Goal: Task Accomplishment & Management: Manage account settings

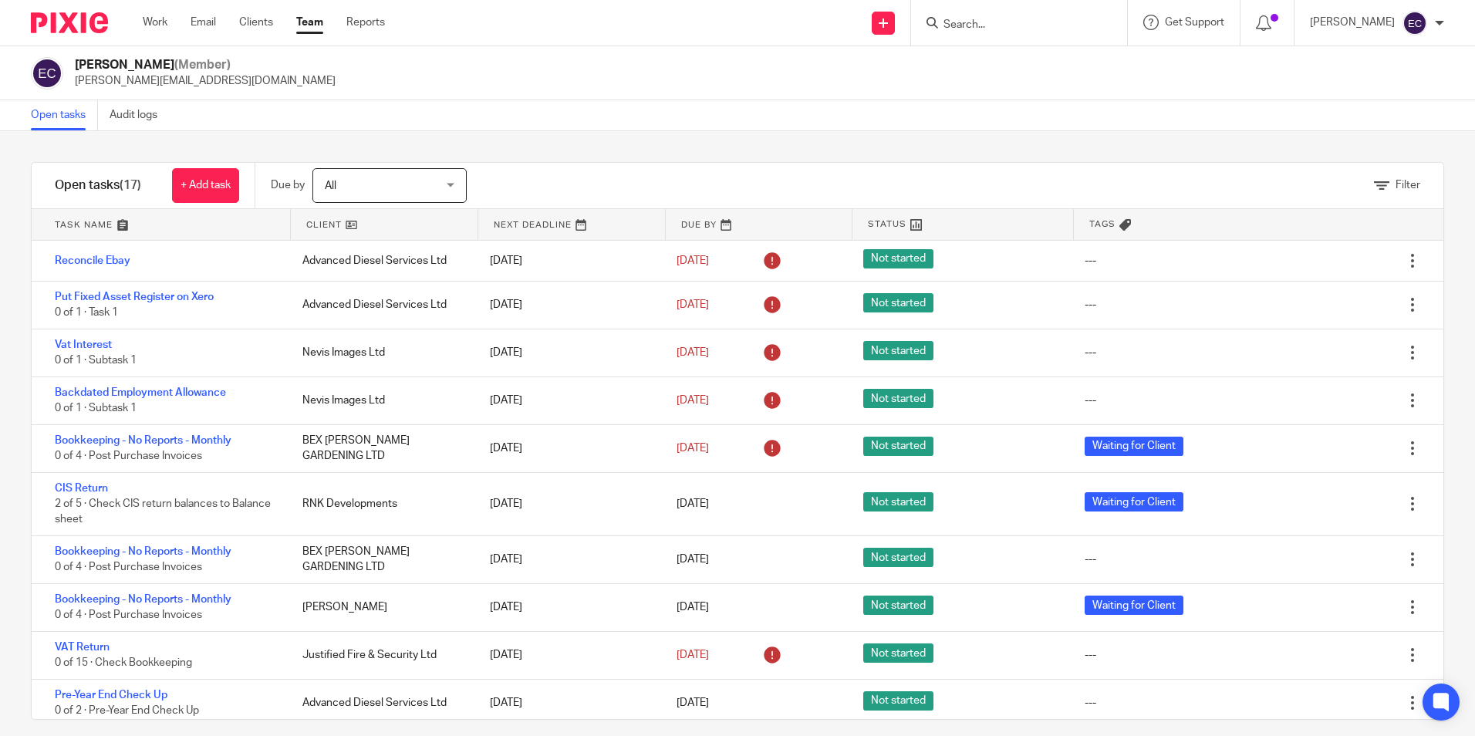
click at [315, 19] on link "Team" at bounding box center [309, 22] width 27 height 15
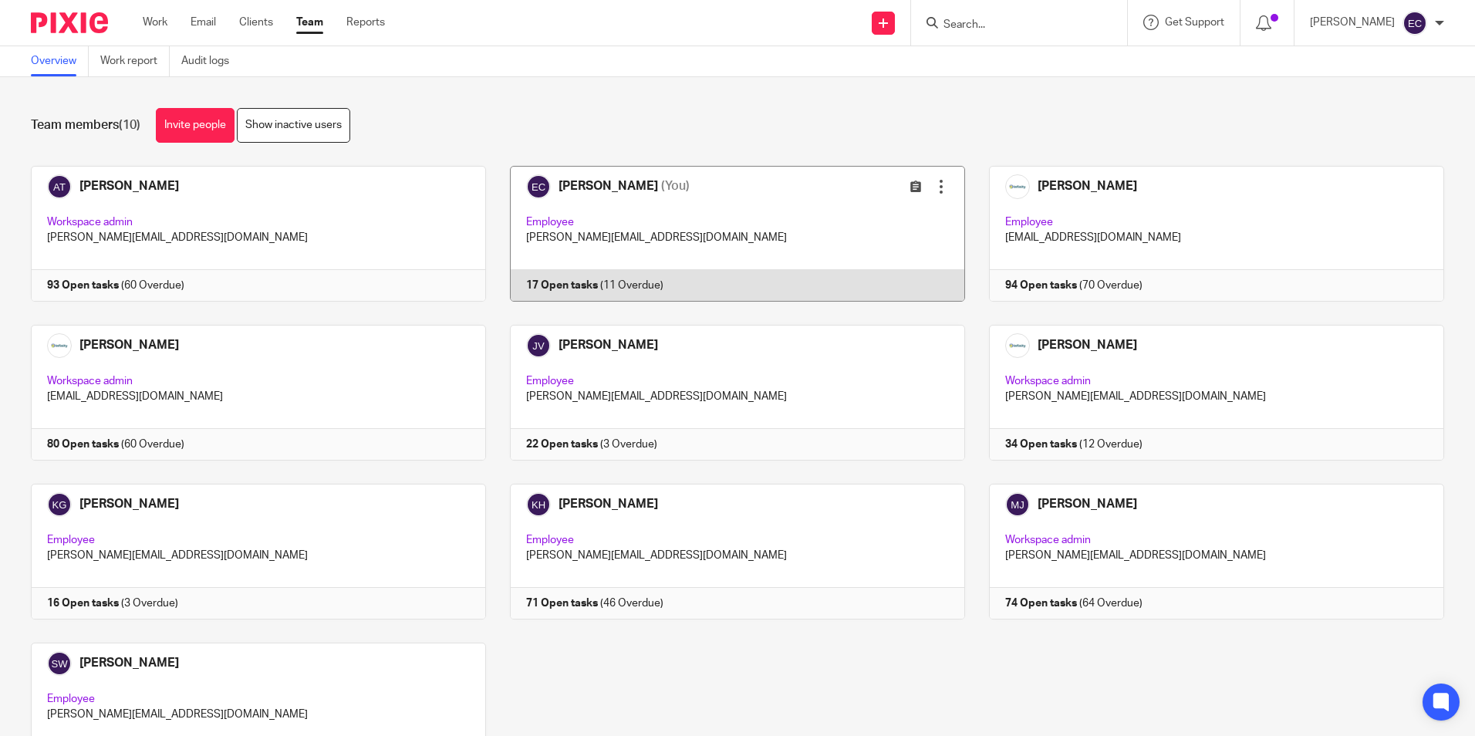
click at [629, 197] on link at bounding box center [725, 234] width 479 height 136
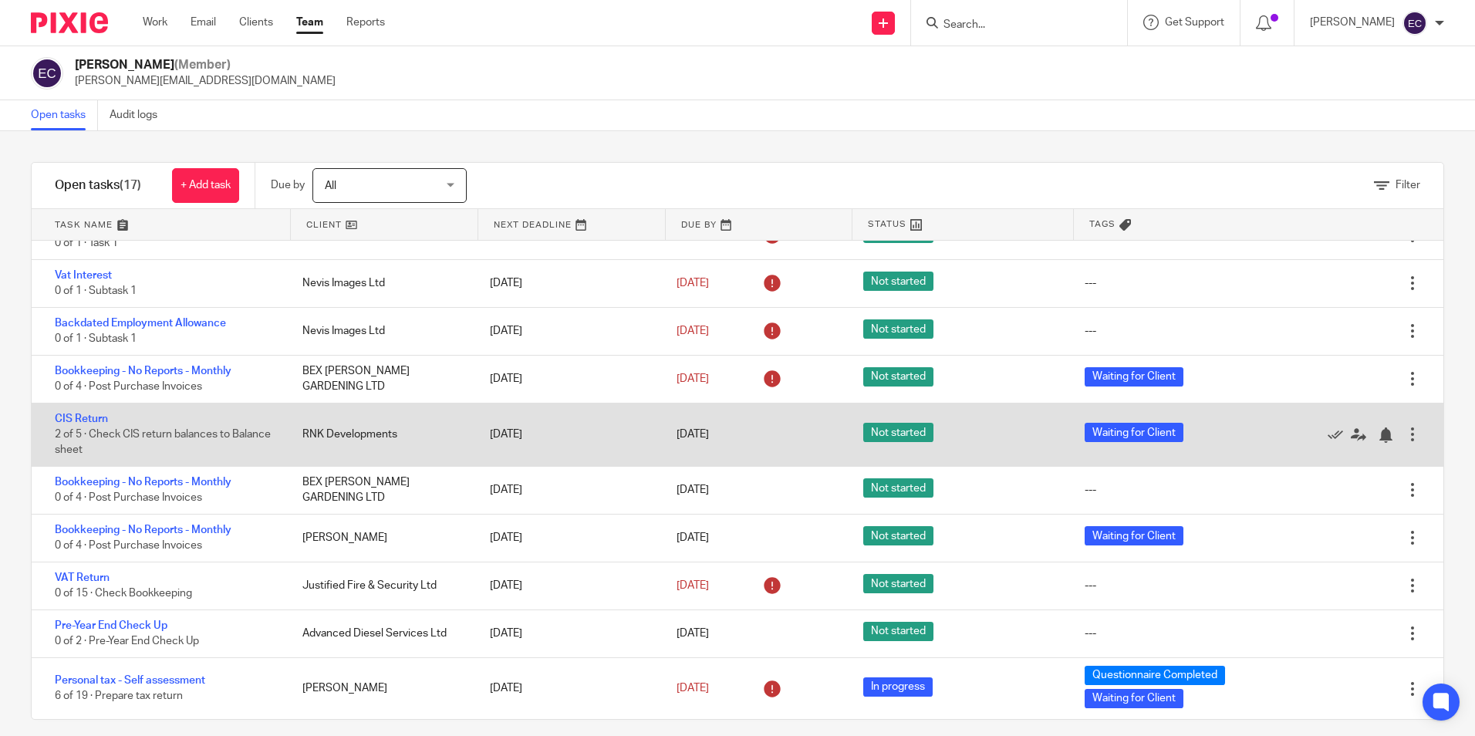
scroll to position [77, 0]
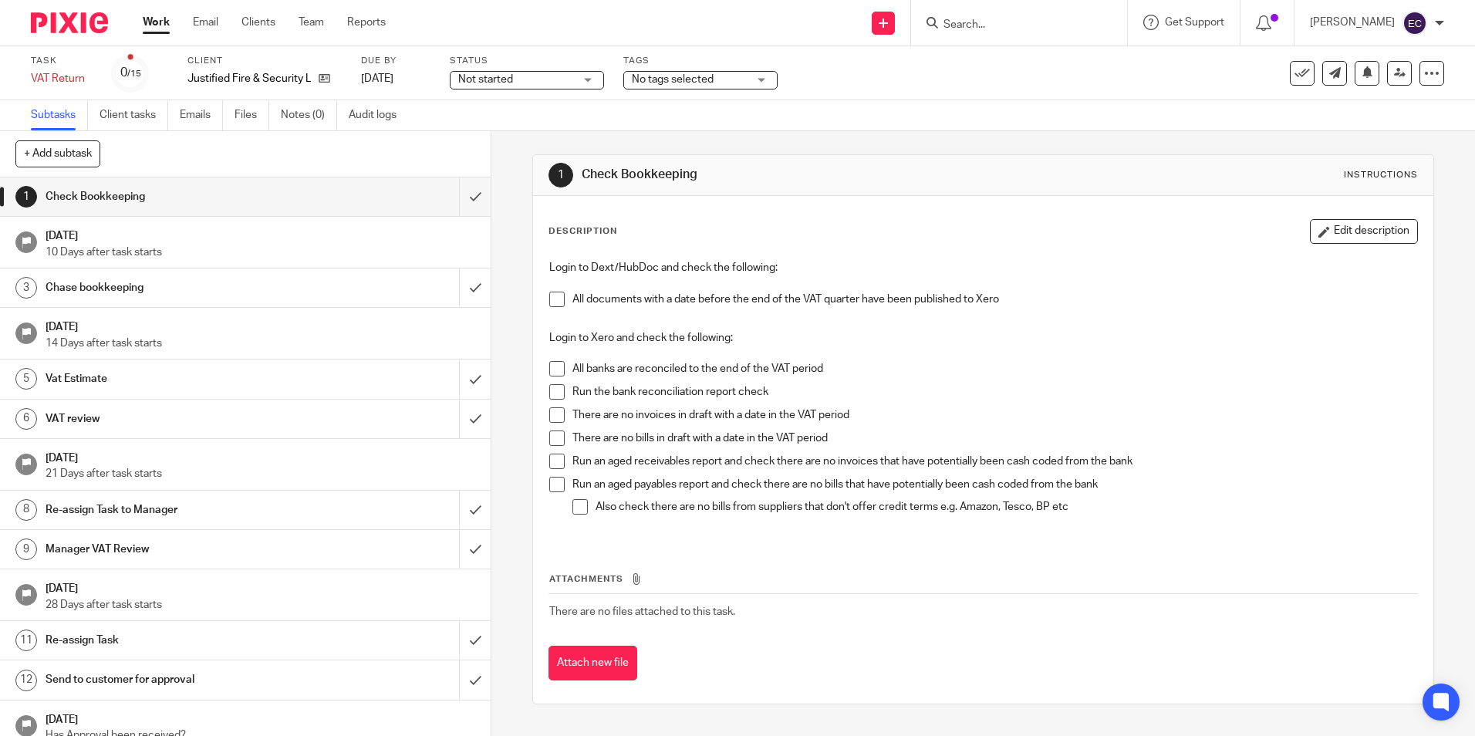
click at [570, 79] on span "Not started" at bounding box center [516, 80] width 116 height 16
click at [570, 79] on div "Not started Not started" at bounding box center [527, 80] width 154 height 19
click at [695, 77] on span "No tags selected" at bounding box center [673, 79] width 82 height 11
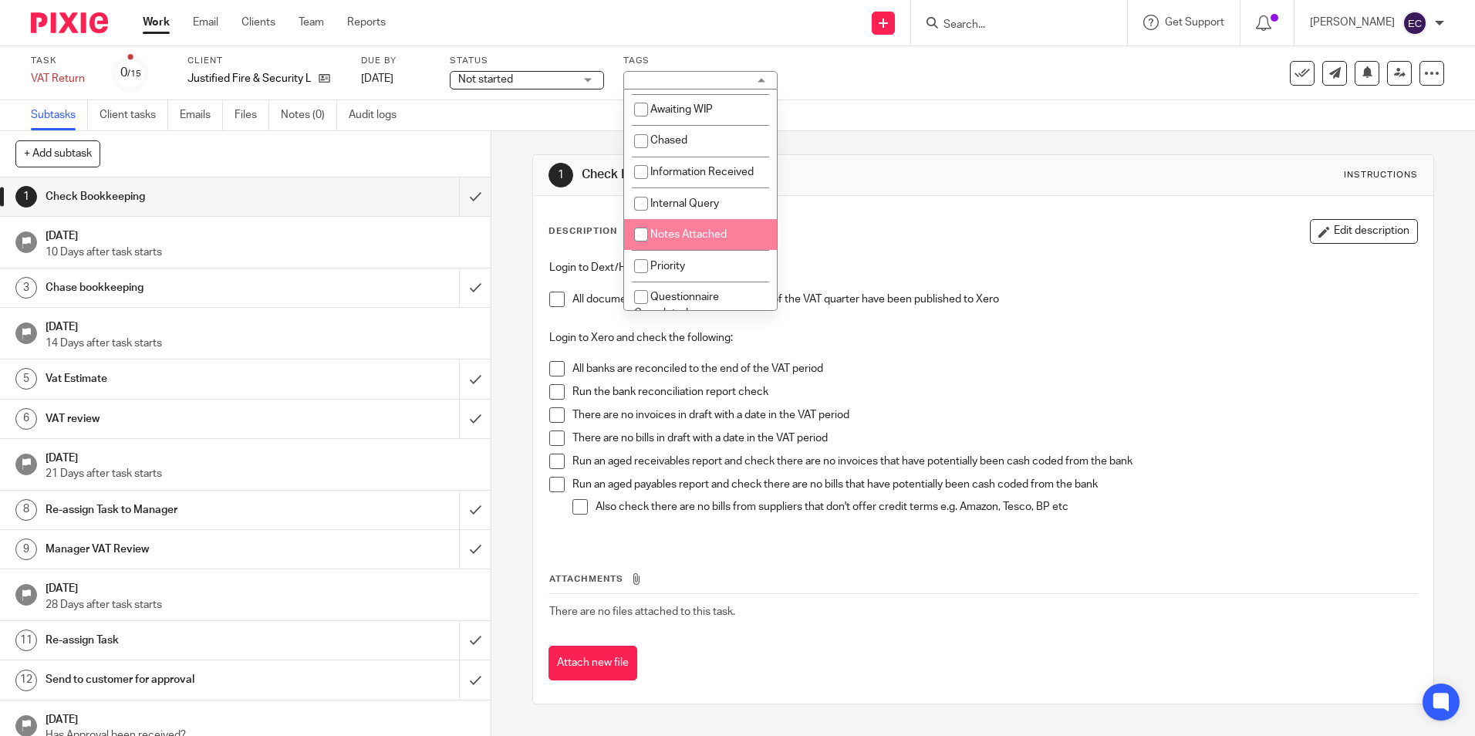
scroll to position [77, 0]
click at [709, 219] on li "Chased" at bounding box center [700, 232] width 153 height 32
checkbox input "true"
click at [1129, 257] on div "Login to Dext/HubDoc and check the following: All documents with a date before …" at bounding box center [982, 396] width 882 height 288
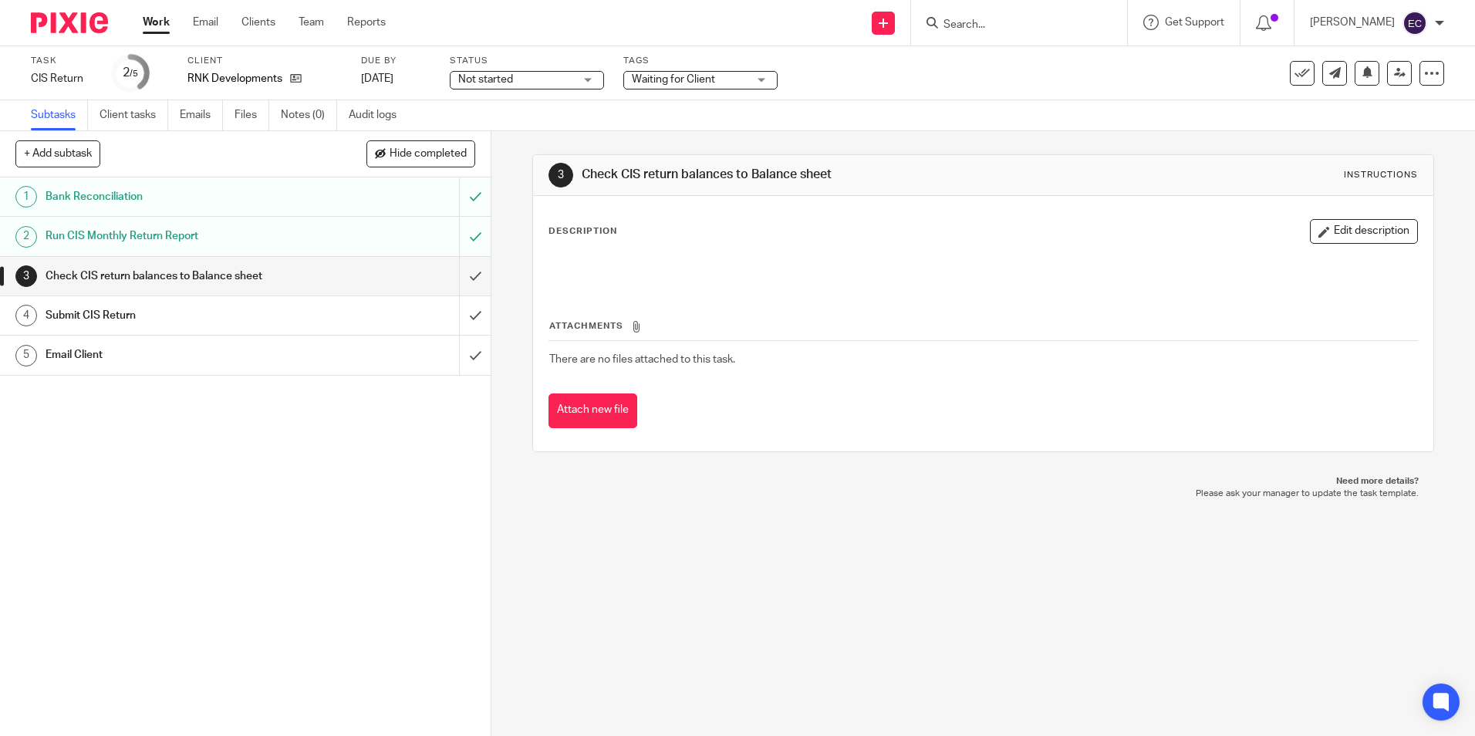
click at [979, 27] on input "Search" at bounding box center [1011, 26] width 139 height 14
type input "cedar"
click at [1023, 80] on link at bounding box center [1069, 66] width 261 height 35
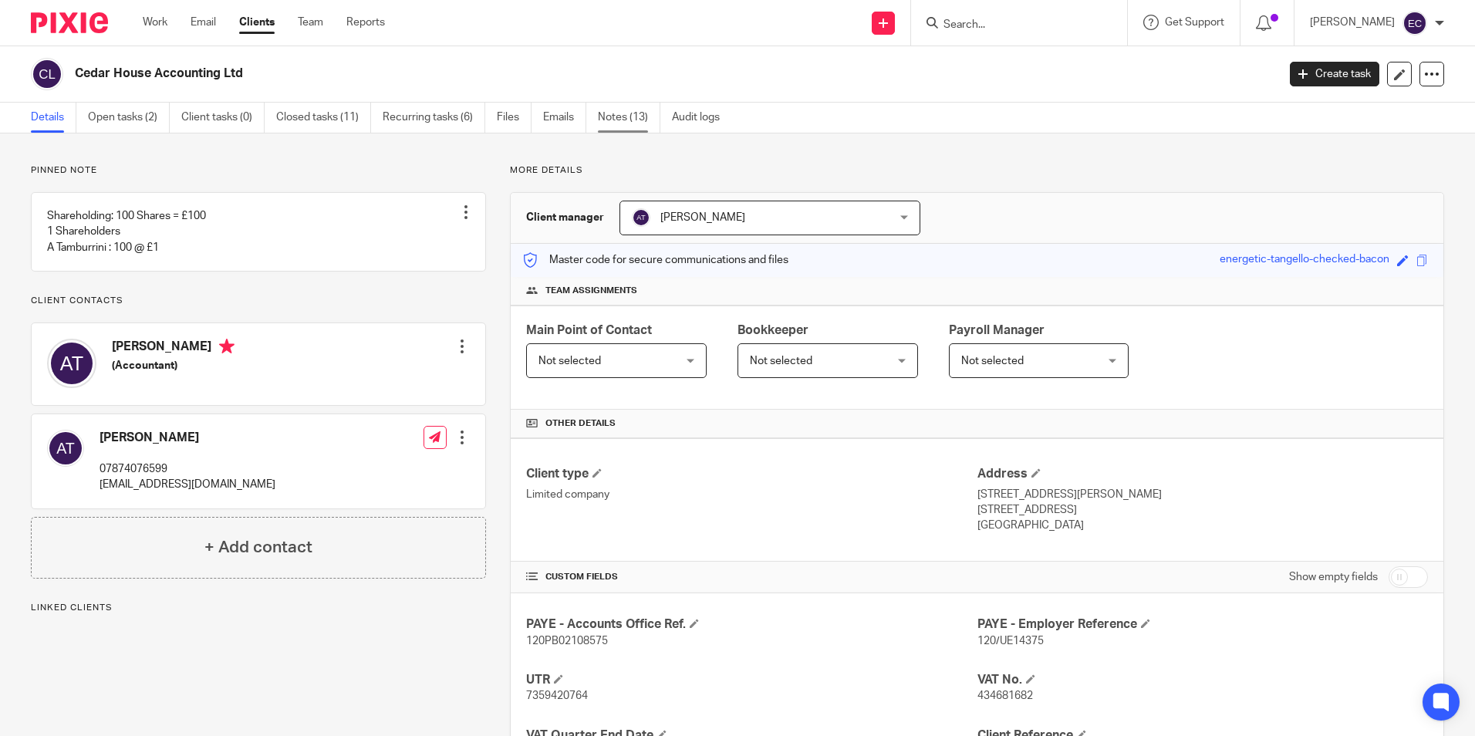
click at [620, 125] on link "Notes (13)" at bounding box center [629, 118] width 62 height 30
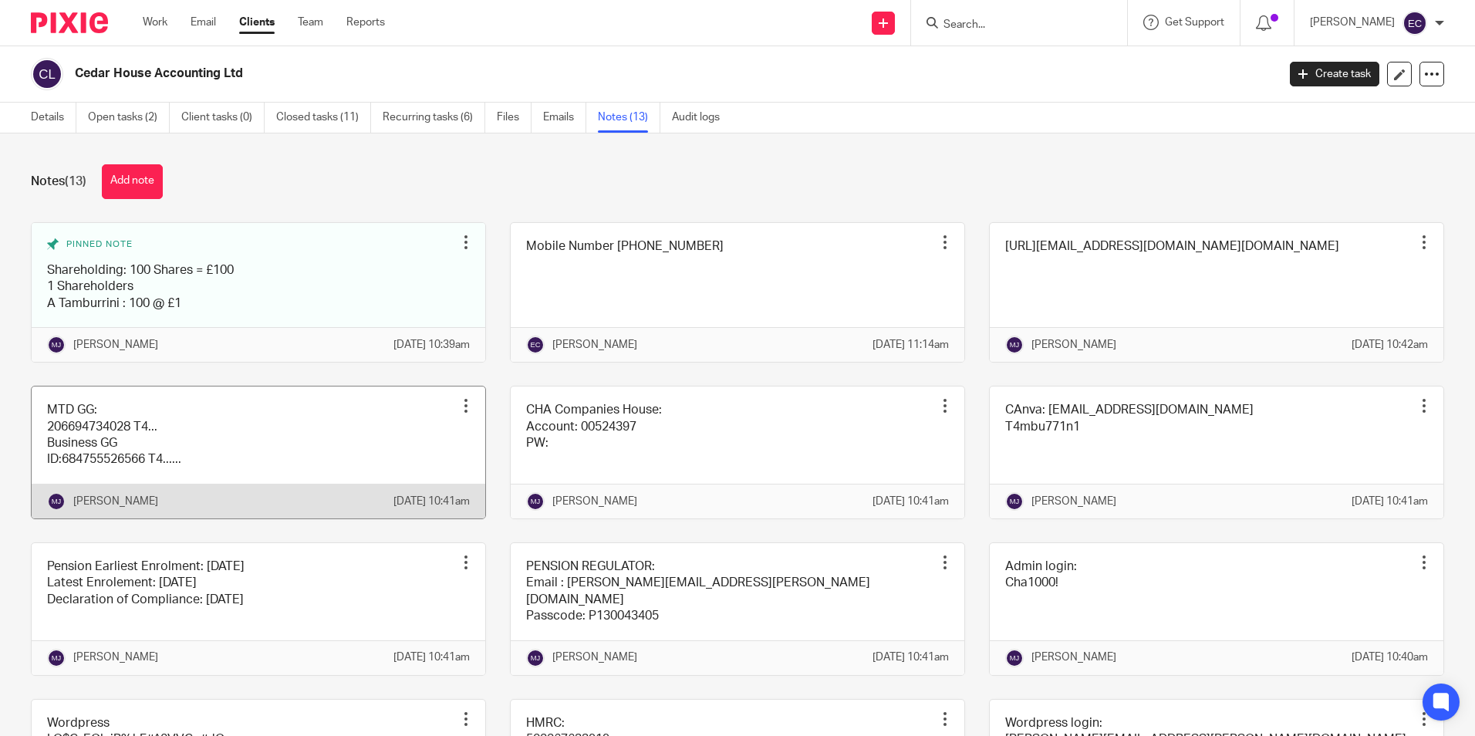
click at [275, 442] on link at bounding box center [259, 452] width 454 height 132
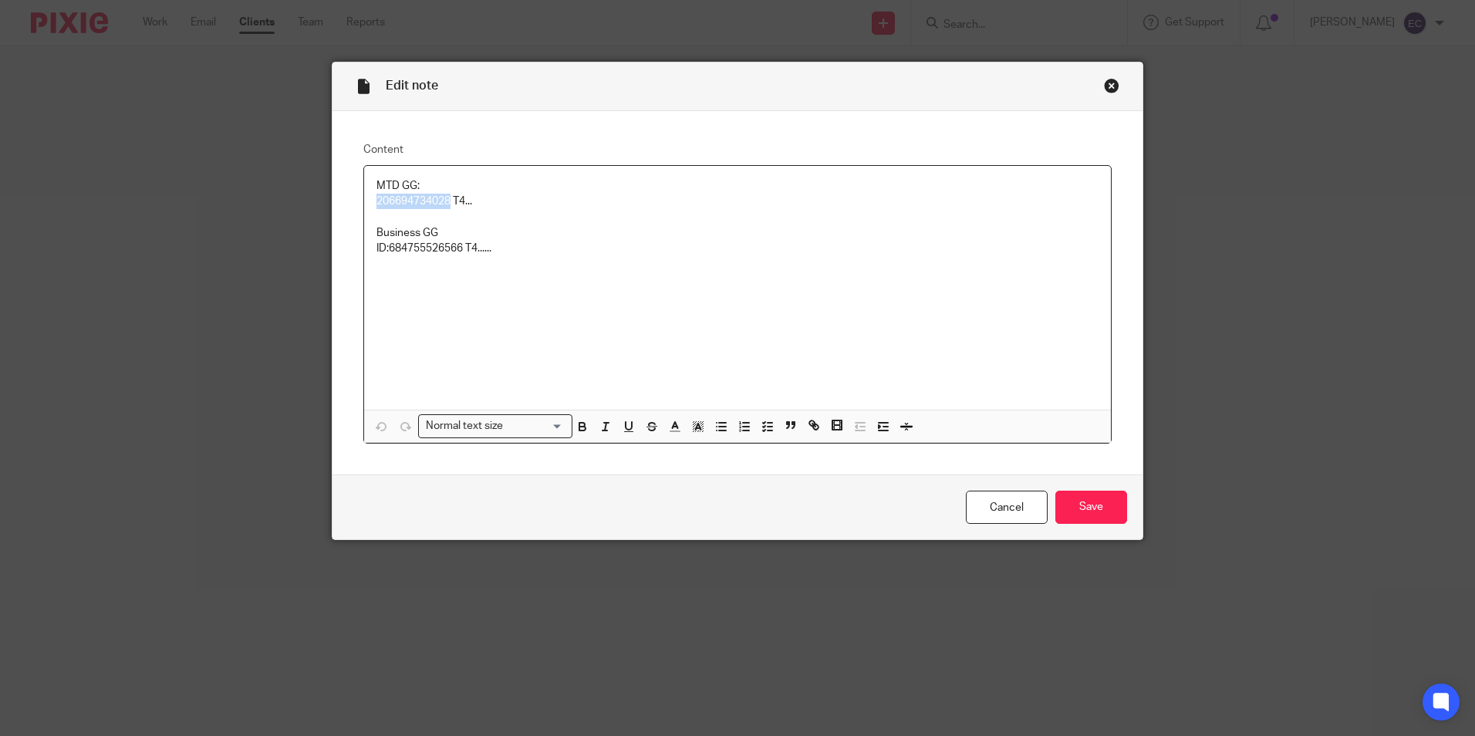
drag, startPoint x: 371, startPoint y: 199, endPoint x: 445, endPoint y: 207, distance: 74.4
click at [445, 207] on p "206694734028 T4..." at bounding box center [737, 201] width 722 height 15
copy p "206694734028"
click at [1104, 84] on div "Close this dialog window" at bounding box center [1111, 85] width 15 height 15
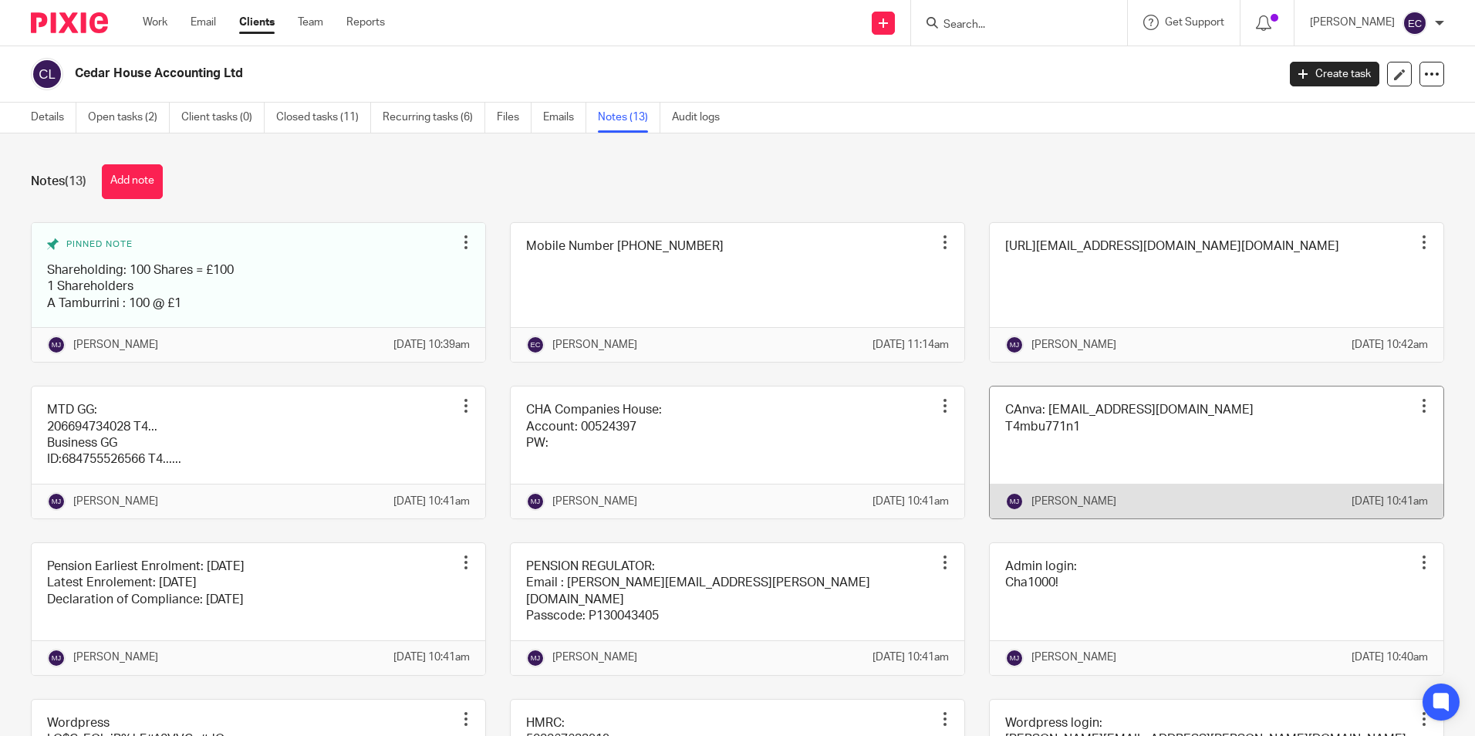
click at [1089, 443] on link at bounding box center [1217, 452] width 454 height 132
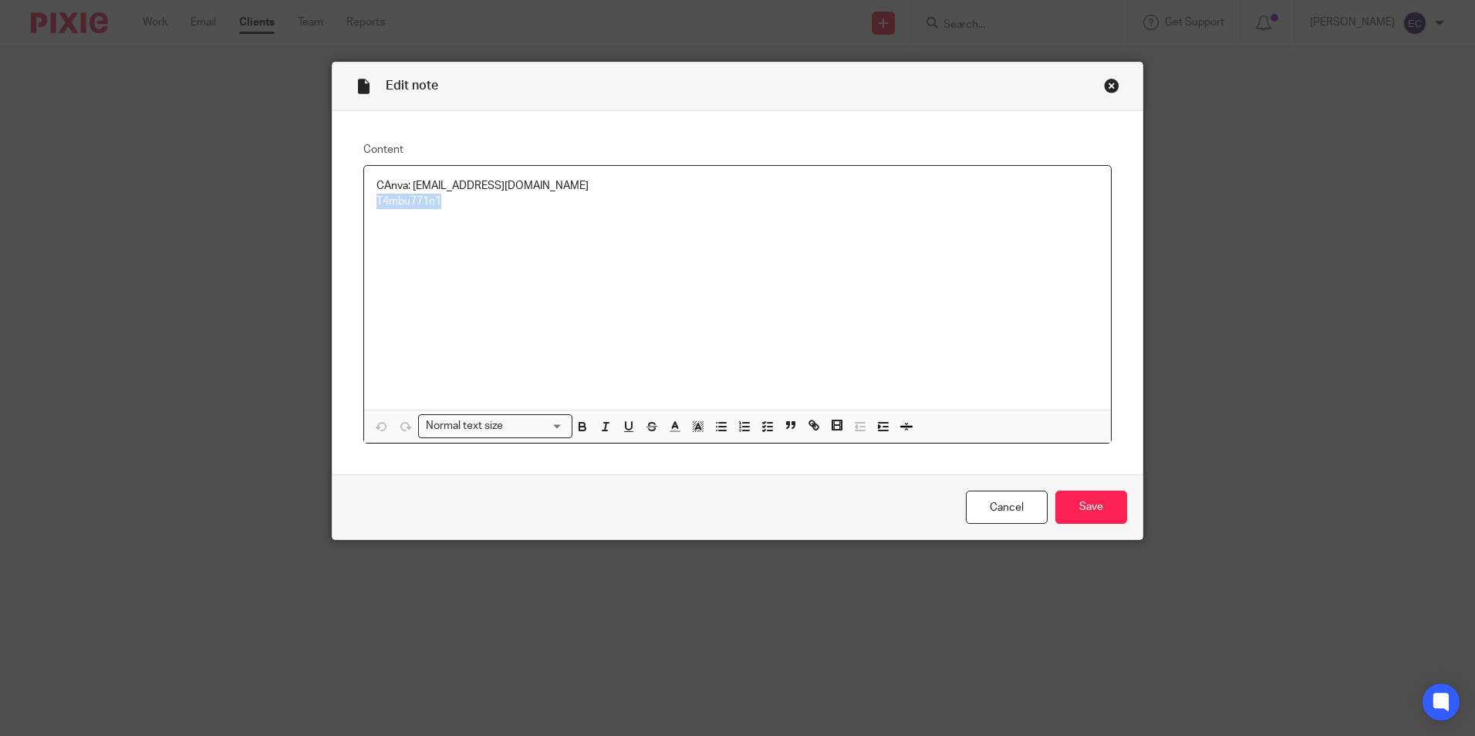
drag, startPoint x: 438, startPoint y: 208, endPoint x: 365, endPoint y: 201, distance: 73.7
click at [349, 204] on div "Content CAnva: aimeetamburrini@googlemail.com T4mbu771n1 Normal text size Loadi…" at bounding box center [737, 293] width 810 height 364
copy p "T4mbu771n1"
click at [1107, 86] on div "Close this dialog window" at bounding box center [1111, 85] width 15 height 15
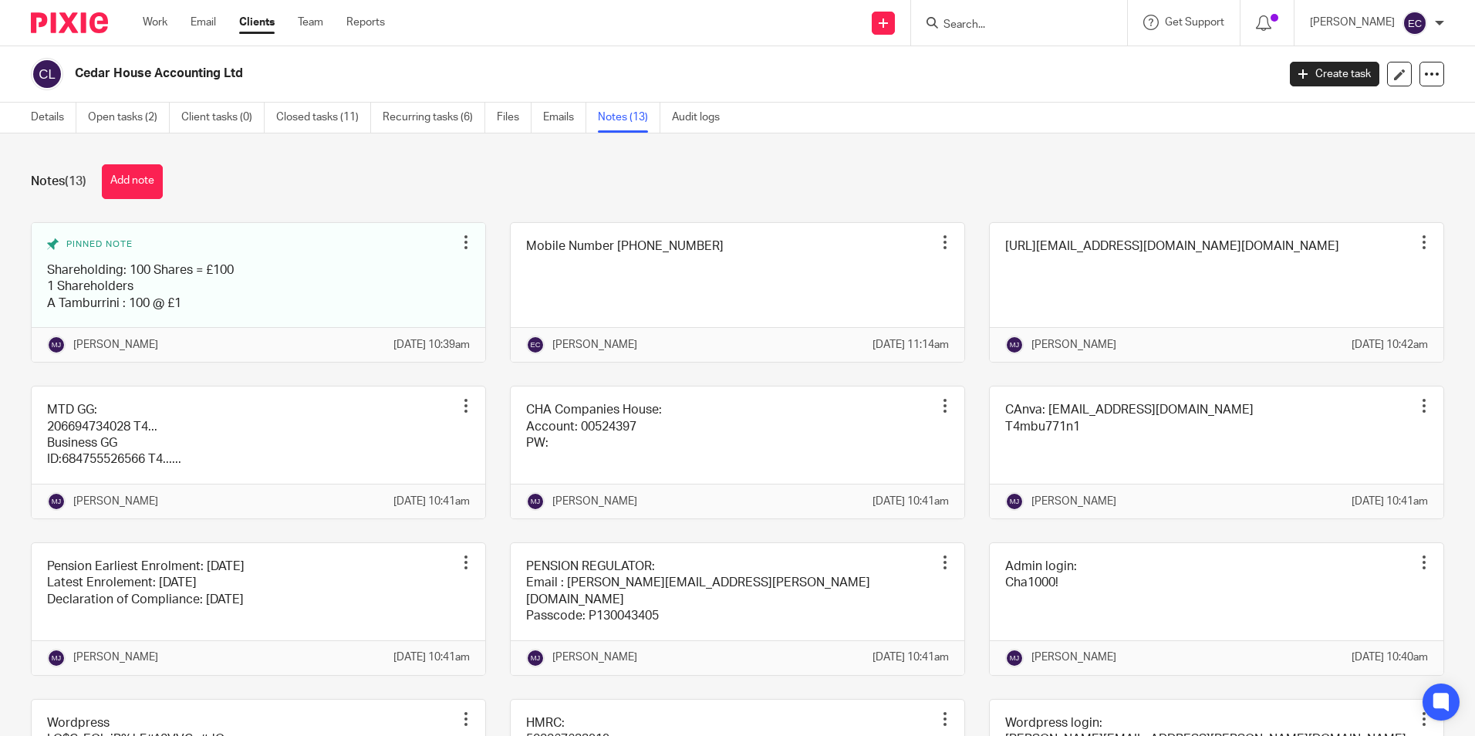
click at [985, 17] on form at bounding box center [1024, 22] width 164 height 19
click at [991, 22] on input "Search" at bounding box center [1011, 26] width 139 height 14
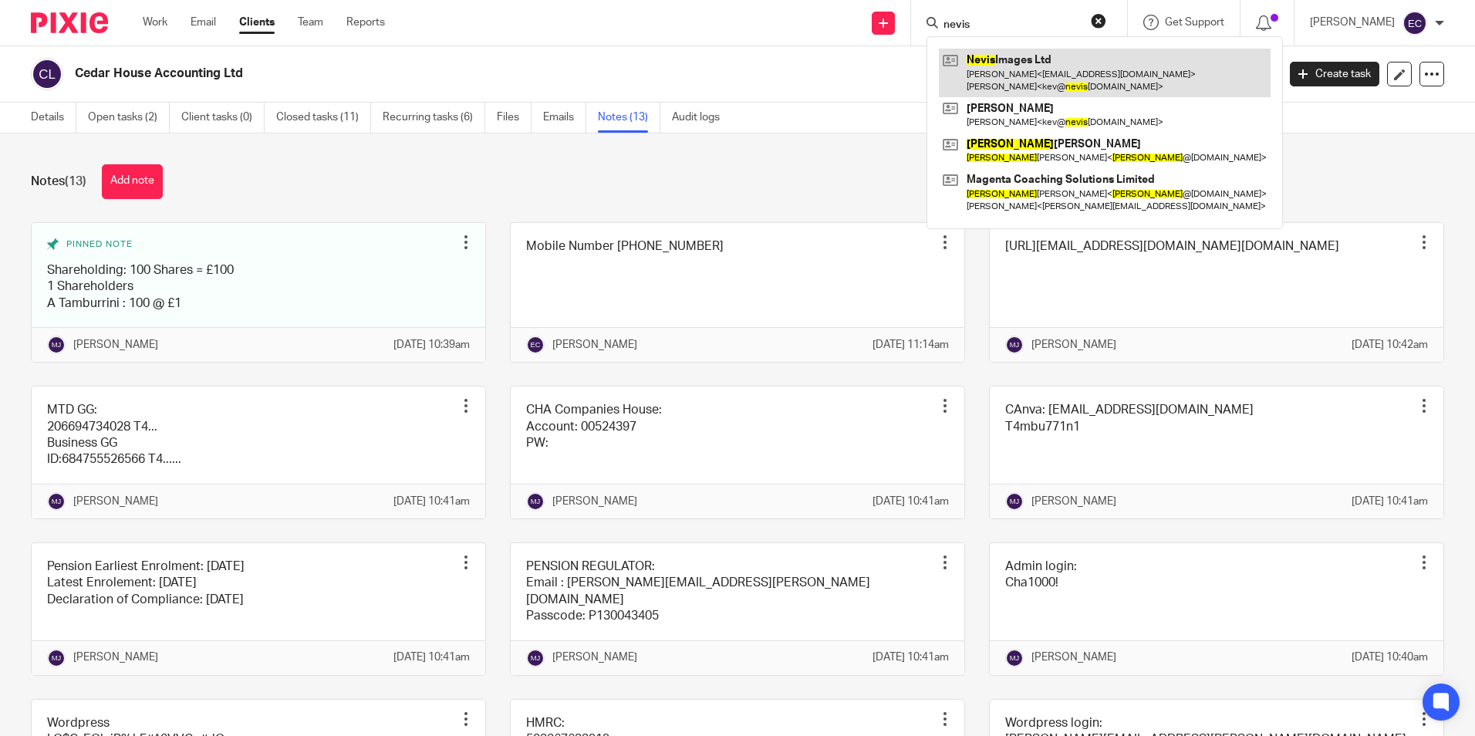
type input "nevis"
click at [1060, 77] on link at bounding box center [1105, 73] width 332 height 48
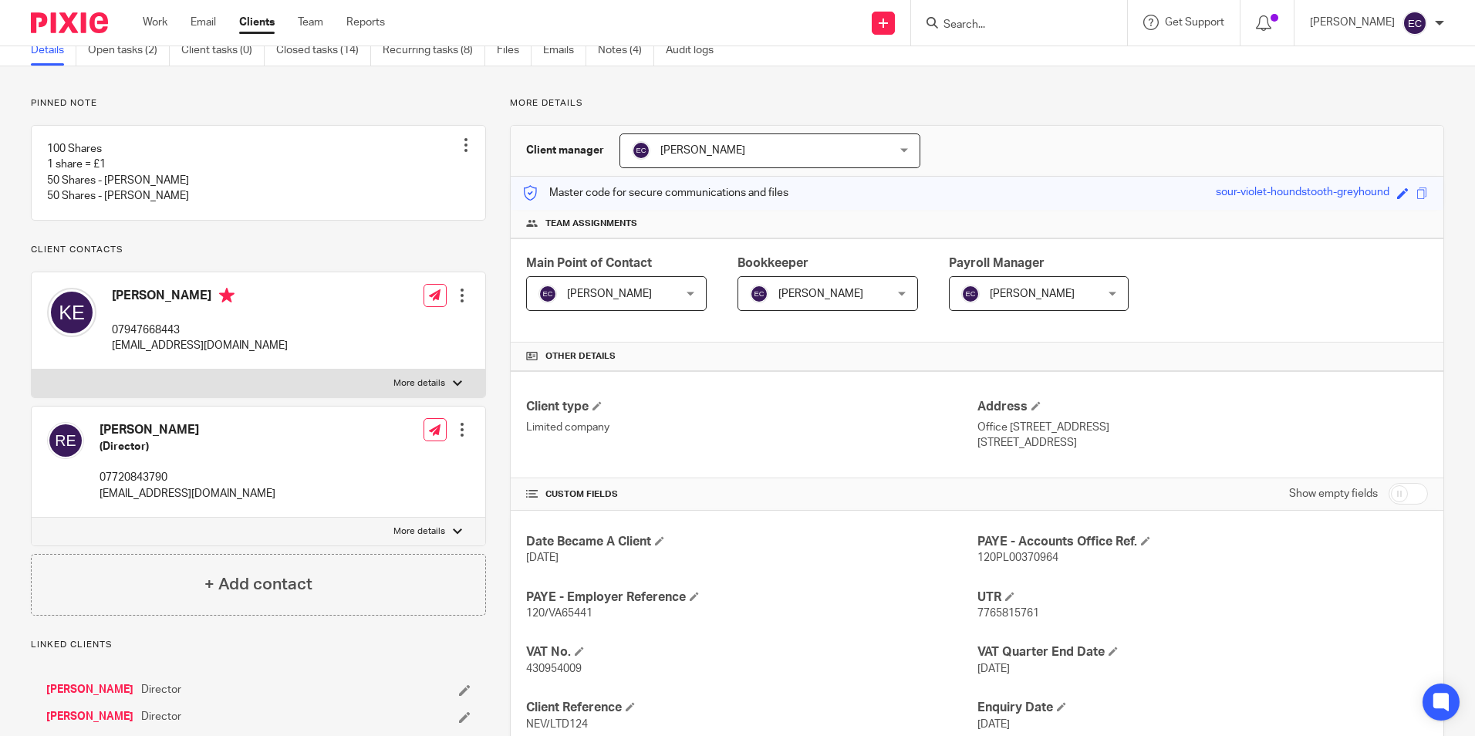
scroll to position [154, 0]
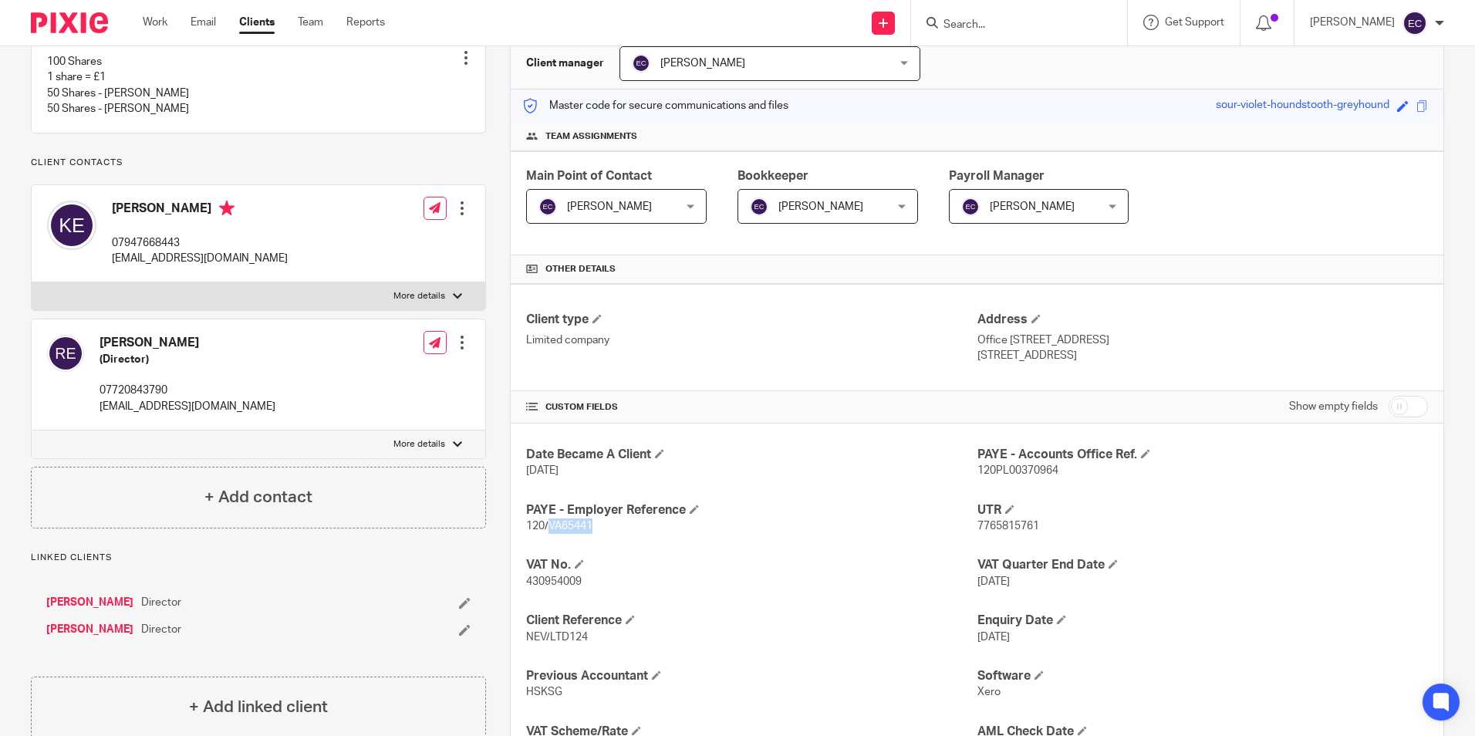
drag, startPoint x: 566, startPoint y: 529, endPoint x: 594, endPoint y: 537, distance: 28.8
click at [594, 537] on div "Date Became A Client 1 Oct 2022 PAYE - Accounts Office Ref. 120PL00370964 PAYE …" at bounding box center [977, 601] width 932 height 356
drag, startPoint x: 594, startPoint y: 537, endPoint x: 573, endPoint y: 533, distance: 21.2
click at [832, 467] on p "1 Oct 2022" at bounding box center [751, 470] width 450 height 15
drag, startPoint x: 973, startPoint y: 472, endPoint x: 1029, endPoint y: 474, distance: 55.6
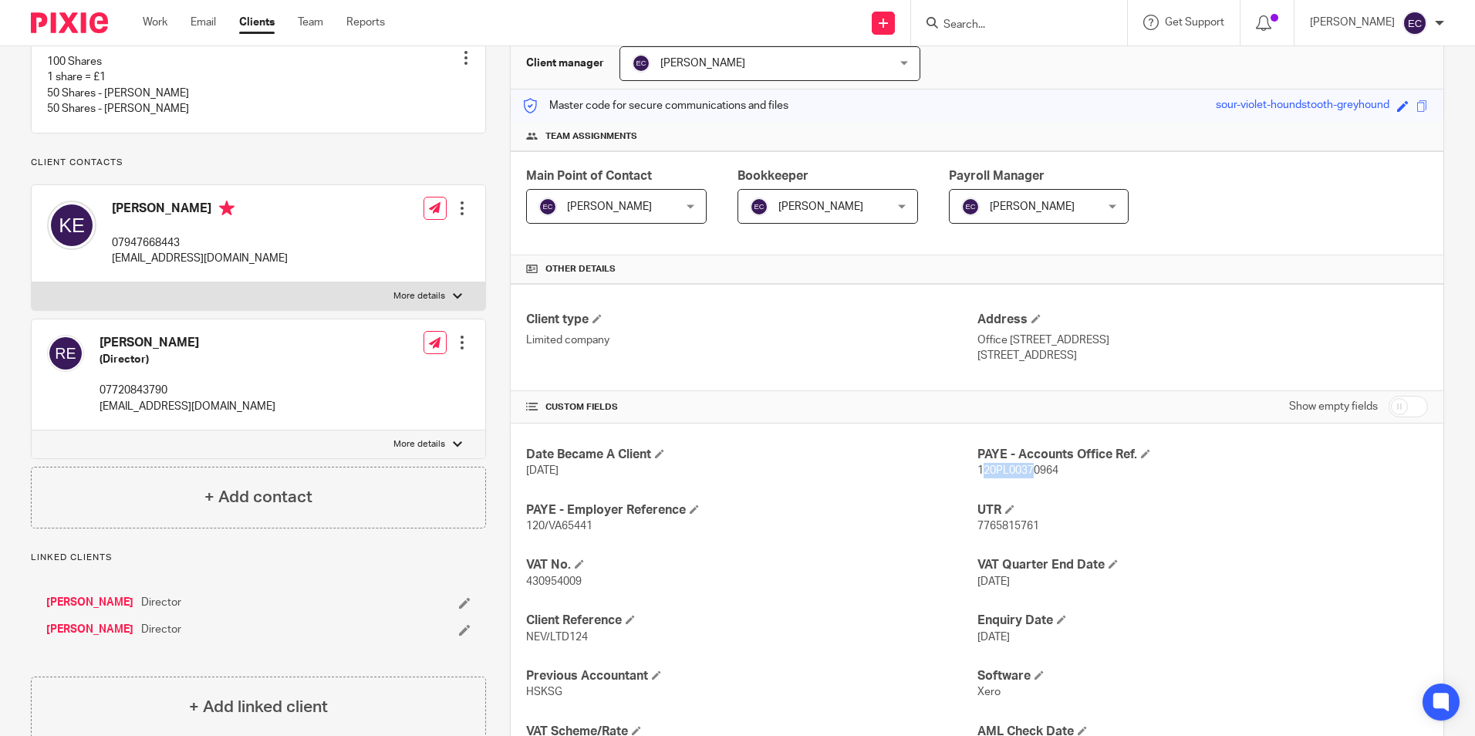
click at [1029, 474] on span "120PL00370964" at bounding box center [1017, 470] width 81 height 11
drag, startPoint x: 1029, startPoint y: 474, endPoint x: 1135, endPoint y: 528, distance: 119.0
click at [1135, 528] on p "7765815761" at bounding box center [1202, 525] width 450 height 15
drag, startPoint x: 974, startPoint y: 469, endPoint x: 992, endPoint y: 473, distance: 18.2
click at [992, 473] on span "120PL00370964" at bounding box center [1017, 470] width 81 height 11
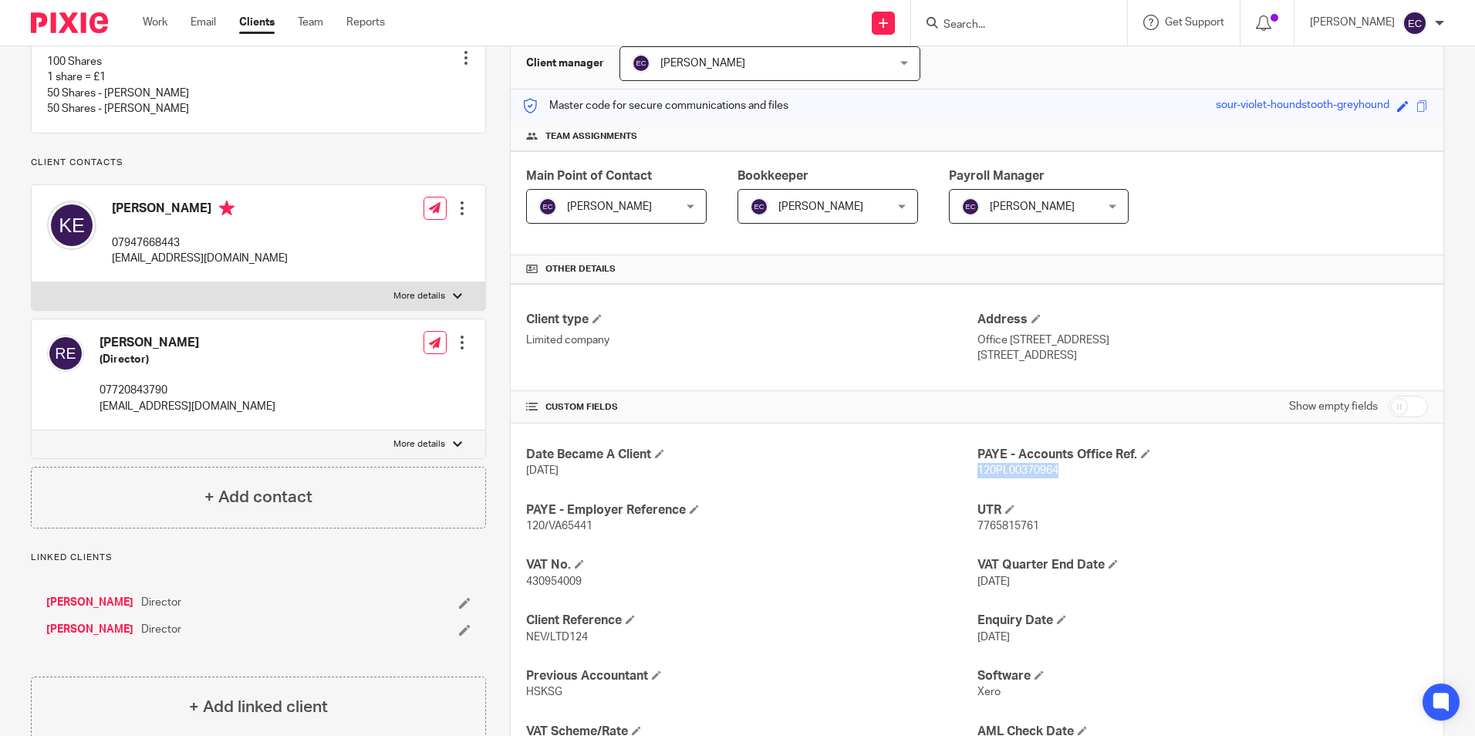
drag, startPoint x: 992, startPoint y: 473, endPoint x: 1061, endPoint y: 479, distance: 68.9
click at [1061, 479] on div "Date Became A Client 1 Oct 2022 PAYE - Accounts Office Ref. 120PL00370964 PAYE …" at bounding box center [977, 601] width 932 height 356
drag, startPoint x: 1061, startPoint y: 479, endPoint x: 1019, endPoint y: 466, distance: 43.7
copy span "120PL00370964"
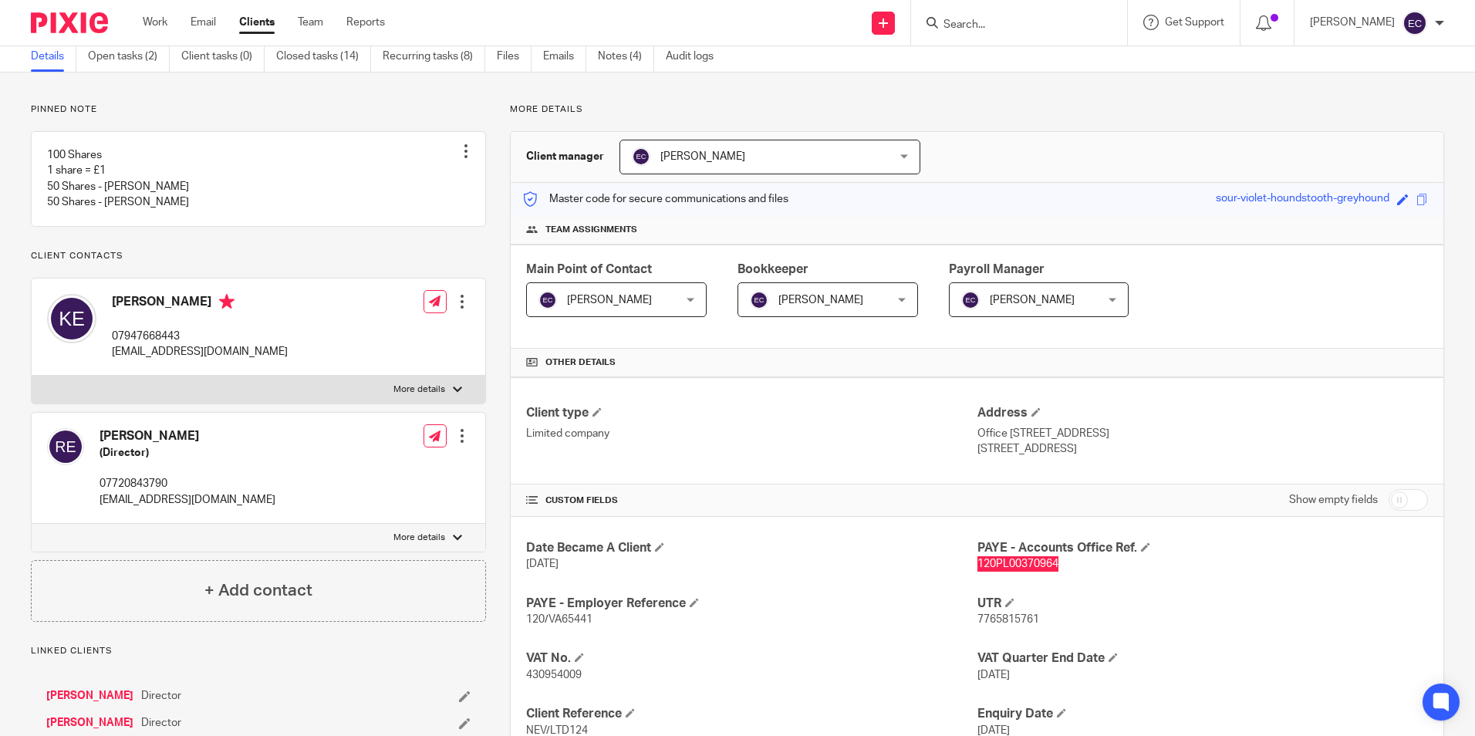
scroll to position [0, 0]
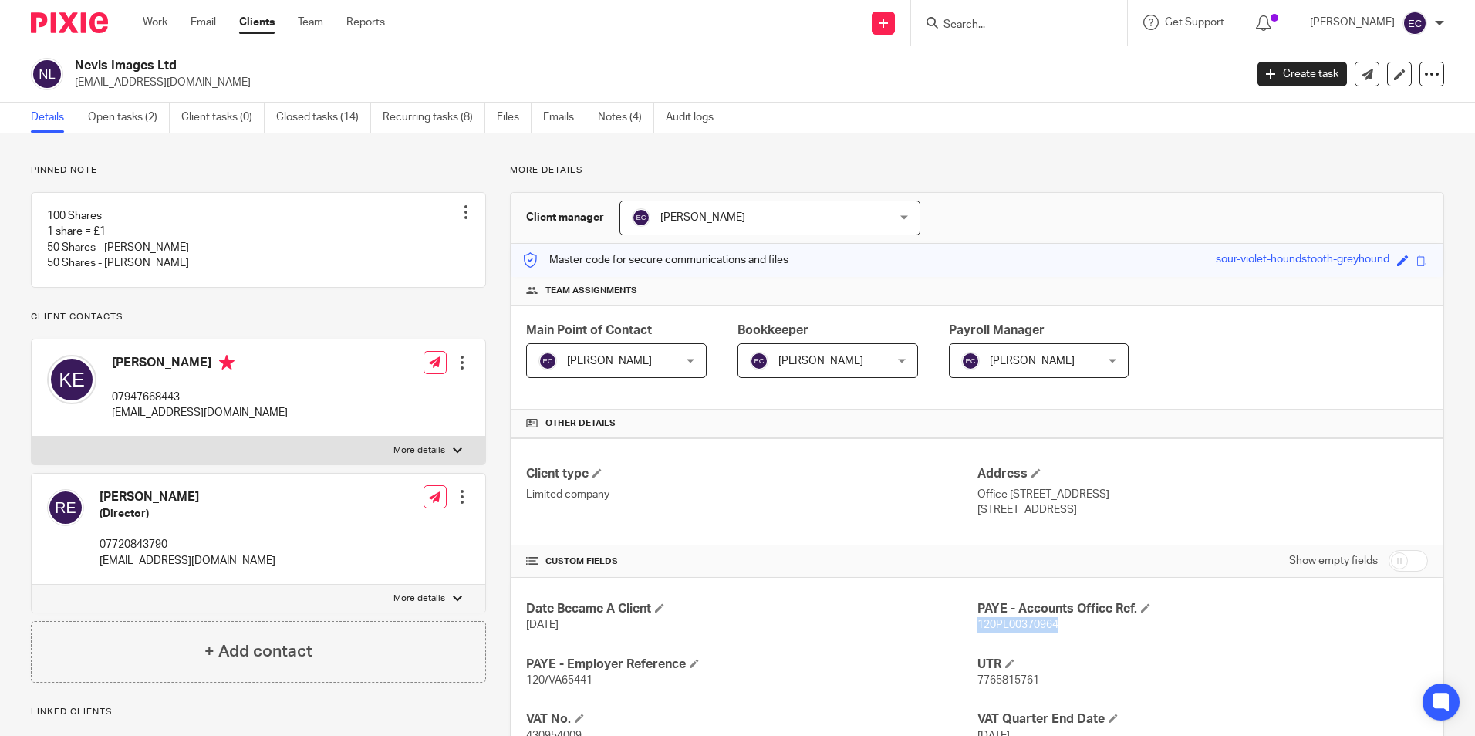
click at [975, 25] on input "Search" at bounding box center [1011, 26] width 139 height 14
type input "cedar"
drag, startPoint x: 77, startPoint y: 68, endPoint x: 178, endPoint y: 65, distance: 101.1
click at [178, 65] on h2 "Nevis Images Ltd" at bounding box center [538, 66] width 927 height 16
drag, startPoint x: 178, startPoint y: 65, endPoint x: 161, endPoint y: 62, distance: 17.2
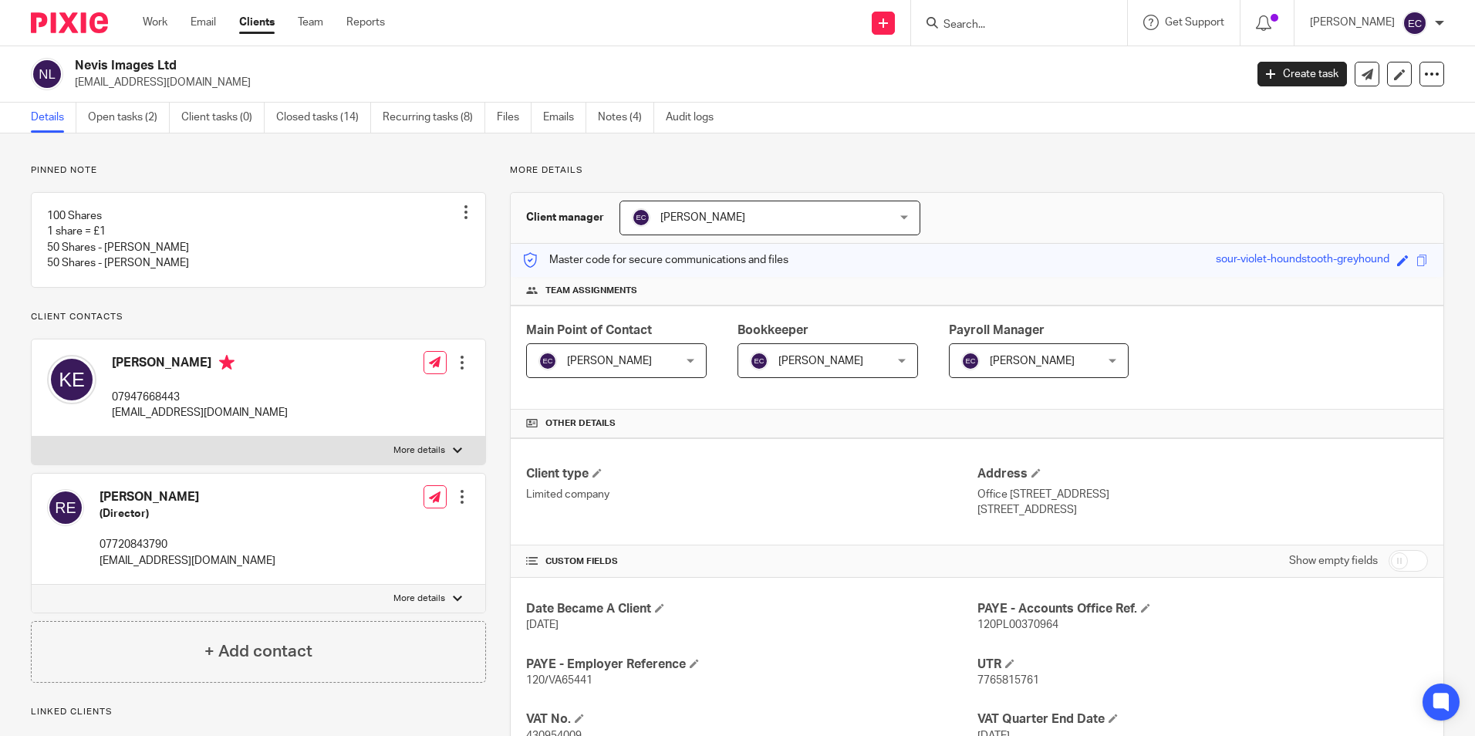
copy h2 "Nevis Images Ltd"
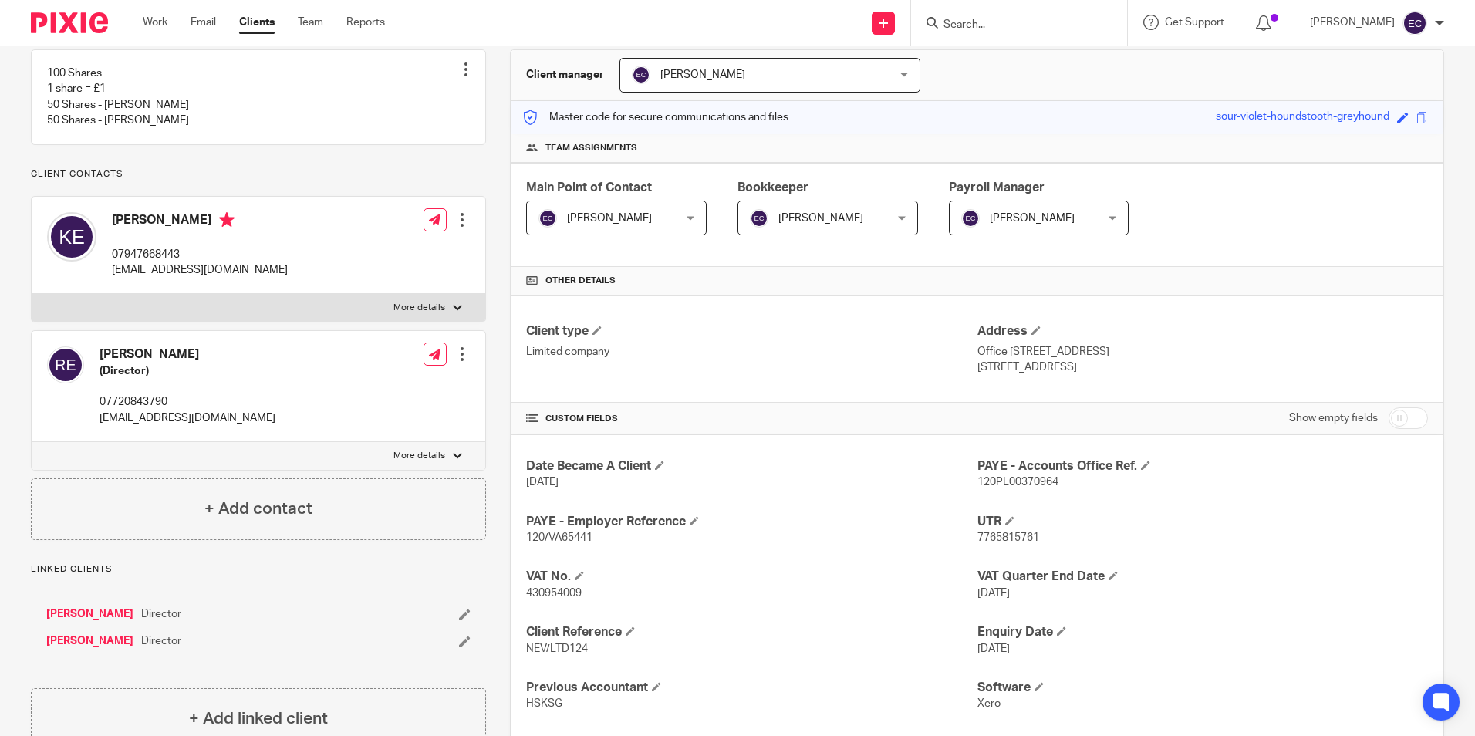
scroll to position [154, 0]
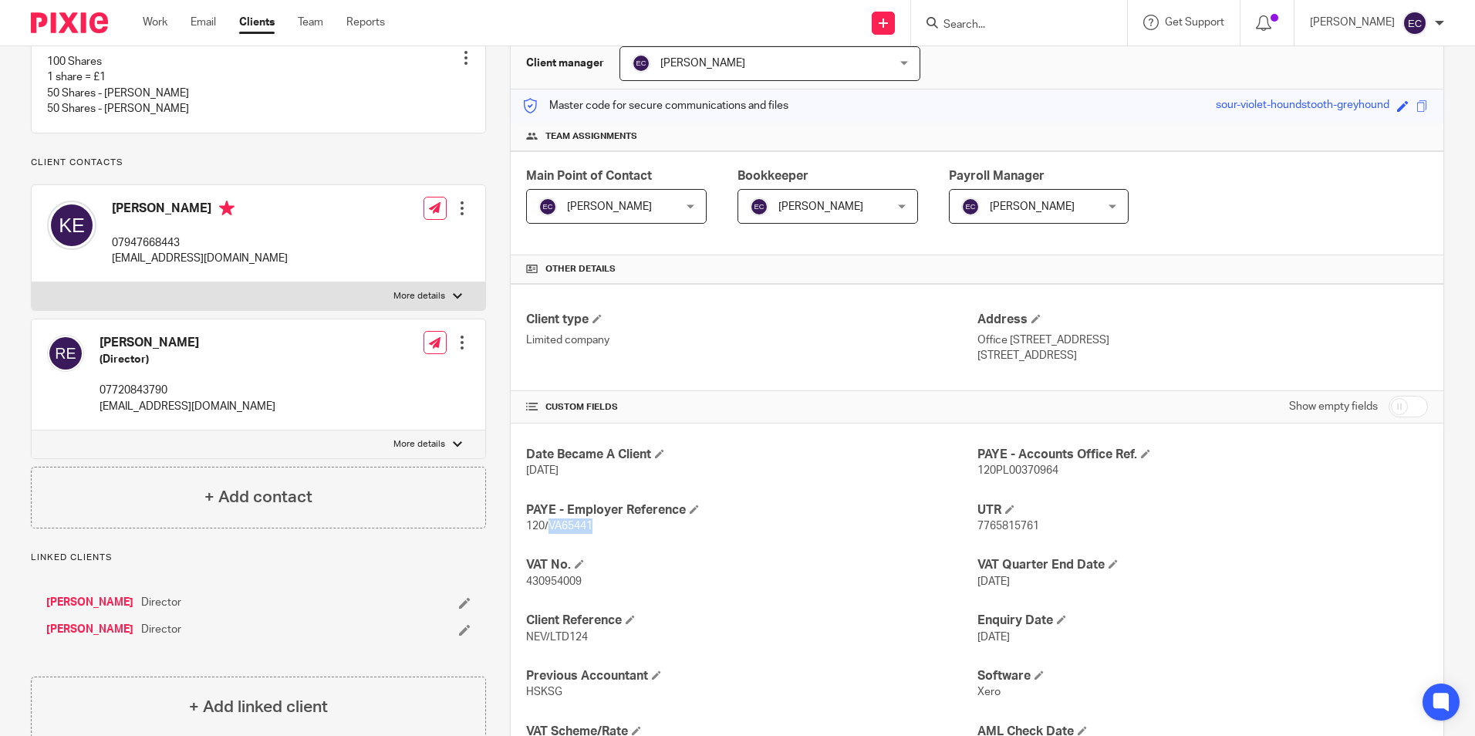
drag, startPoint x: 548, startPoint y: 525, endPoint x: 597, endPoint y: 537, distance: 50.7
click at [597, 537] on div "Date Became A Client 1 Oct 2022 PAYE - Accounts Office Ref. 120PL00370964 PAYE …" at bounding box center [977, 601] width 932 height 356
drag, startPoint x: 597, startPoint y: 537, endPoint x: 582, endPoint y: 530, distance: 16.9
copy span "VA65441"
drag, startPoint x: 976, startPoint y: 467, endPoint x: 987, endPoint y: 472, distance: 12.5
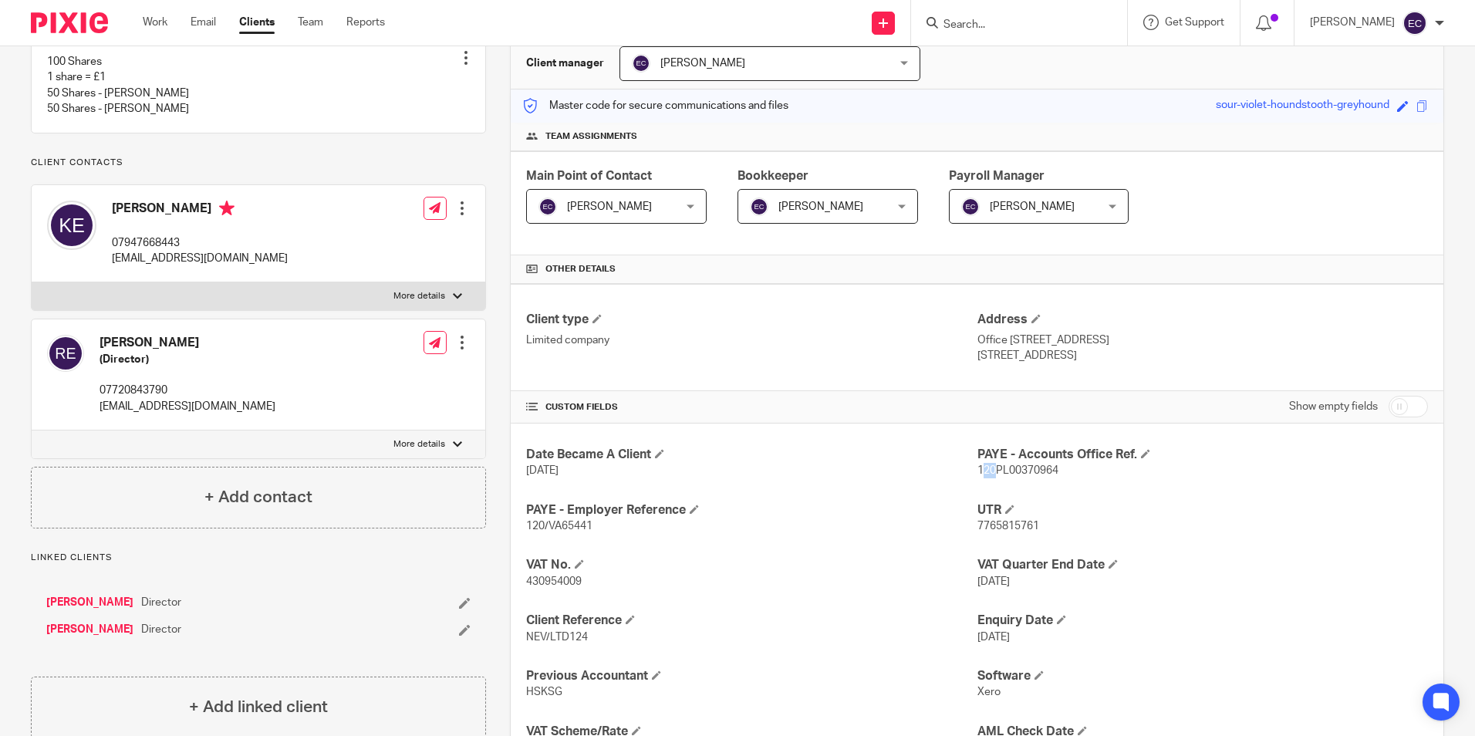
click at [987, 472] on span "120PL00370964" at bounding box center [1017, 470] width 81 height 11
drag, startPoint x: 987, startPoint y: 472, endPoint x: 1076, endPoint y: 473, distance: 88.7
click at [1091, 473] on p "120PL00370964" at bounding box center [1202, 470] width 450 height 15
click at [977, 470] on span "120PL00370964" at bounding box center [1017, 470] width 81 height 11
drag, startPoint x: 973, startPoint y: 470, endPoint x: 1003, endPoint y: 471, distance: 30.1
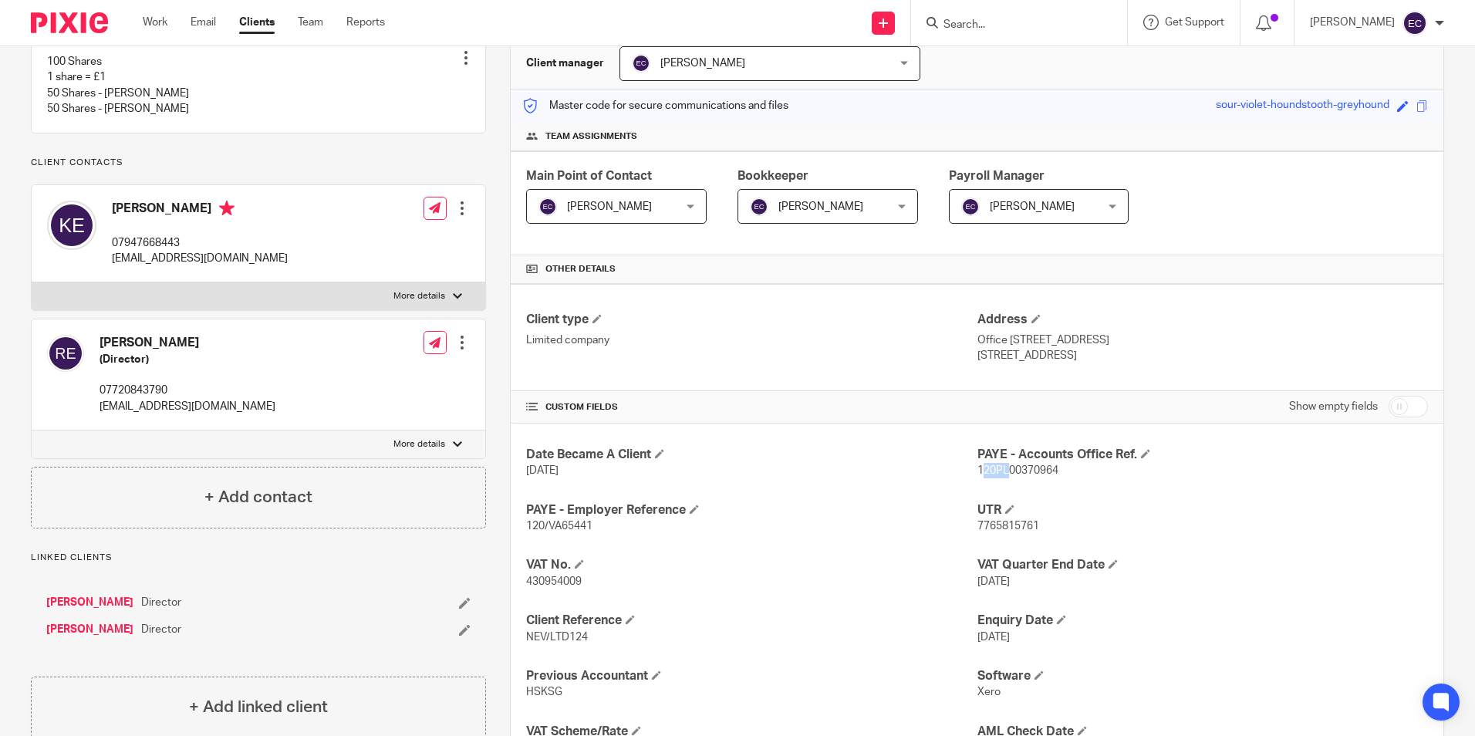
click at [1003, 471] on span "120PL00370964" at bounding box center [1017, 470] width 81 height 11
drag, startPoint x: 1003, startPoint y: 471, endPoint x: 1146, endPoint y: 496, distance: 145.6
click at [1147, 496] on div "Date Became A Client 1 Oct 2022 PAYE - Accounts Office Ref. 120PL00370964 PAYE …" at bounding box center [977, 601] width 932 height 356
drag, startPoint x: 972, startPoint y: 474, endPoint x: 1077, endPoint y: 481, distance: 105.9
click at [1077, 481] on div "Date Became A Client 1 Oct 2022 PAYE - Accounts Office Ref. 120PL00370964 PAYE …" at bounding box center [977, 601] width 932 height 356
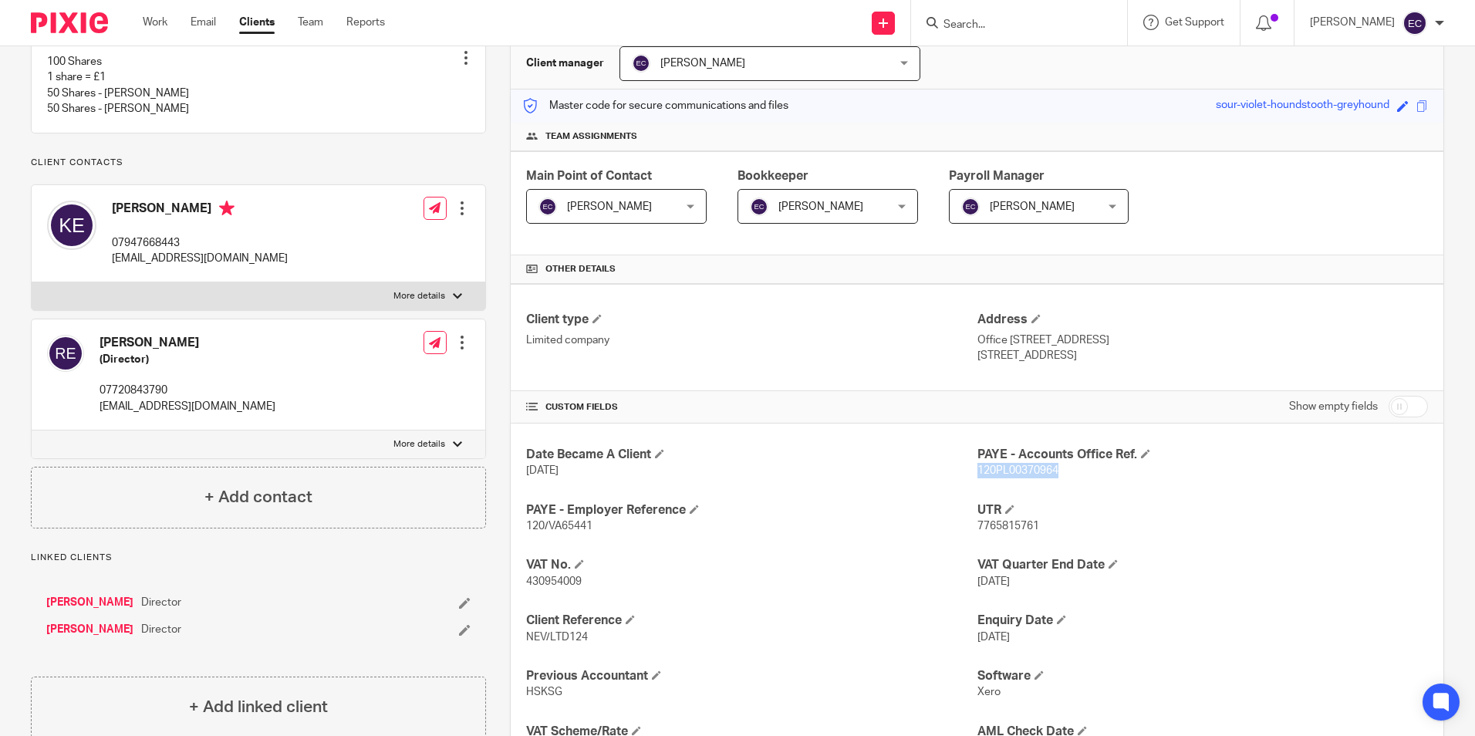
drag, startPoint x: 1077, startPoint y: 481, endPoint x: 1024, endPoint y: 470, distance: 54.5
copy span "120PL00370964"
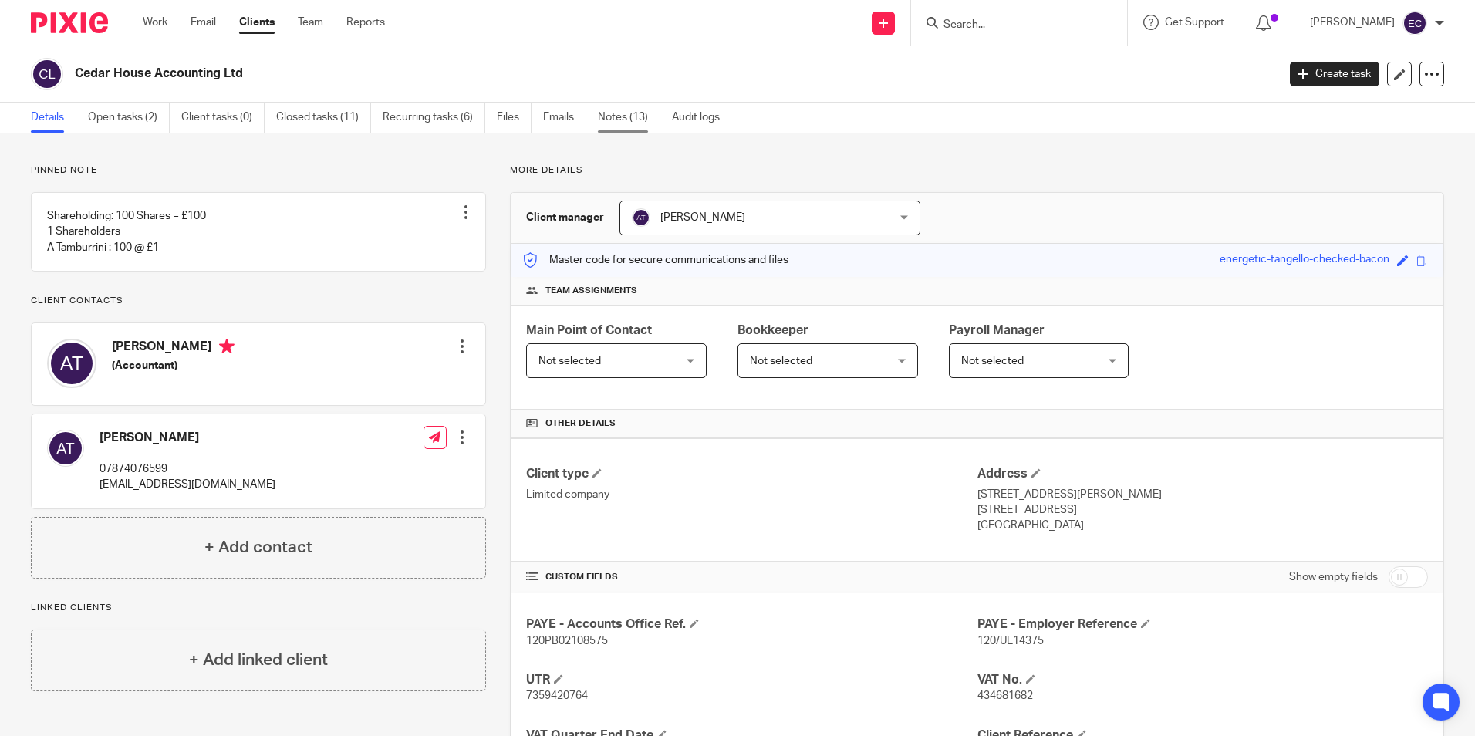
click at [614, 120] on link "Notes (13)" at bounding box center [629, 118] width 62 height 30
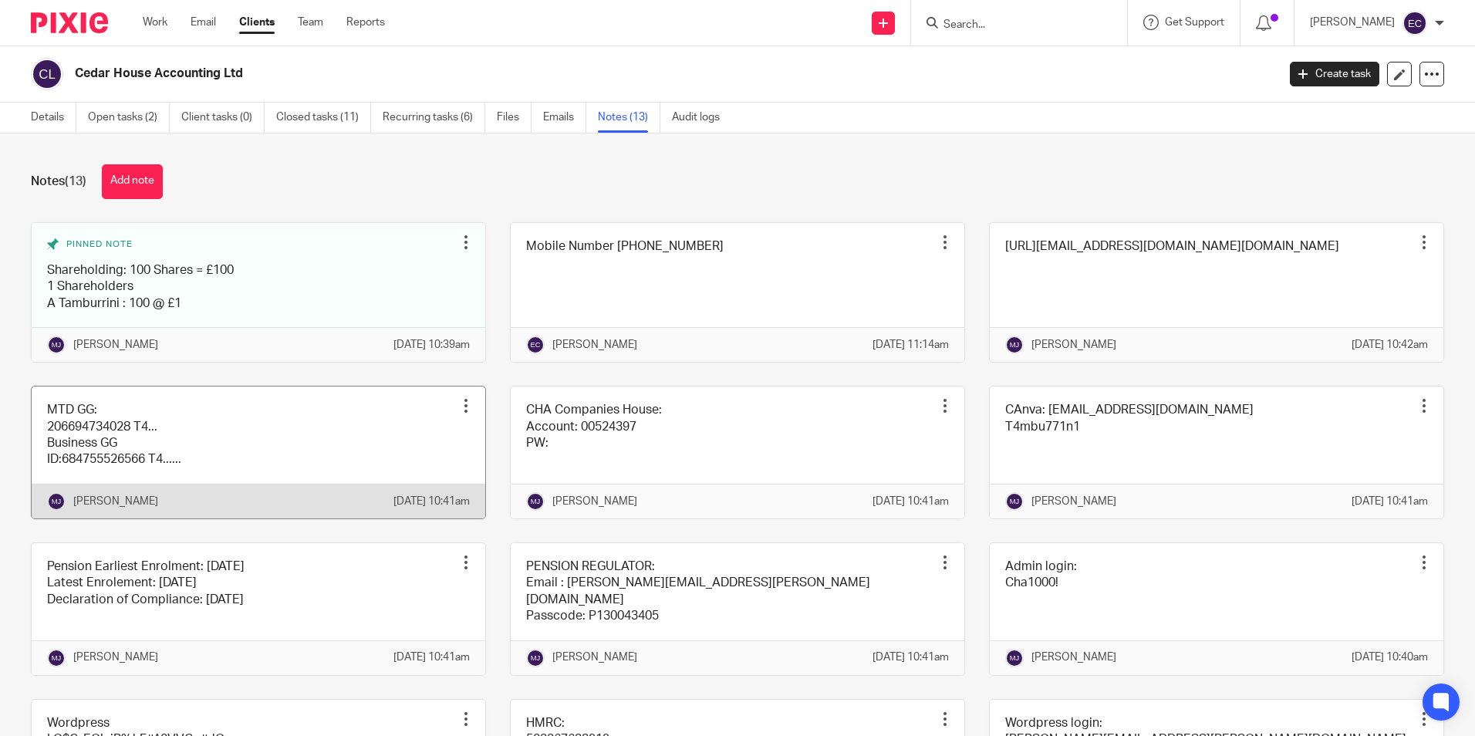
click at [131, 431] on link at bounding box center [259, 452] width 454 height 132
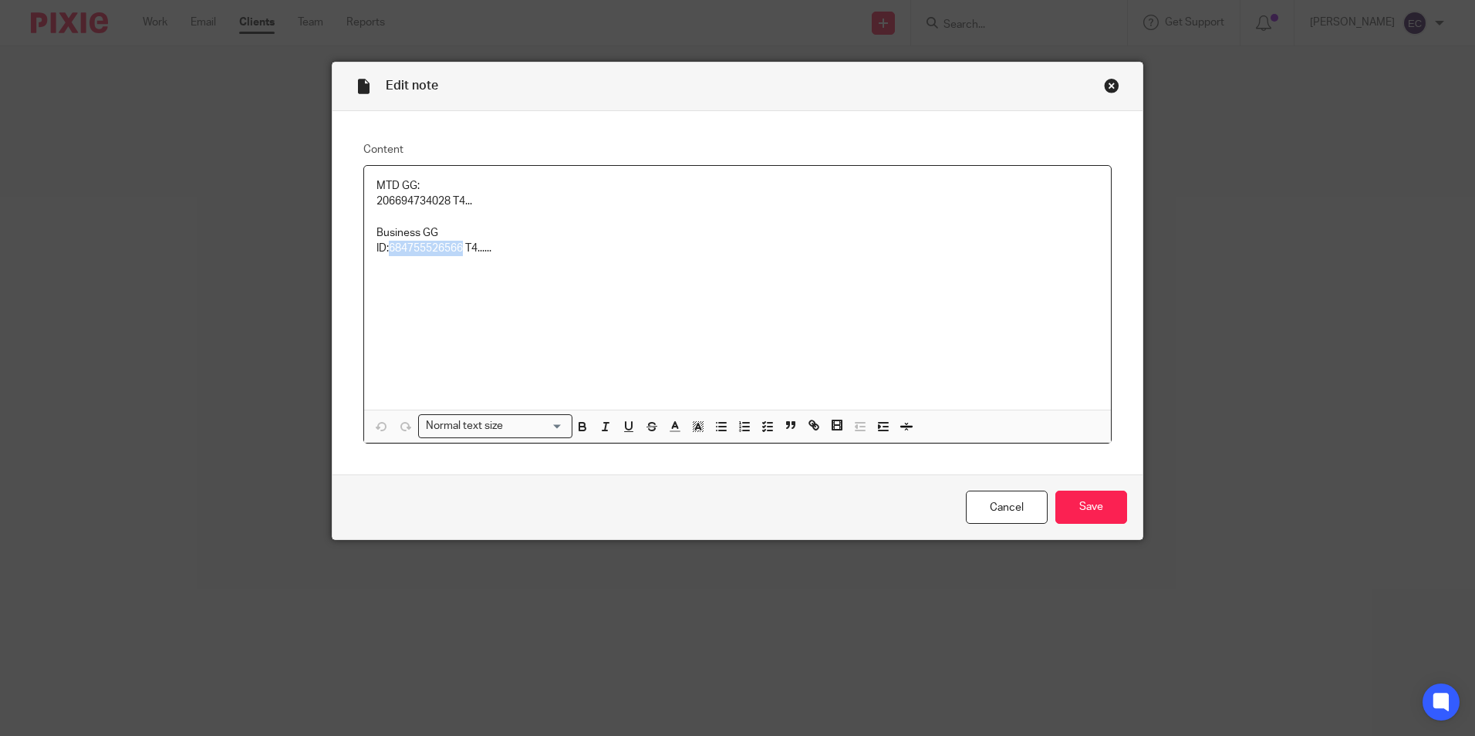
drag, startPoint x: 386, startPoint y: 250, endPoint x: 460, endPoint y: 248, distance: 74.1
click at [460, 248] on p "ID:684755526566 T4......" at bounding box center [737, 248] width 722 height 15
copy p "684755526566"
click at [1108, 89] on div "Close this dialog window" at bounding box center [1111, 85] width 15 height 15
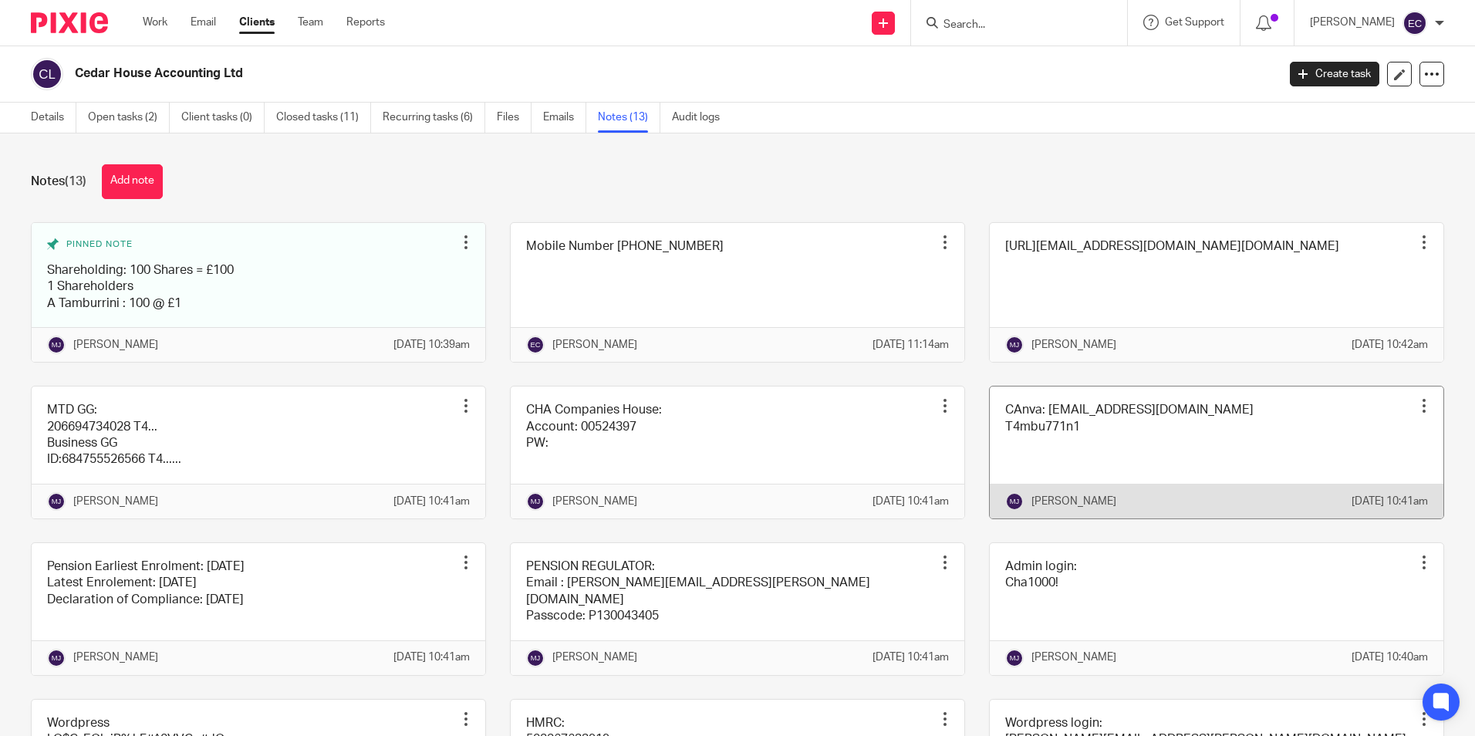
click at [1091, 446] on link at bounding box center [1217, 452] width 454 height 132
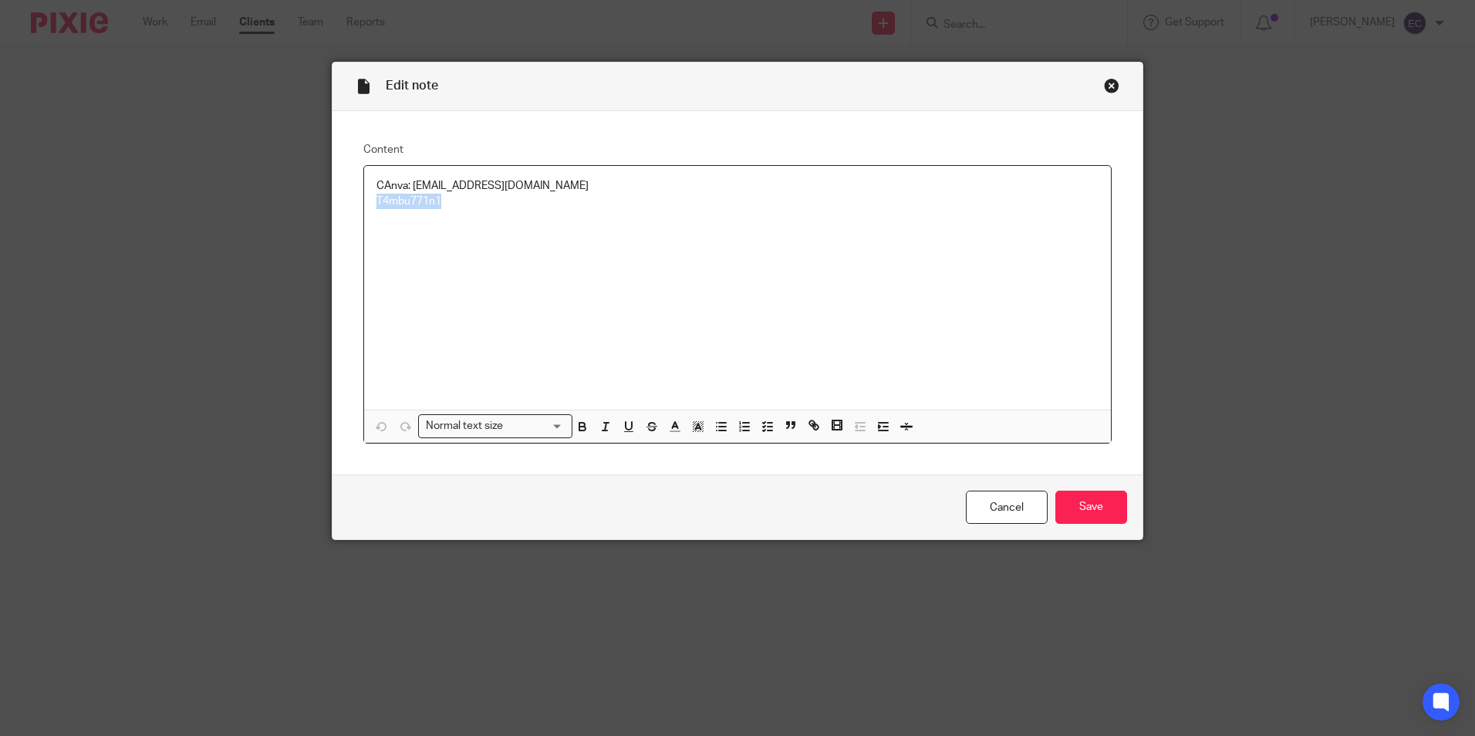
drag, startPoint x: 437, startPoint y: 205, endPoint x: 373, endPoint y: 200, distance: 65.0
click at [376, 200] on p "T4mbu771n1" at bounding box center [737, 201] width 722 height 15
copy p "T4mbu771n1"
drag, startPoint x: 391, startPoint y: 205, endPoint x: 1101, endPoint y: 83, distance: 720.9
click at [1104, 83] on div "Close this dialog window" at bounding box center [1111, 85] width 15 height 15
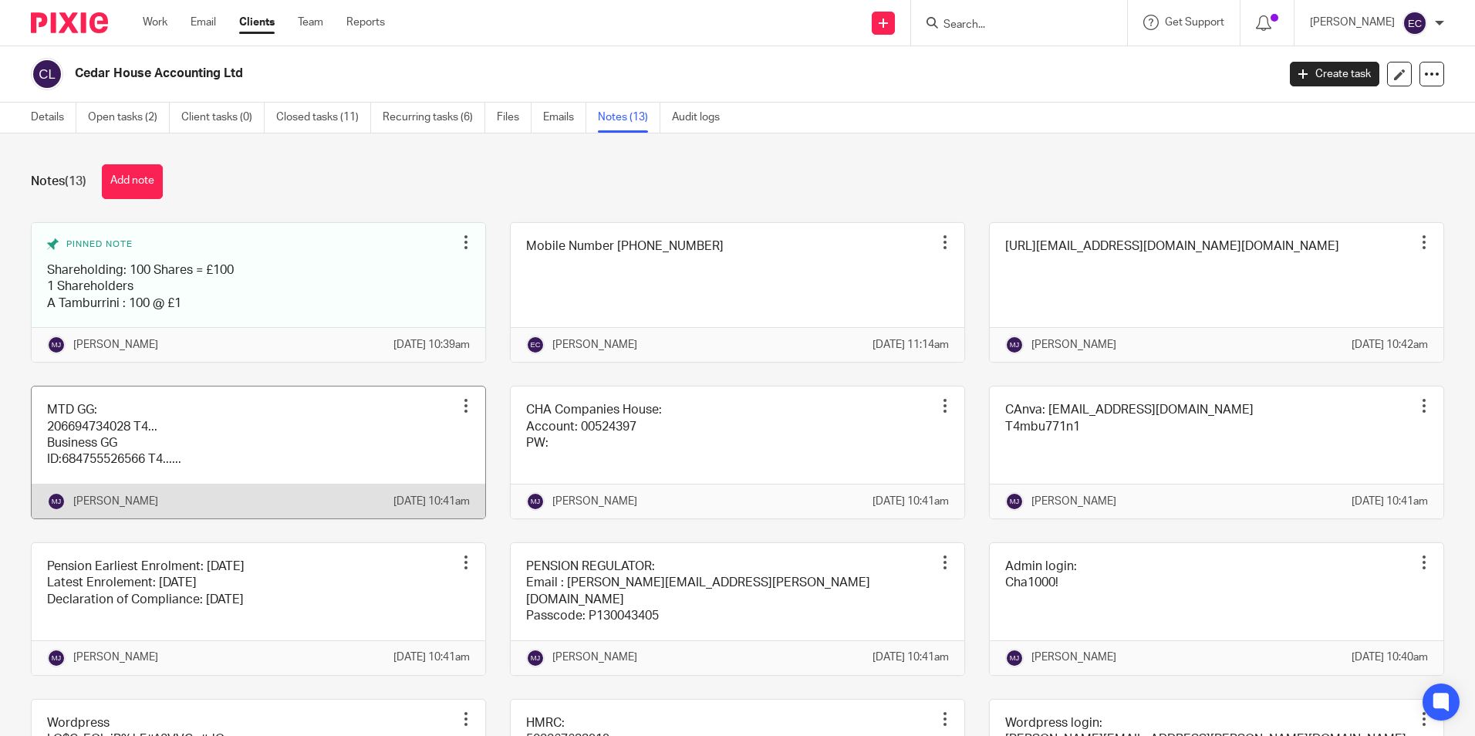
click at [187, 434] on link at bounding box center [259, 452] width 454 height 132
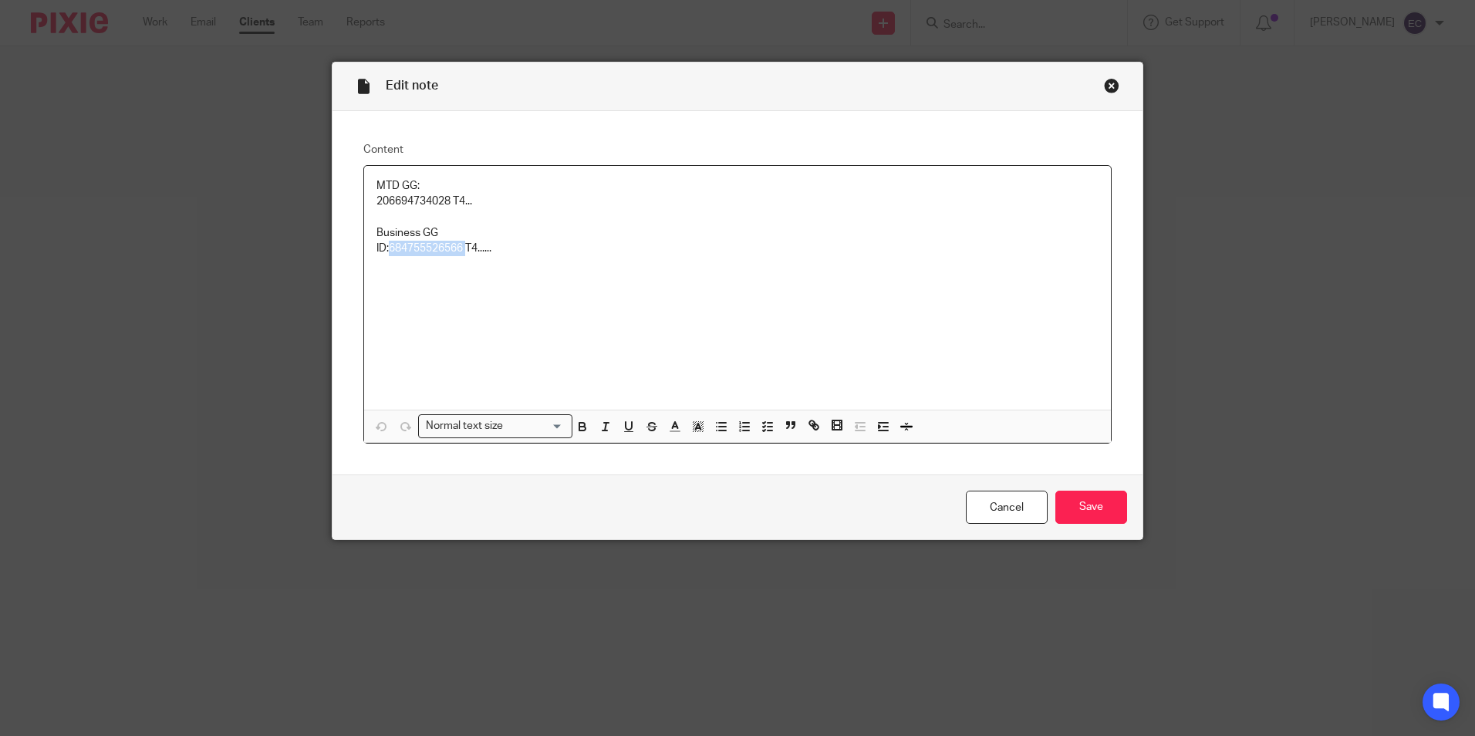
drag, startPoint x: 385, startPoint y: 252, endPoint x: 463, endPoint y: 251, distance: 77.9
click at [463, 251] on p "ID:684755526566 T4......" at bounding box center [737, 248] width 722 height 15
copy p "684755526566"
click at [1108, 86] on div "Close this dialog window" at bounding box center [1111, 85] width 15 height 15
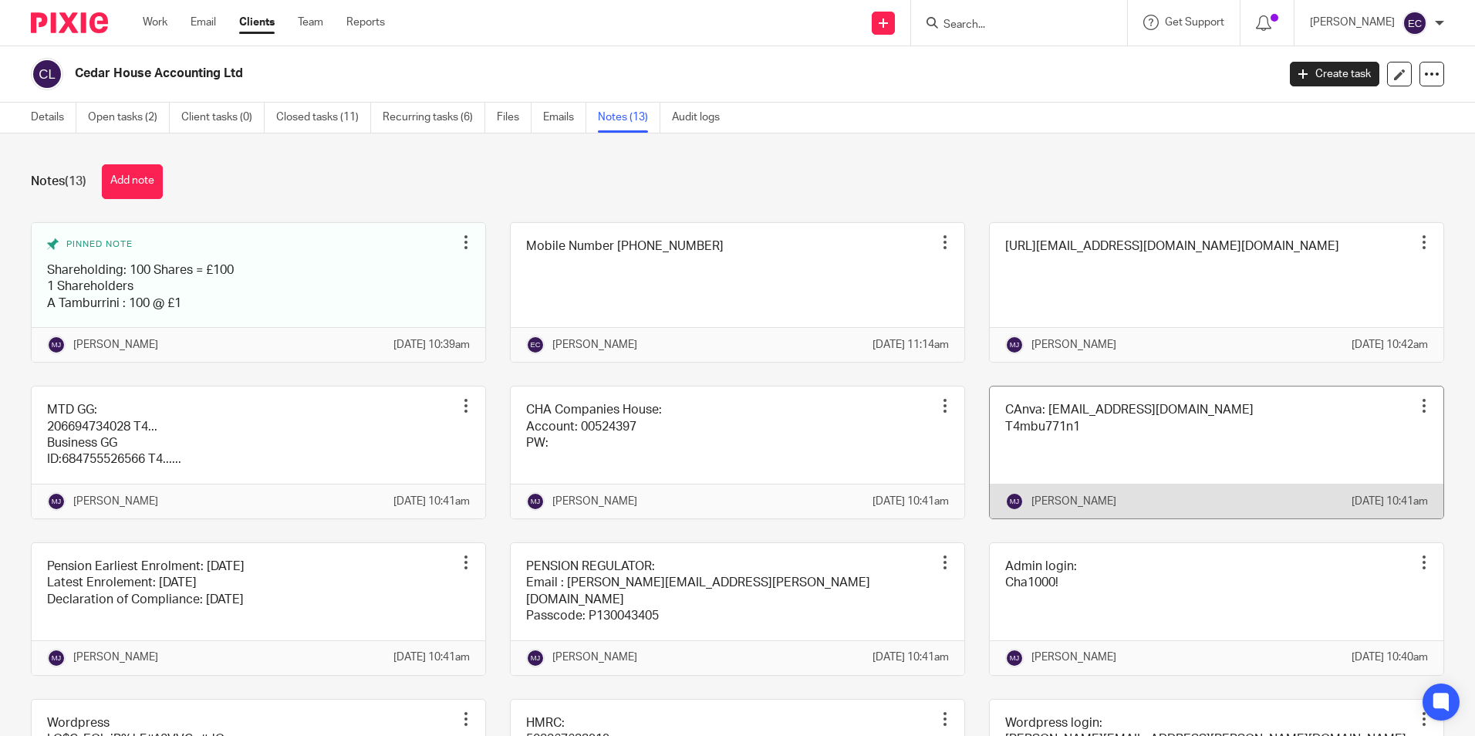
click at [1180, 433] on link at bounding box center [1217, 452] width 454 height 132
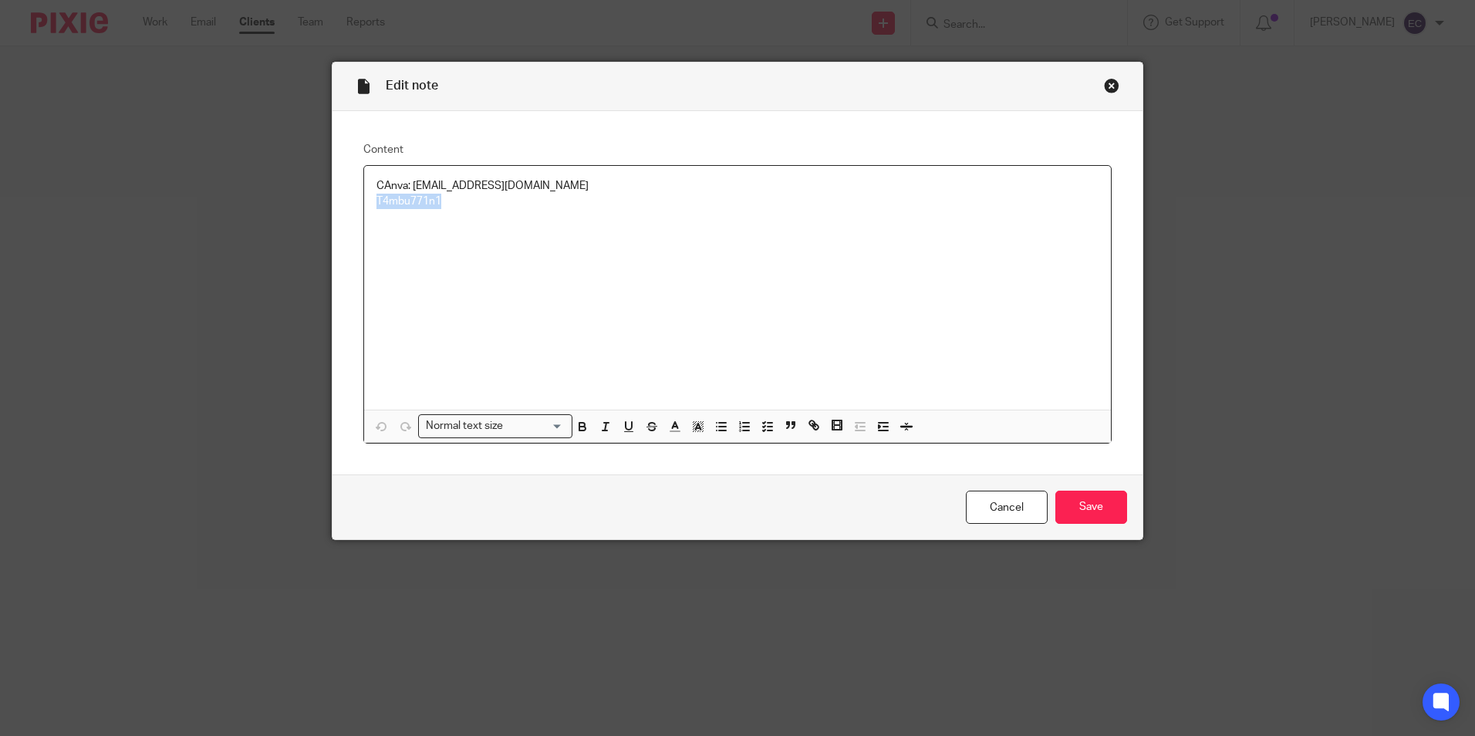
drag, startPoint x: 459, startPoint y: 202, endPoint x: 365, endPoint y: 203, distance: 94.1
click at [364, 204] on div "CAnva: aimeetamburrini@googlemail.com T4mbu771n1" at bounding box center [737, 288] width 747 height 244
copy p "T4mbu771n1"
click at [1100, 93] on div "Edit note" at bounding box center [737, 86] width 810 height 49
click at [1104, 87] on div "Close this dialog window" at bounding box center [1111, 85] width 15 height 15
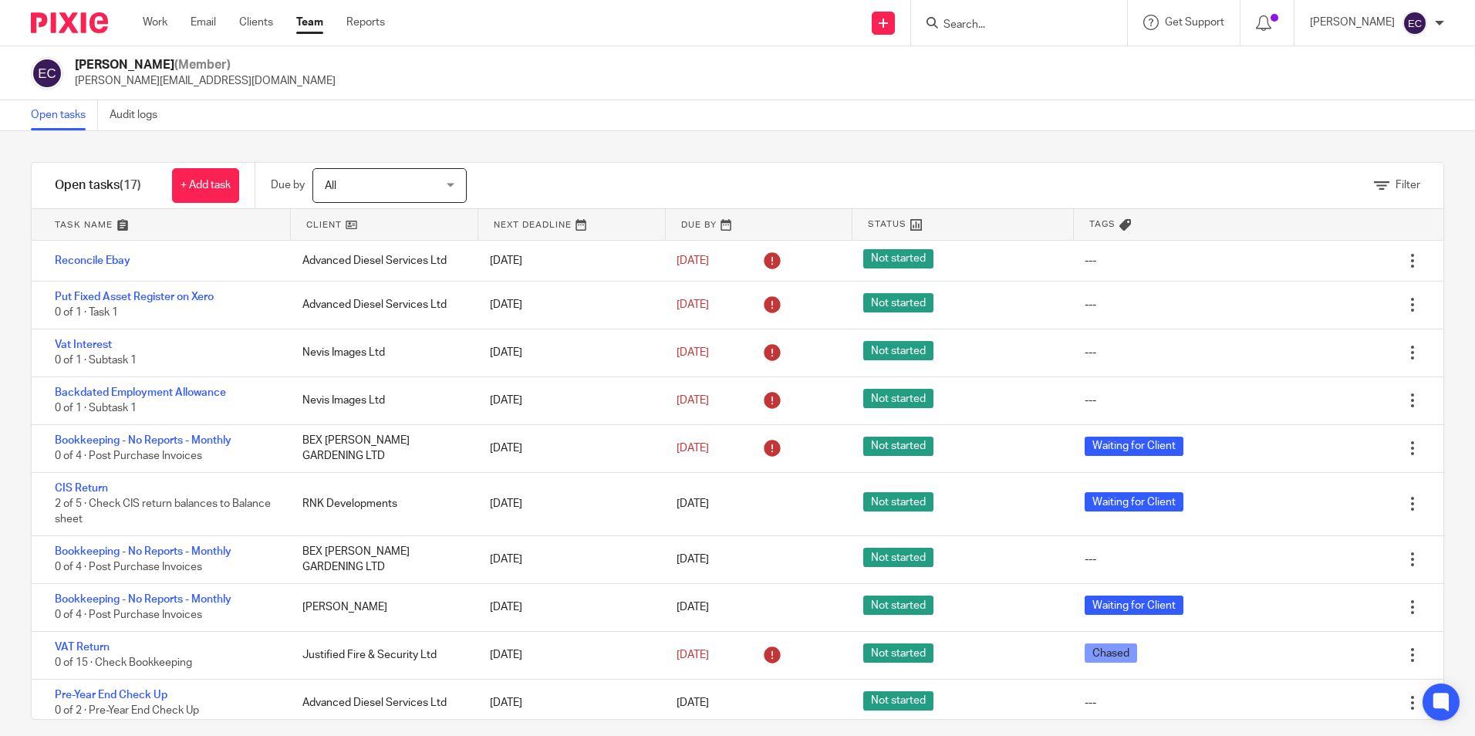
click at [313, 18] on link "Team" at bounding box center [309, 22] width 27 height 15
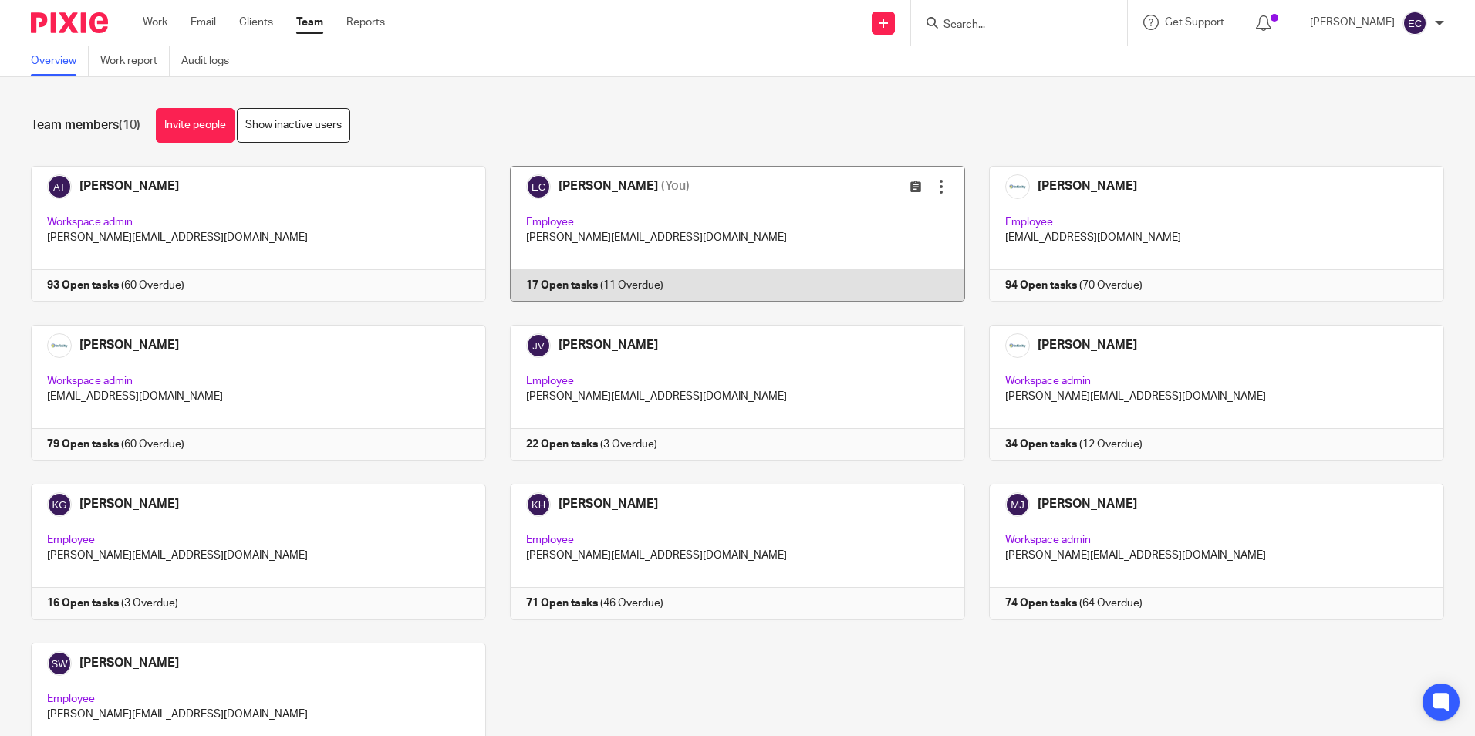
click at [633, 225] on link at bounding box center [725, 234] width 479 height 136
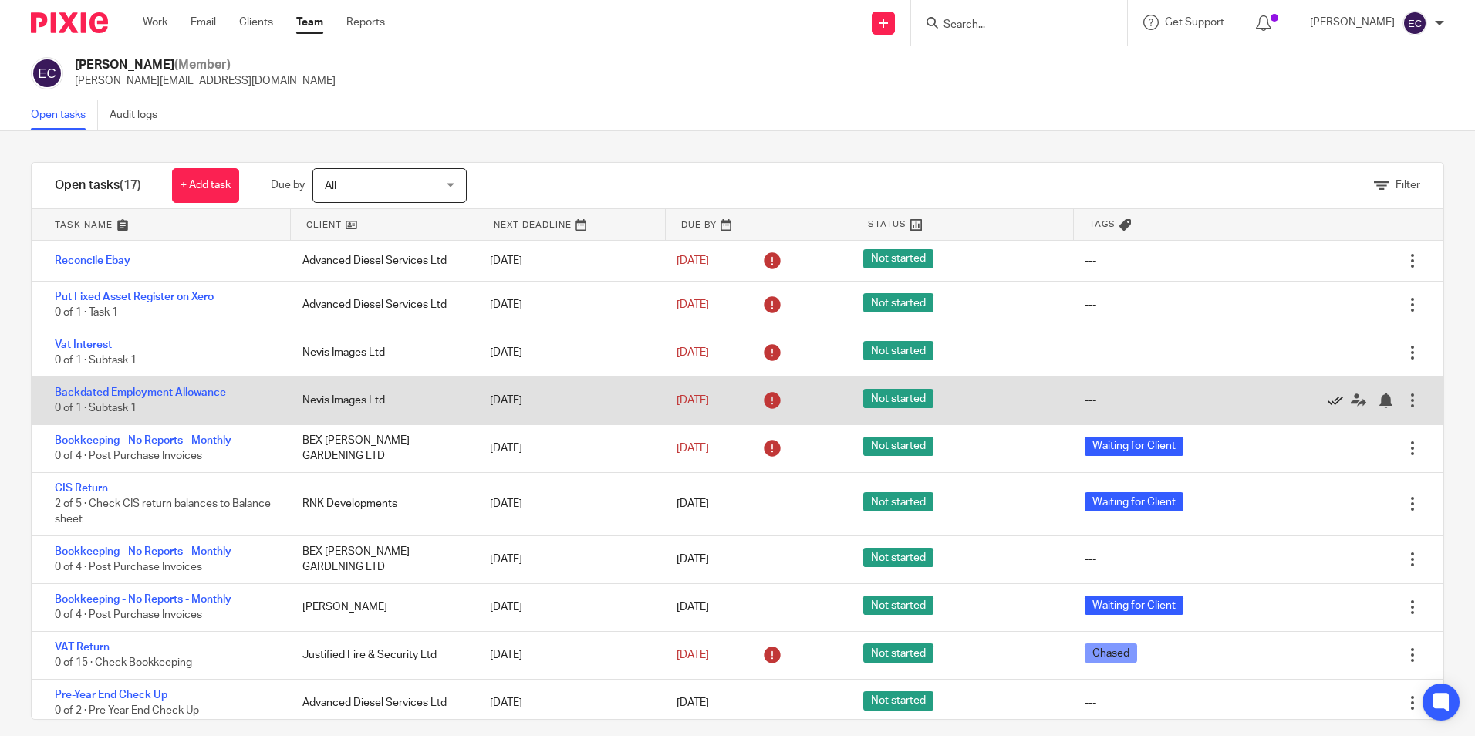
click at [1327, 400] on icon at bounding box center [1334, 400] width 15 height 15
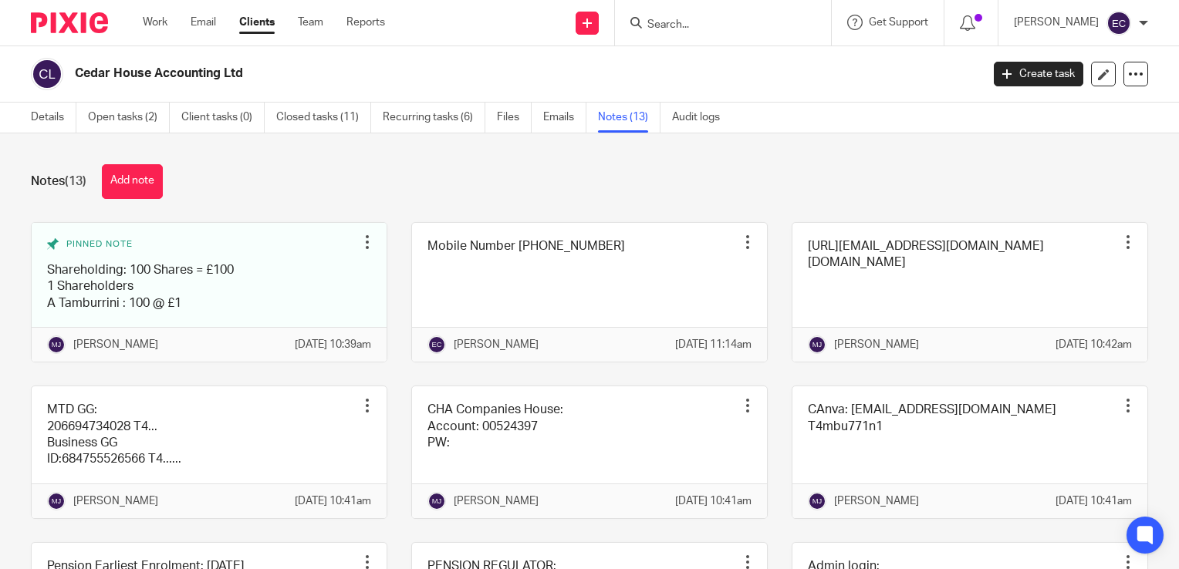
click at [790, 12] on div at bounding box center [723, 23] width 216 height 46
click at [750, 19] on input "Search" at bounding box center [715, 26] width 139 height 14
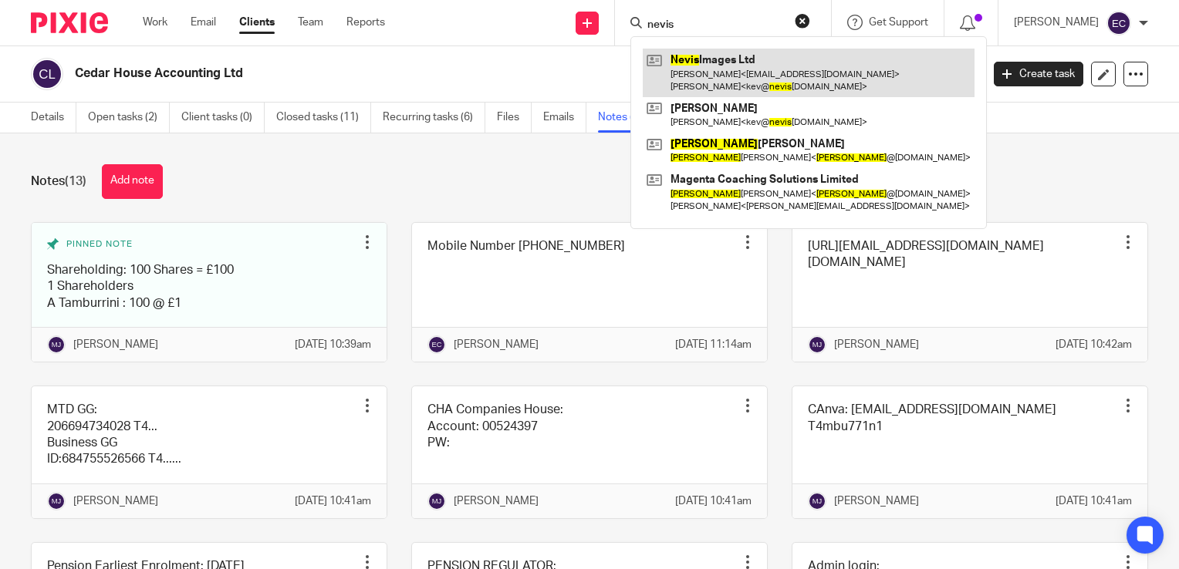
type input "nevis"
click at [740, 66] on link at bounding box center [808, 73] width 332 height 48
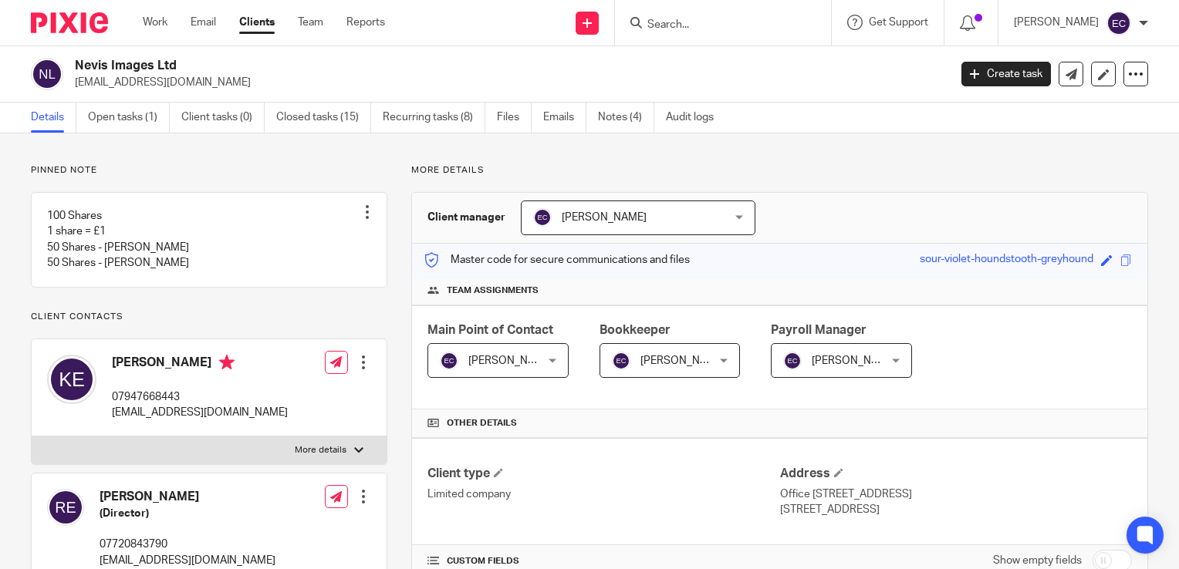
drag, startPoint x: 185, startPoint y: 67, endPoint x: 78, endPoint y: 73, distance: 107.3
click at [78, 73] on h2 "Nevis Images Ltd" at bounding box center [420, 66] width 690 height 16
drag, startPoint x: 78, startPoint y: 73, endPoint x: 79, endPoint y: 59, distance: 13.9
copy h2 "Nevis Images Ltd"
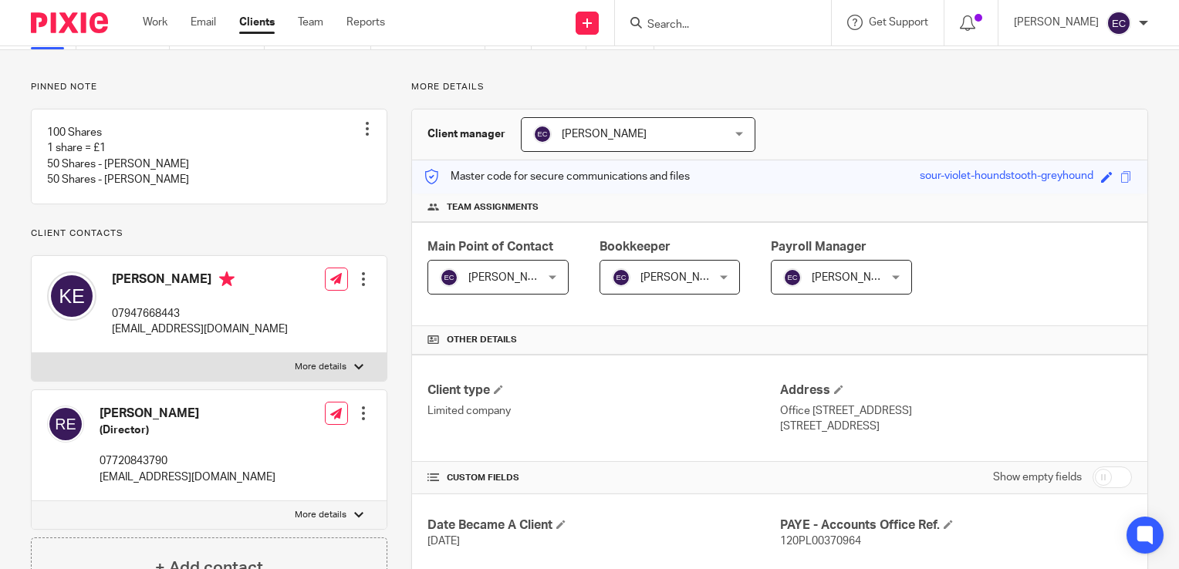
scroll to position [309, 0]
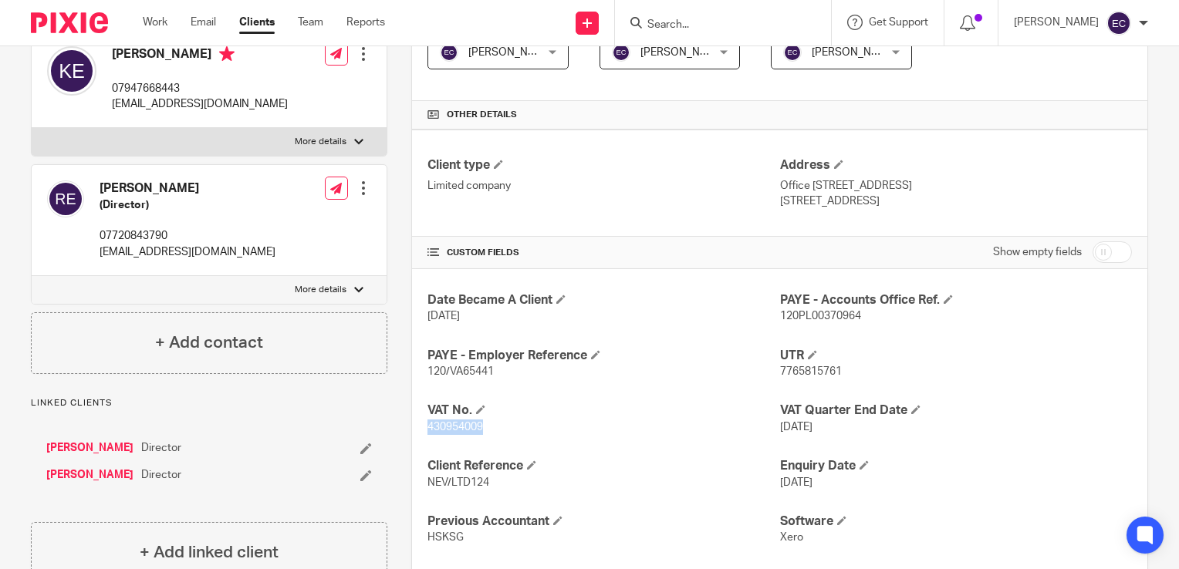
drag, startPoint x: 488, startPoint y: 423, endPoint x: 426, endPoint y: 429, distance: 62.7
click at [427, 429] on p "430954009" at bounding box center [603, 427] width 352 height 15
copy span "430954009"
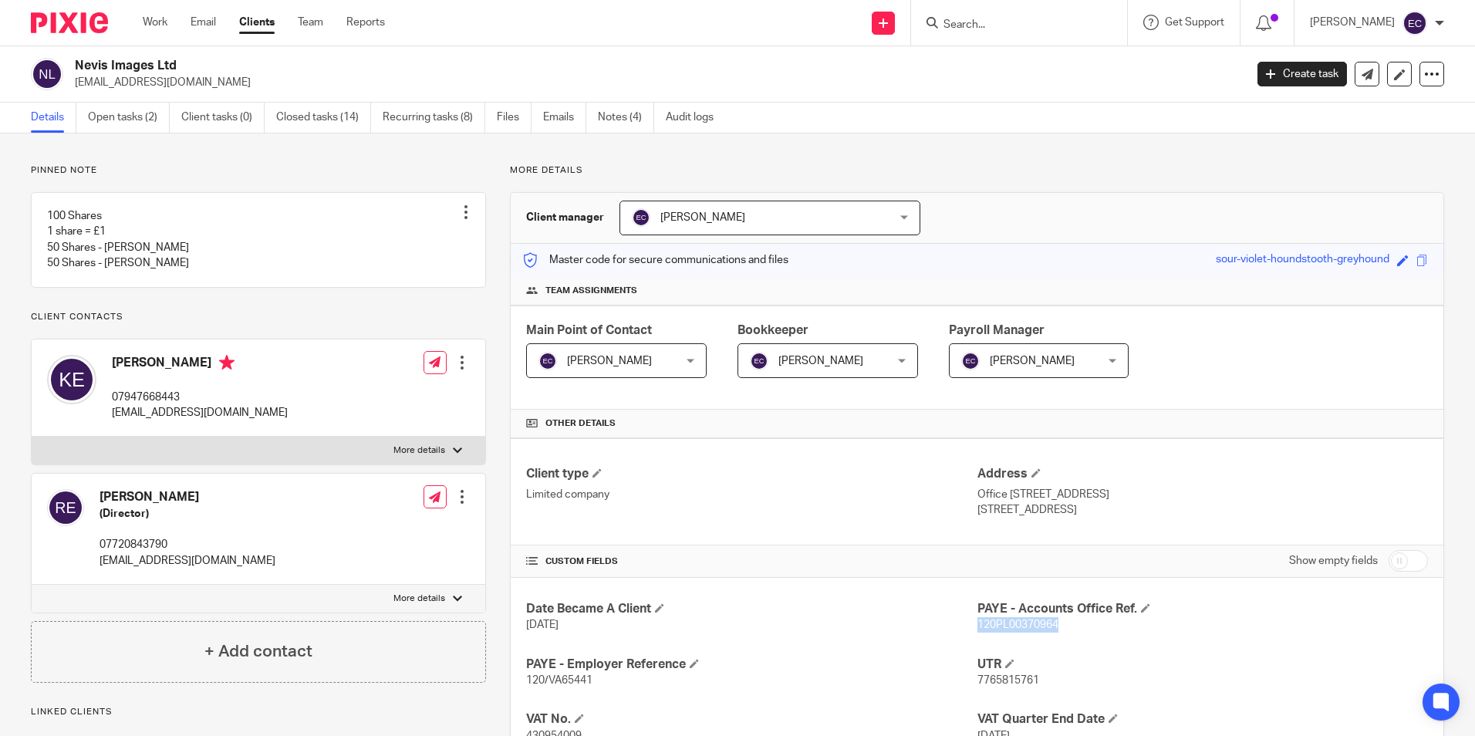
scroll to position [154, 0]
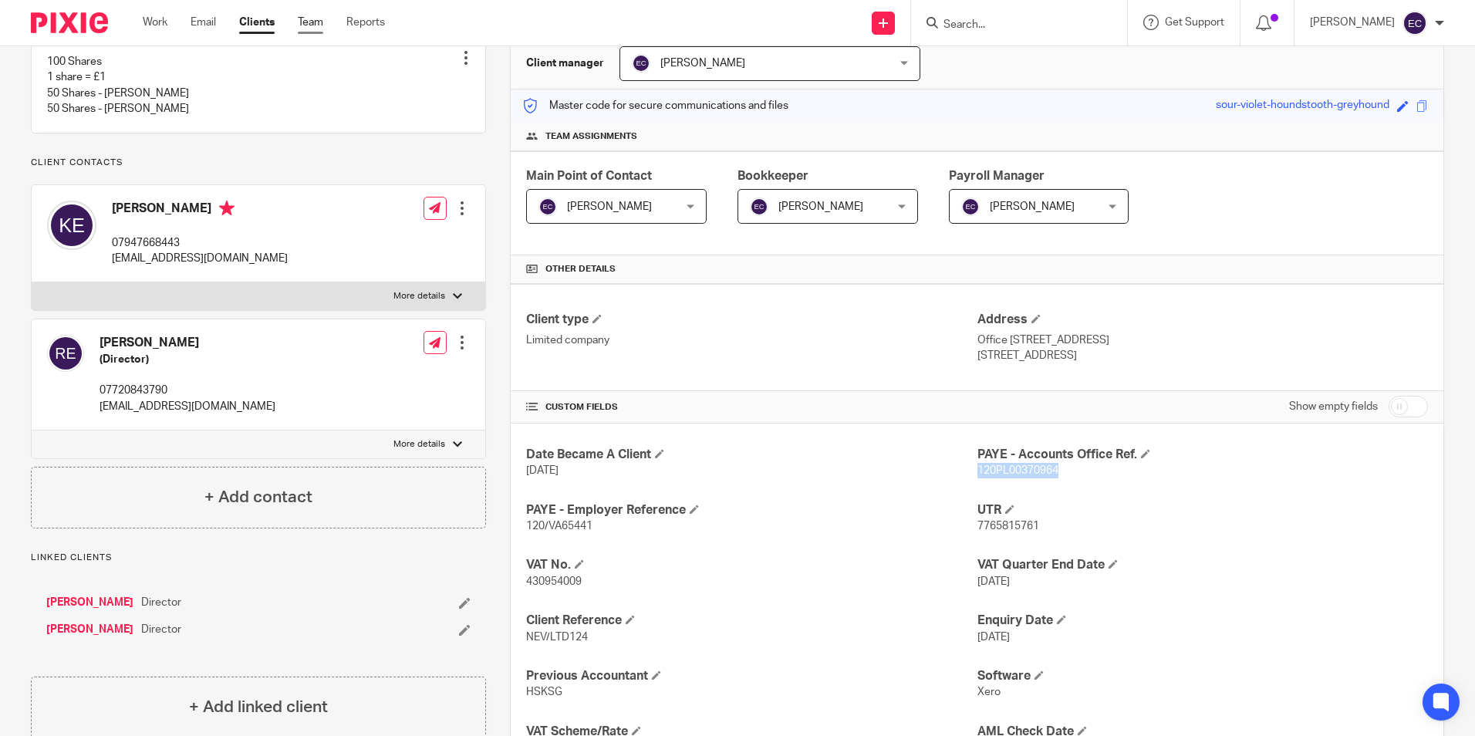
click at [312, 22] on link "Team" at bounding box center [310, 22] width 25 height 15
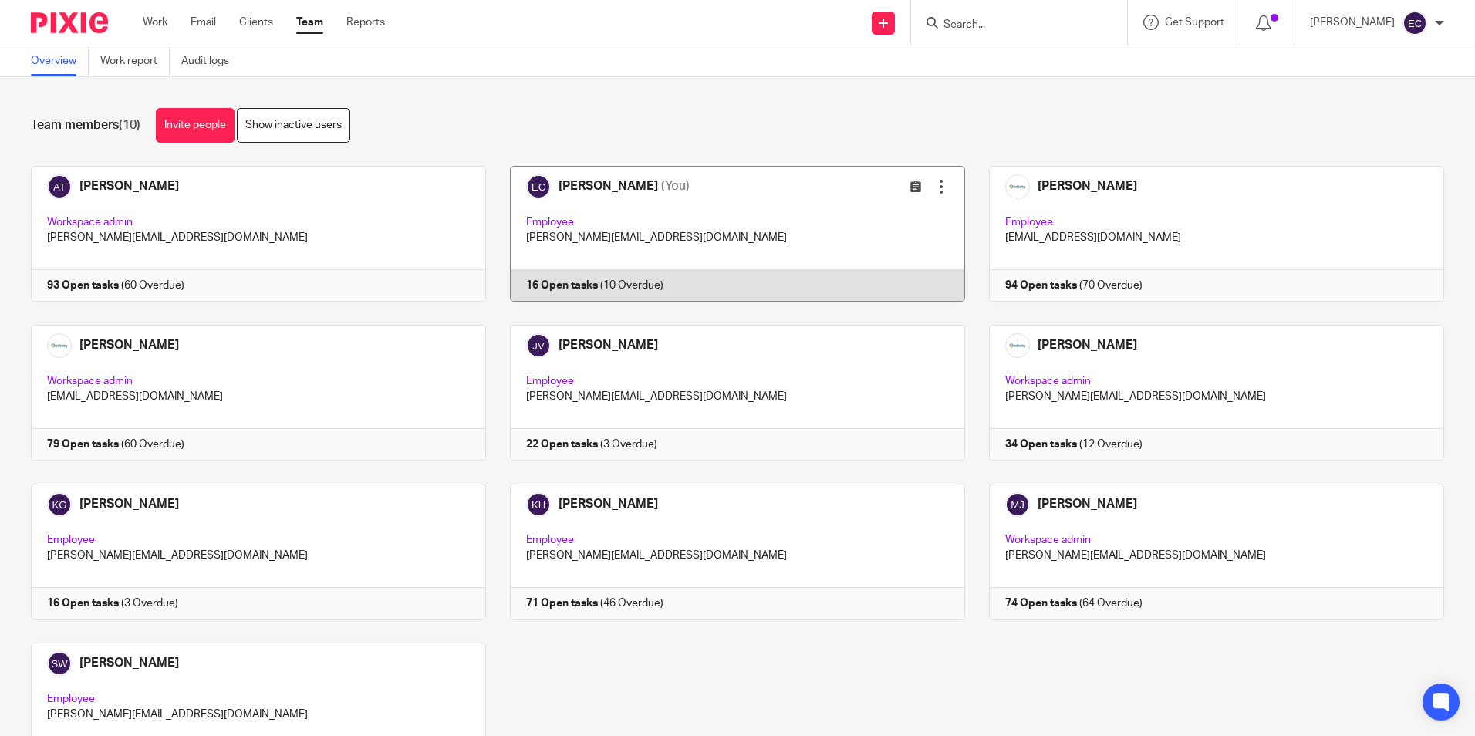
click at [631, 191] on link at bounding box center [725, 234] width 479 height 136
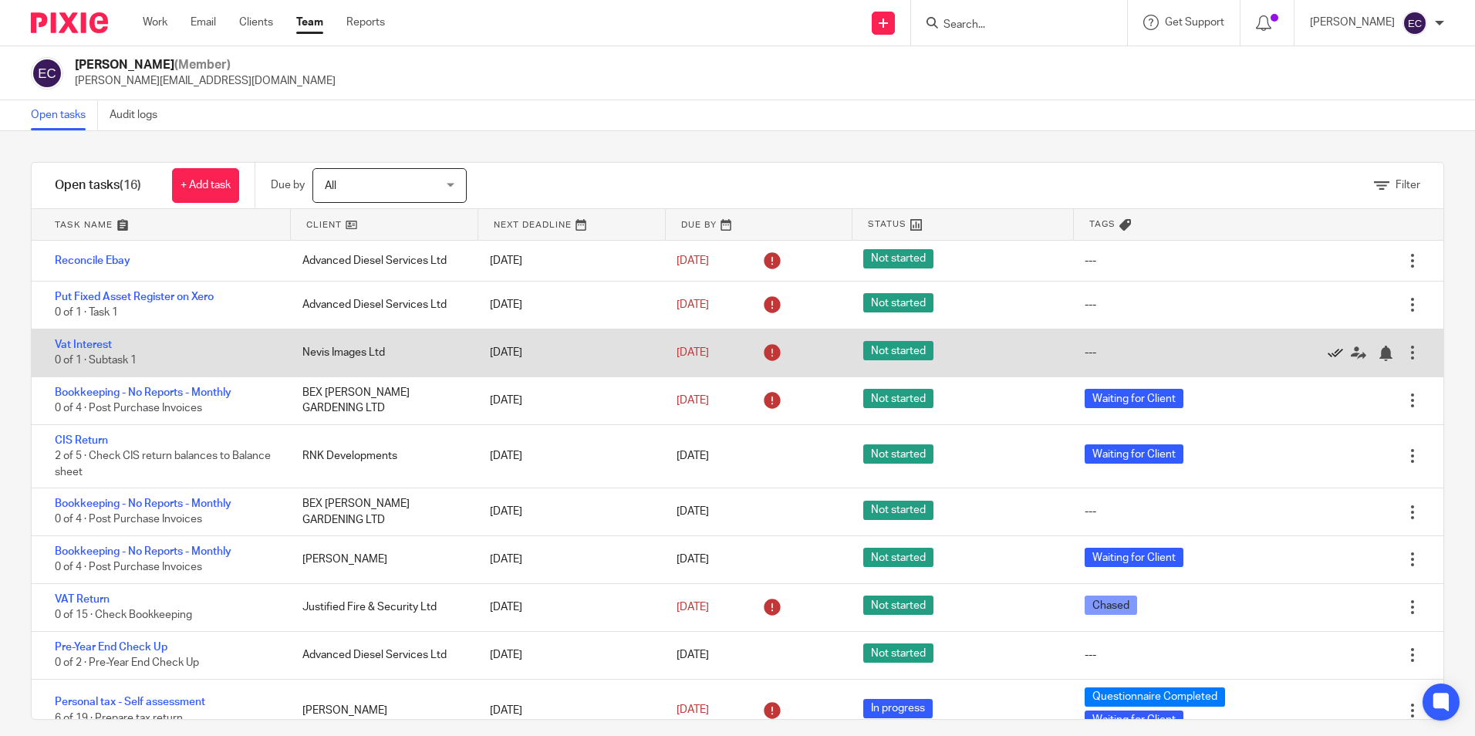
click at [1327, 352] on icon at bounding box center [1334, 353] width 15 height 15
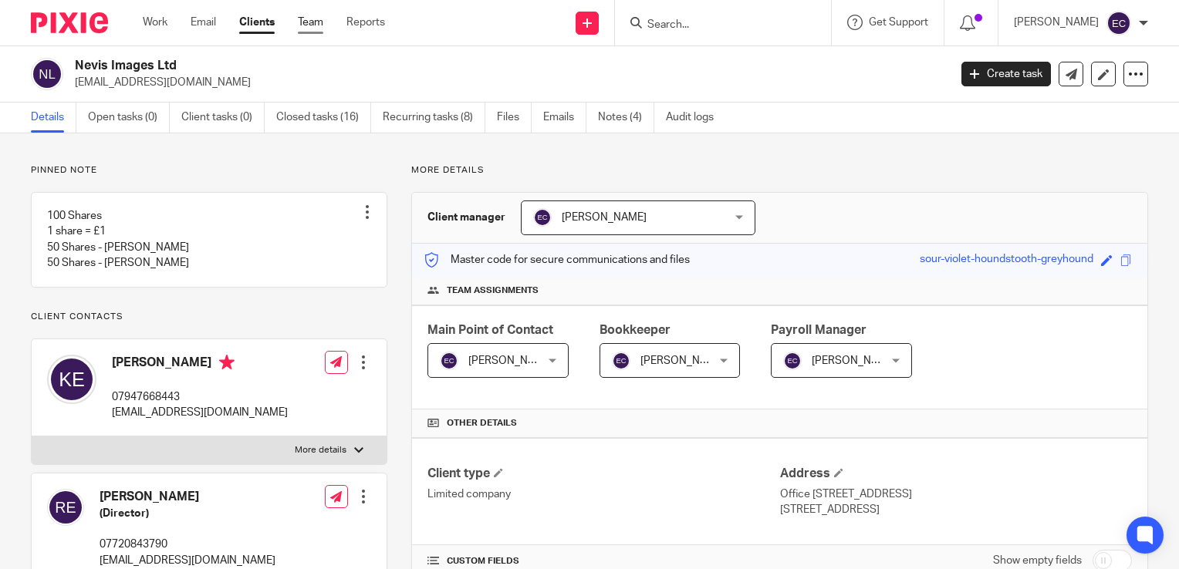
click at [315, 25] on link "Team" at bounding box center [310, 22] width 25 height 15
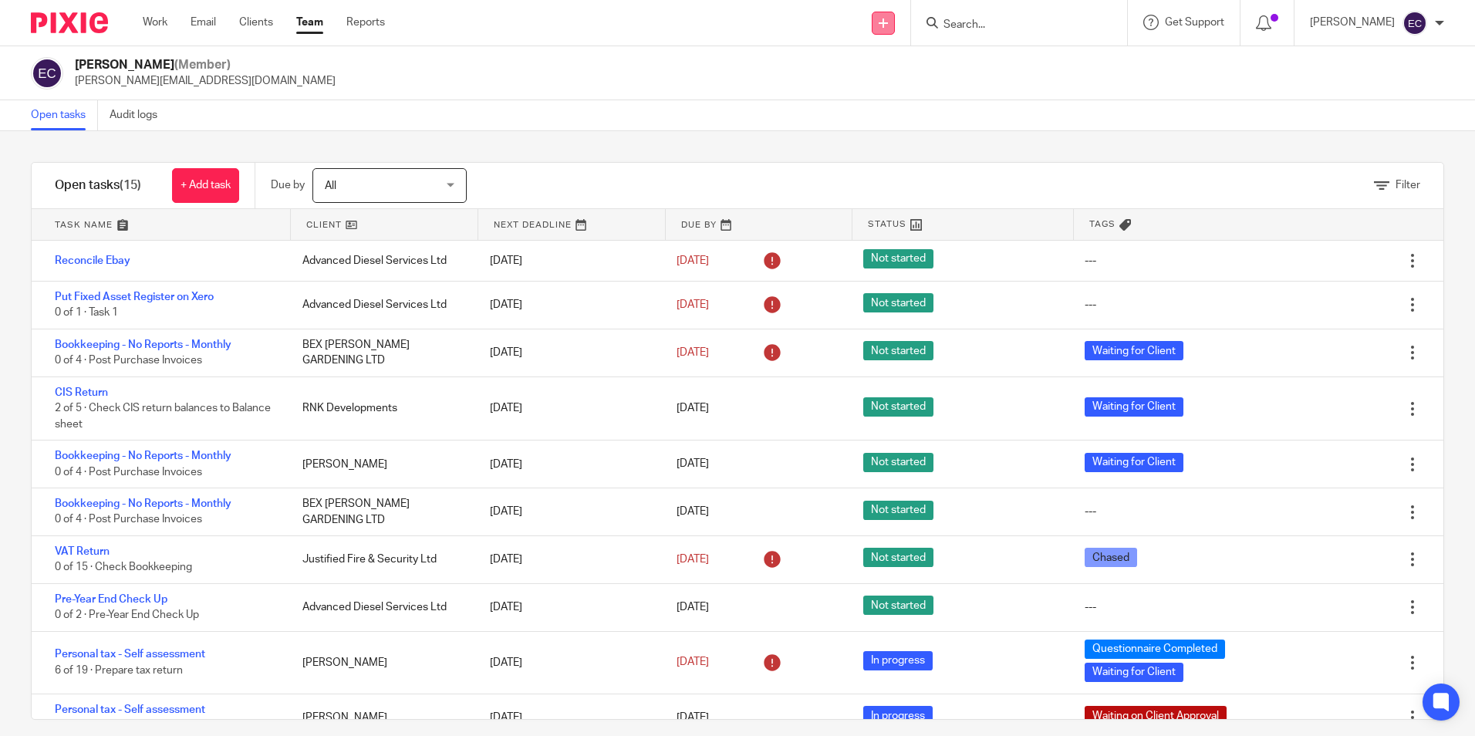
click at [889, 29] on link at bounding box center [883, 23] width 23 height 23
click at [903, 91] on link "Create task" at bounding box center [890, 94] width 95 height 22
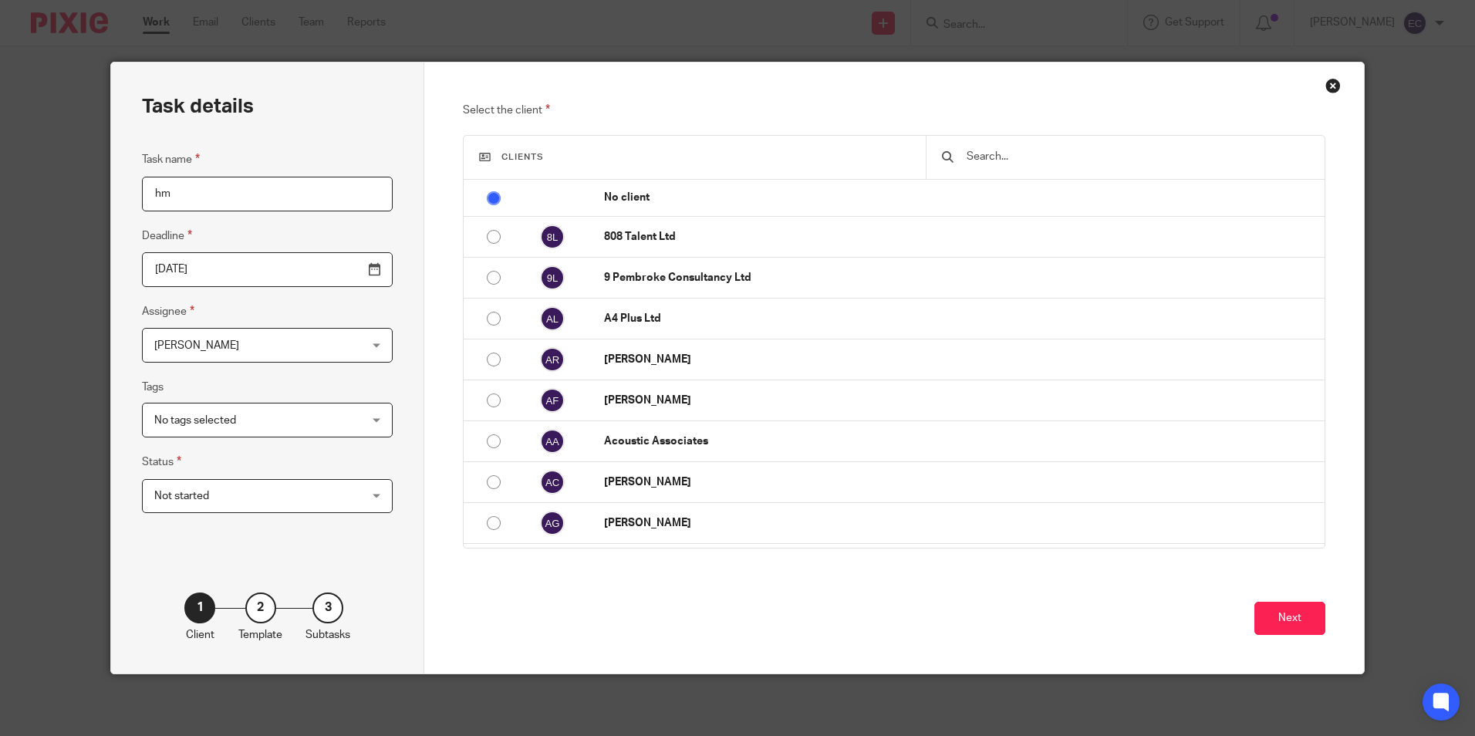
type input "h"
type input "HMRC PAYE Letter"
click at [1307, 608] on button "Next" at bounding box center [1289, 618] width 71 height 33
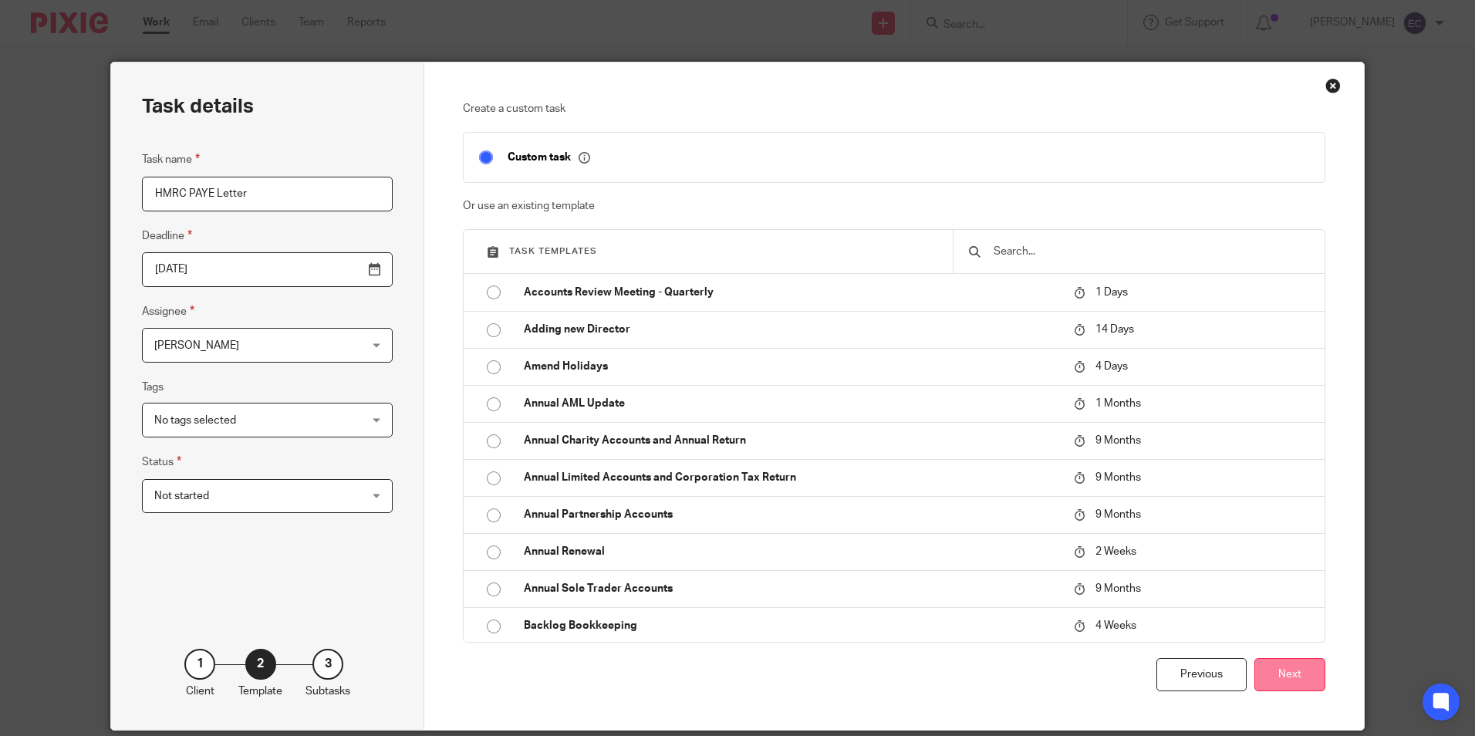
click at [1297, 673] on button "Next" at bounding box center [1289, 674] width 71 height 33
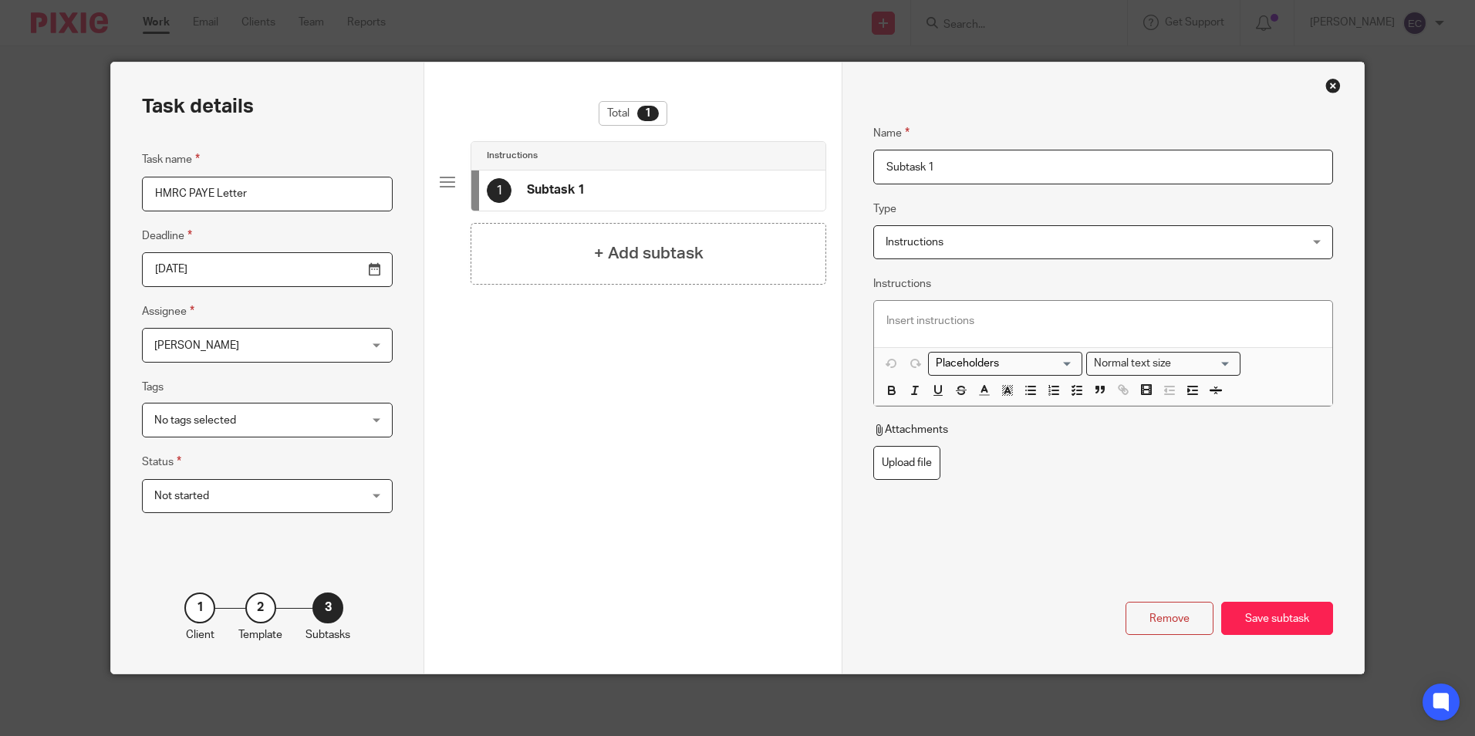
click at [990, 316] on p at bounding box center [1102, 320] width 433 height 15
type input "Letter"
click at [991, 317] on p at bounding box center [1102, 320] width 433 height 15
click at [1064, 313] on p at bounding box center [1102, 320] width 433 height 15
click at [1282, 612] on div "Save subtask" at bounding box center [1277, 618] width 112 height 33
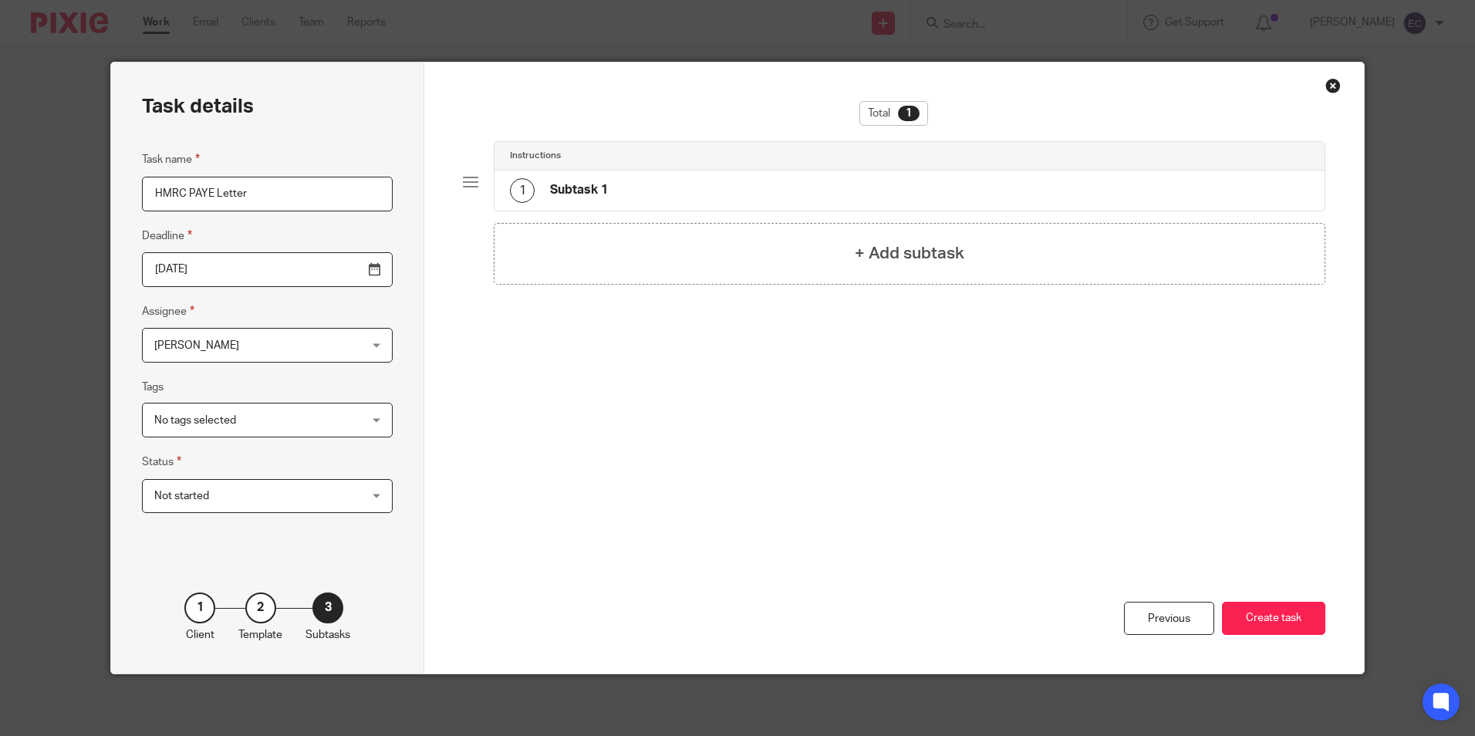
click at [1282, 612] on button "Create task" at bounding box center [1273, 618] width 103 height 33
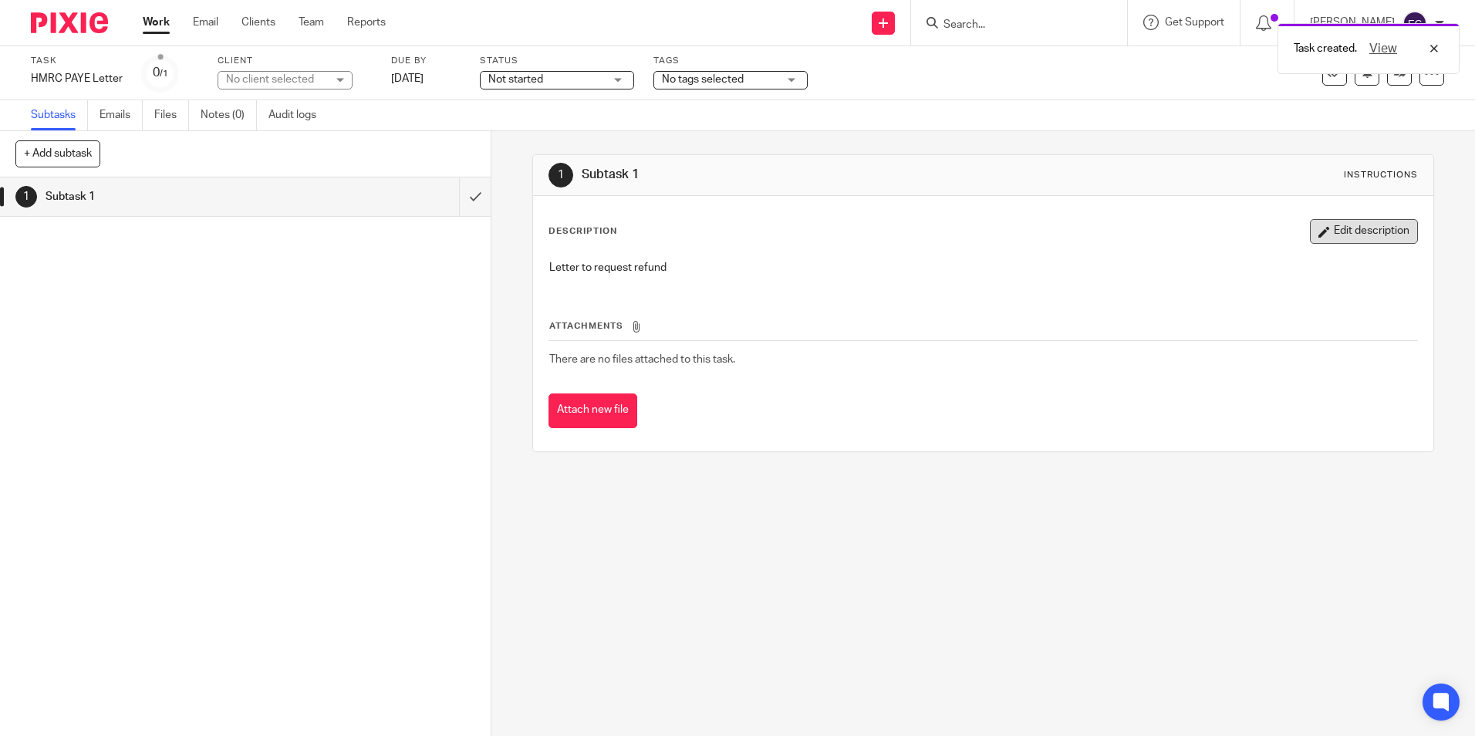
click at [1320, 228] on button "Edit description" at bounding box center [1364, 231] width 108 height 25
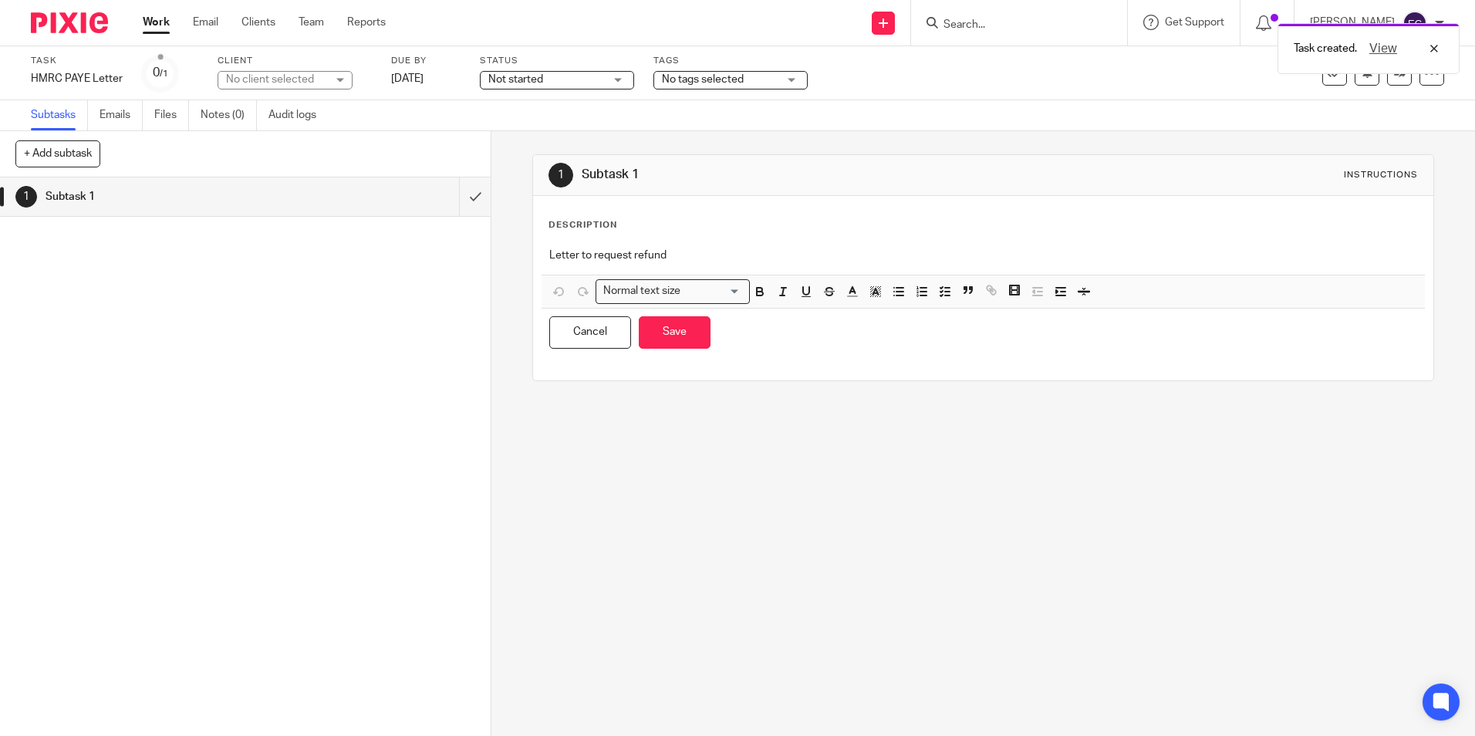
click at [676, 251] on p "Letter to request refund" at bounding box center [982, 255] width 867 height 15
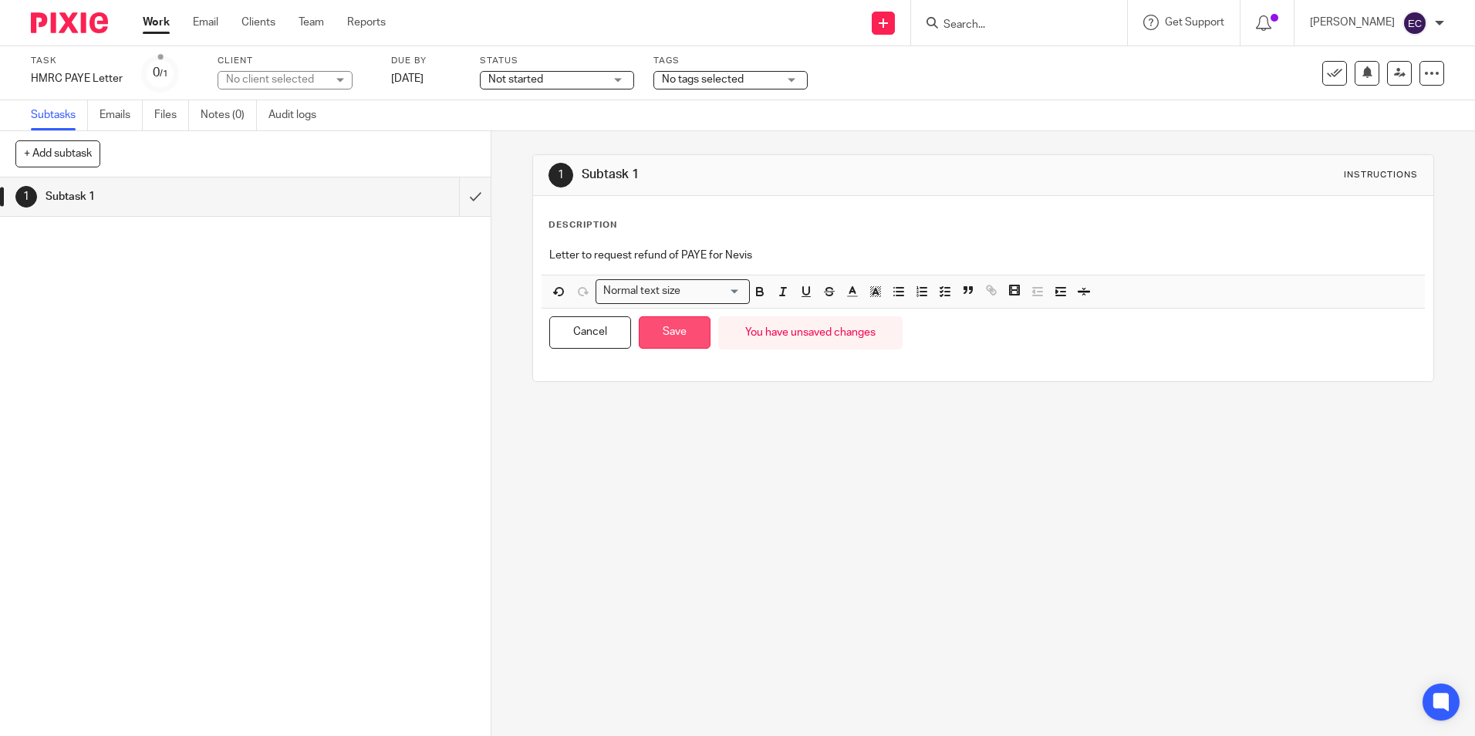
click at [671, 336] on button "Save" at bounding box center [675, 332] width 72 height 33
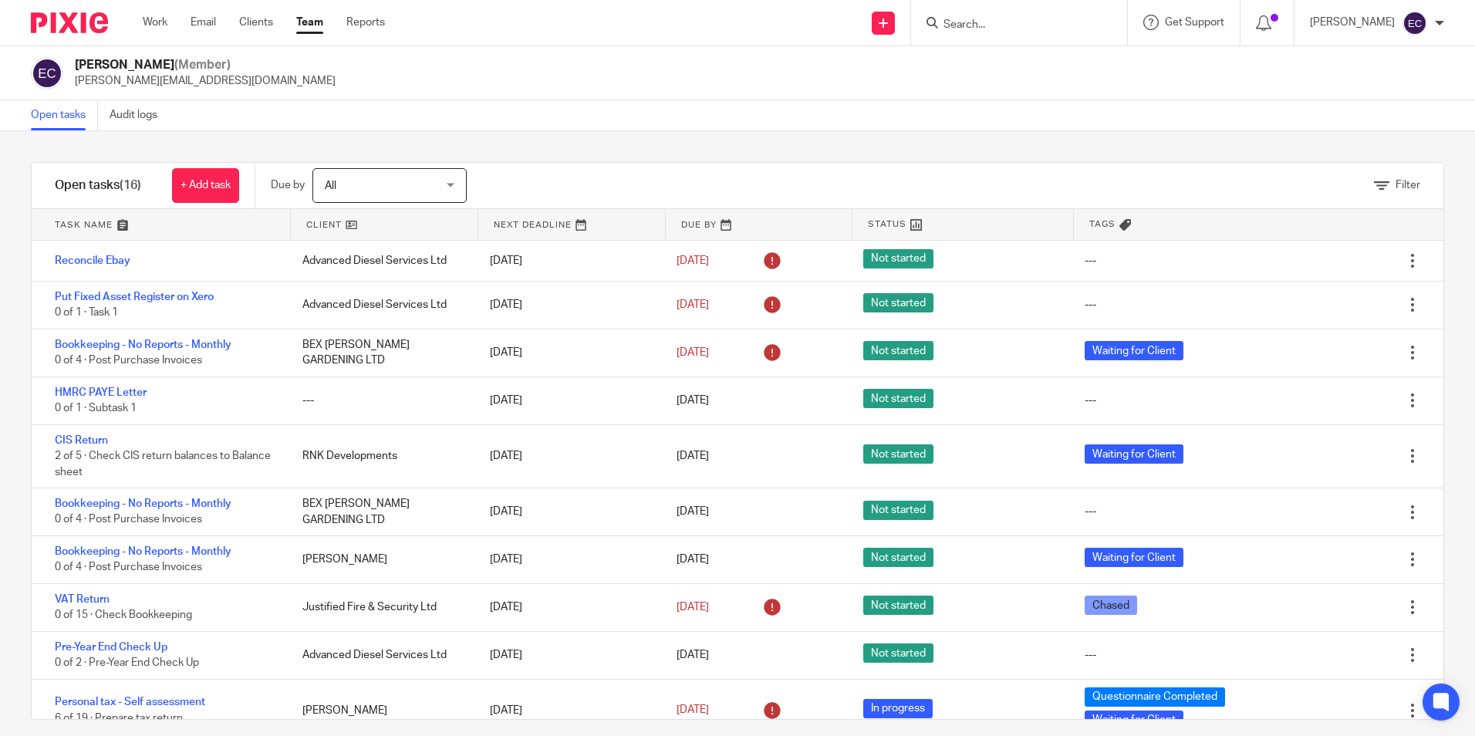
click at [318, 20] on link "Team" at bounding box center [309, 22] width 27 height 15
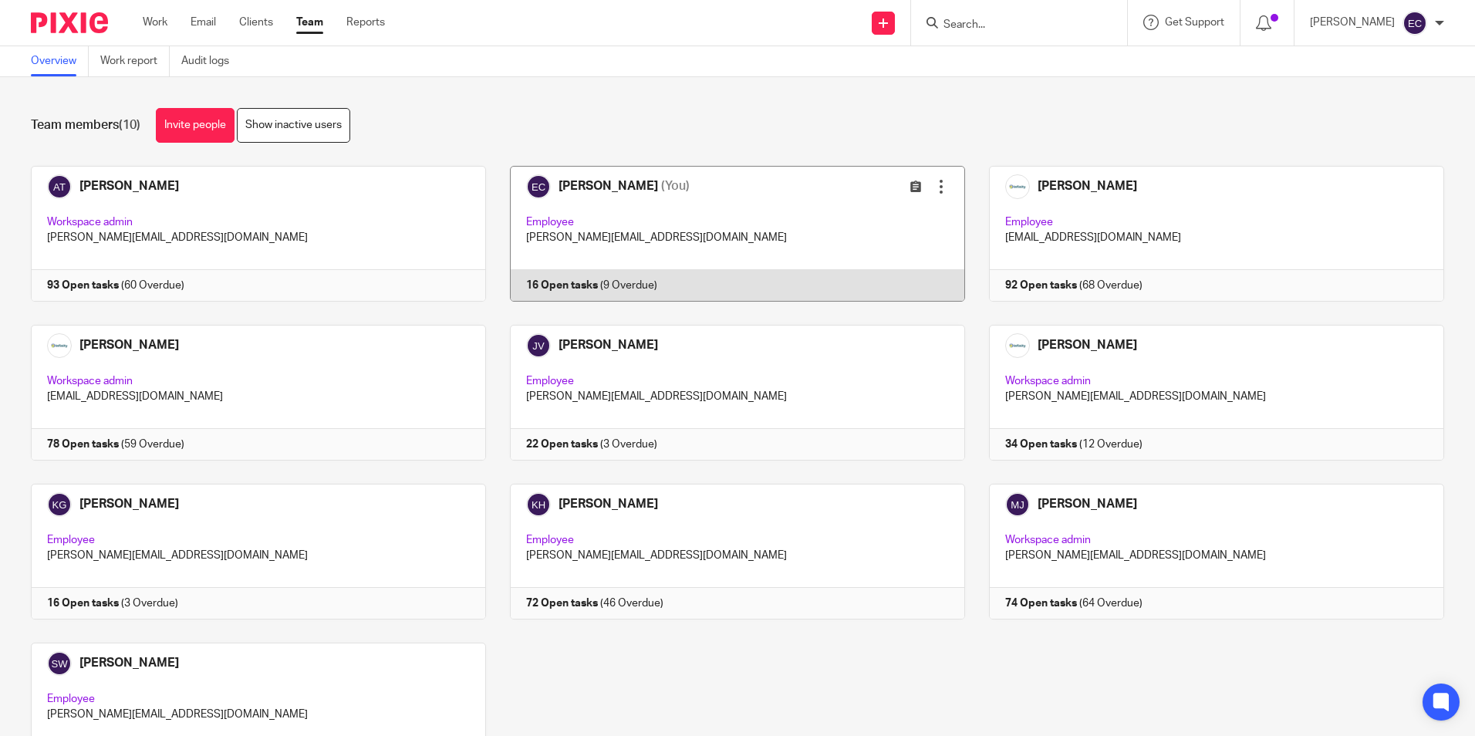
click at [737, 194] on link at bounding box center [725, 234] width 479 height 136
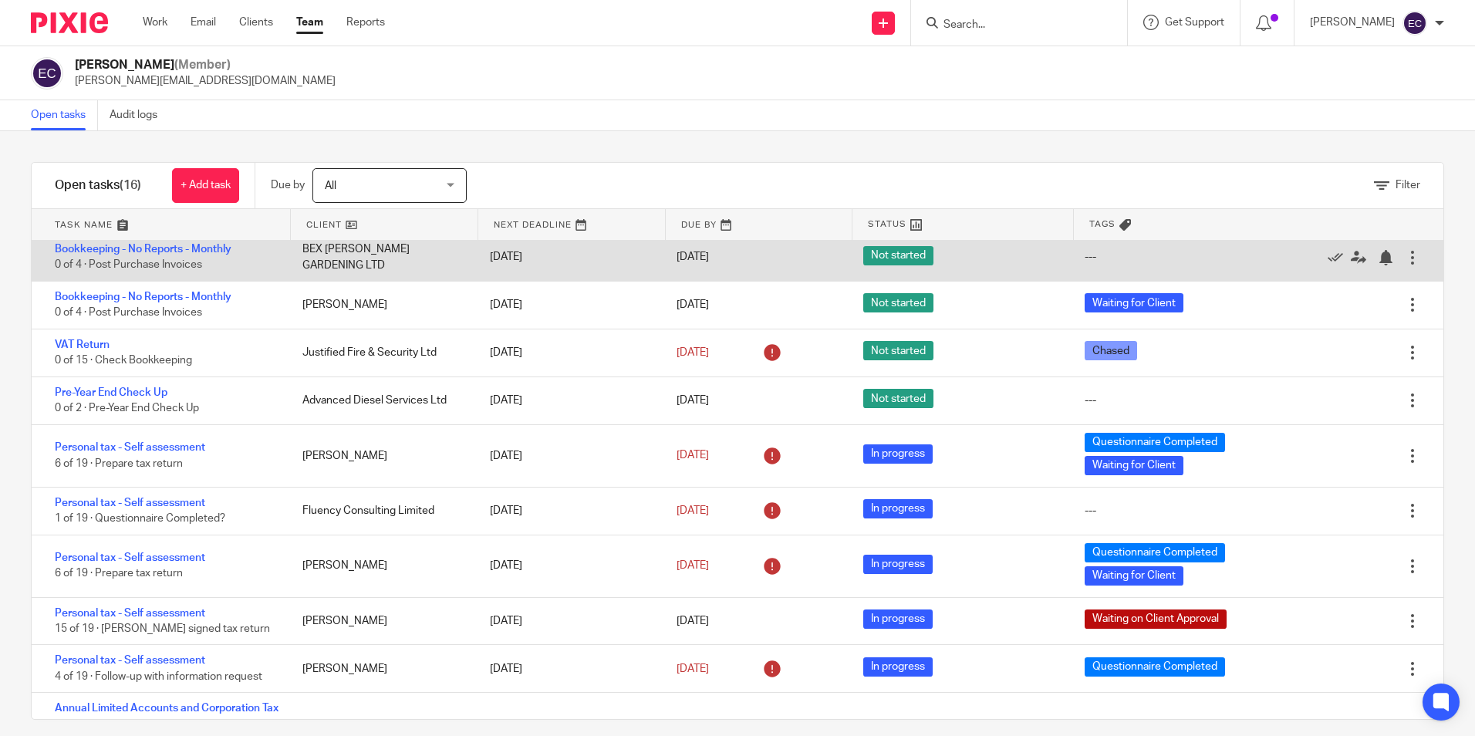
scroll to position [231, 0]
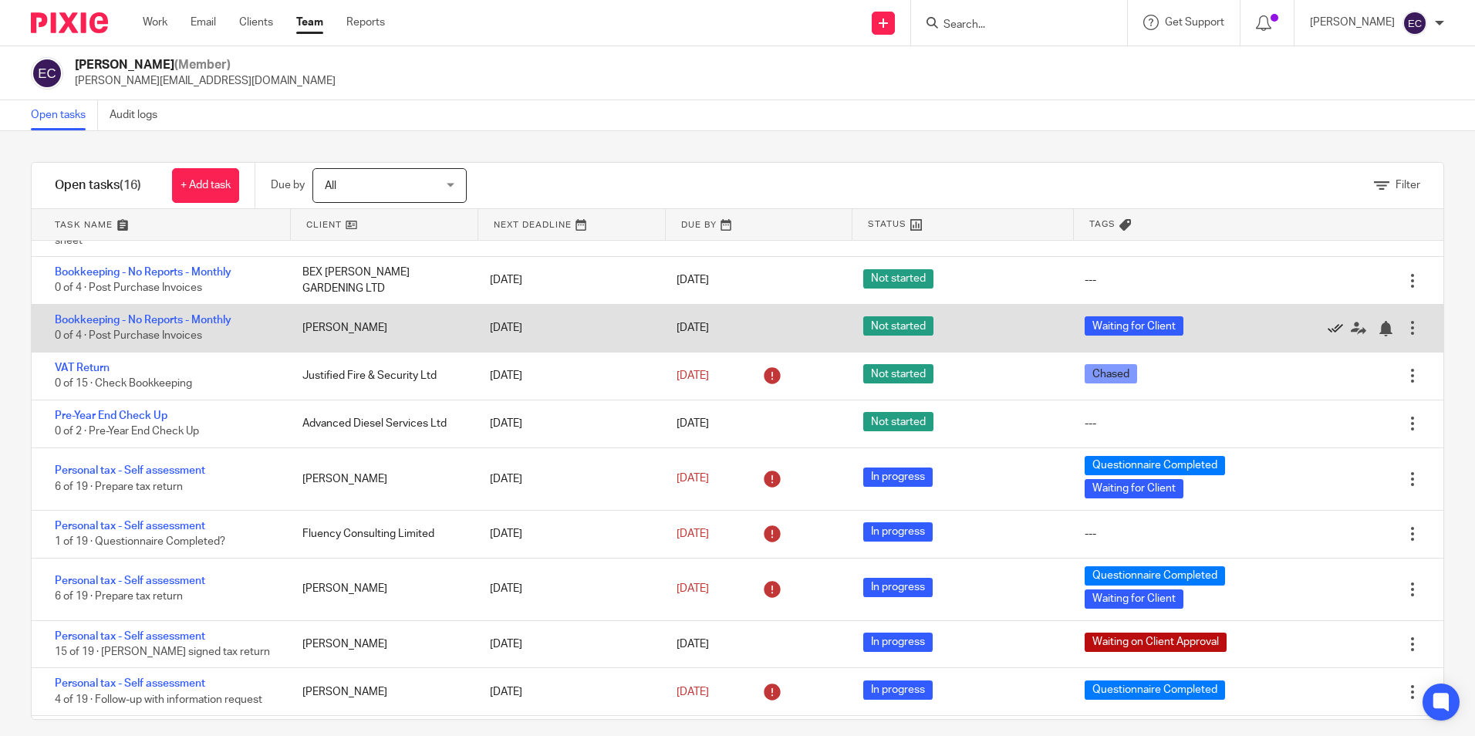
click at [1327, 328] on icon at bounding box center [1334, 328] width 15 height 15
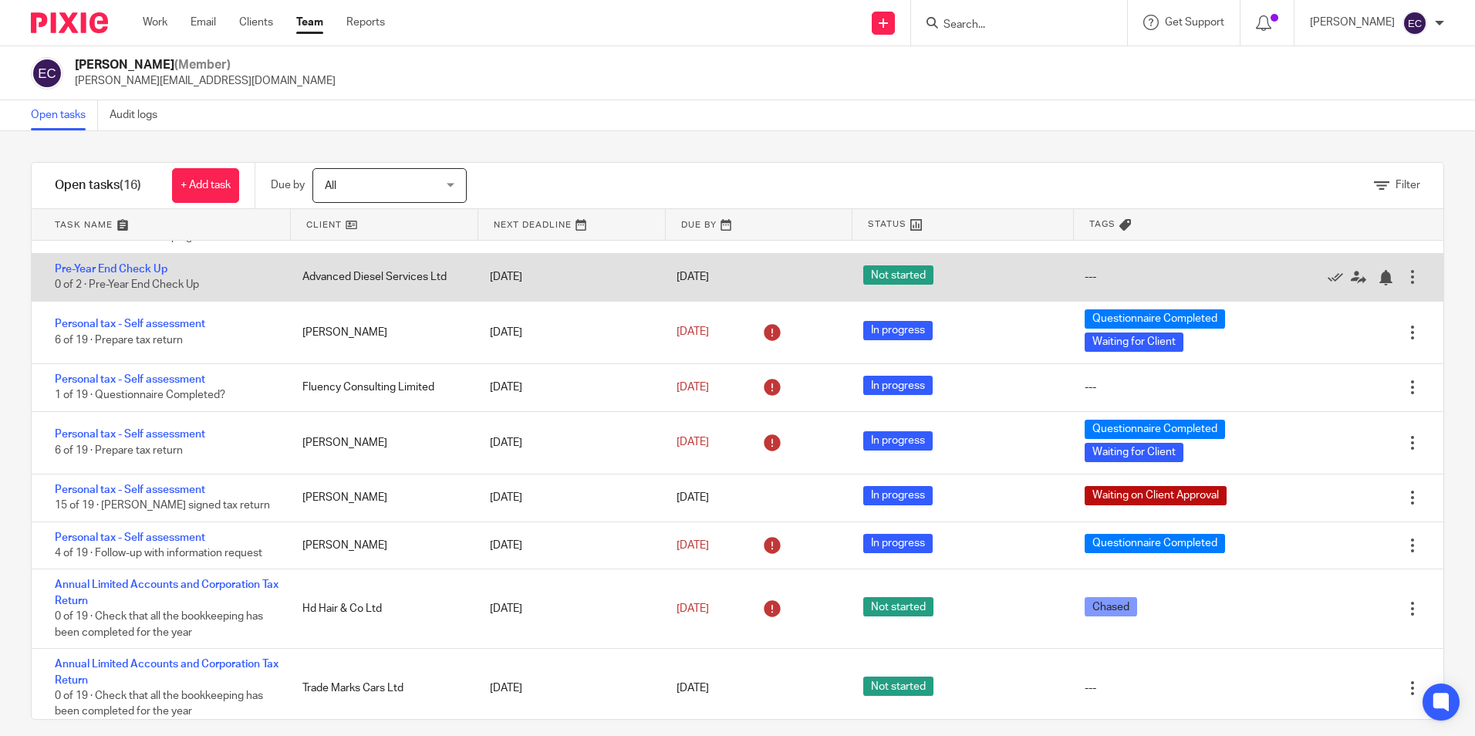
scroll to position [339, 0]
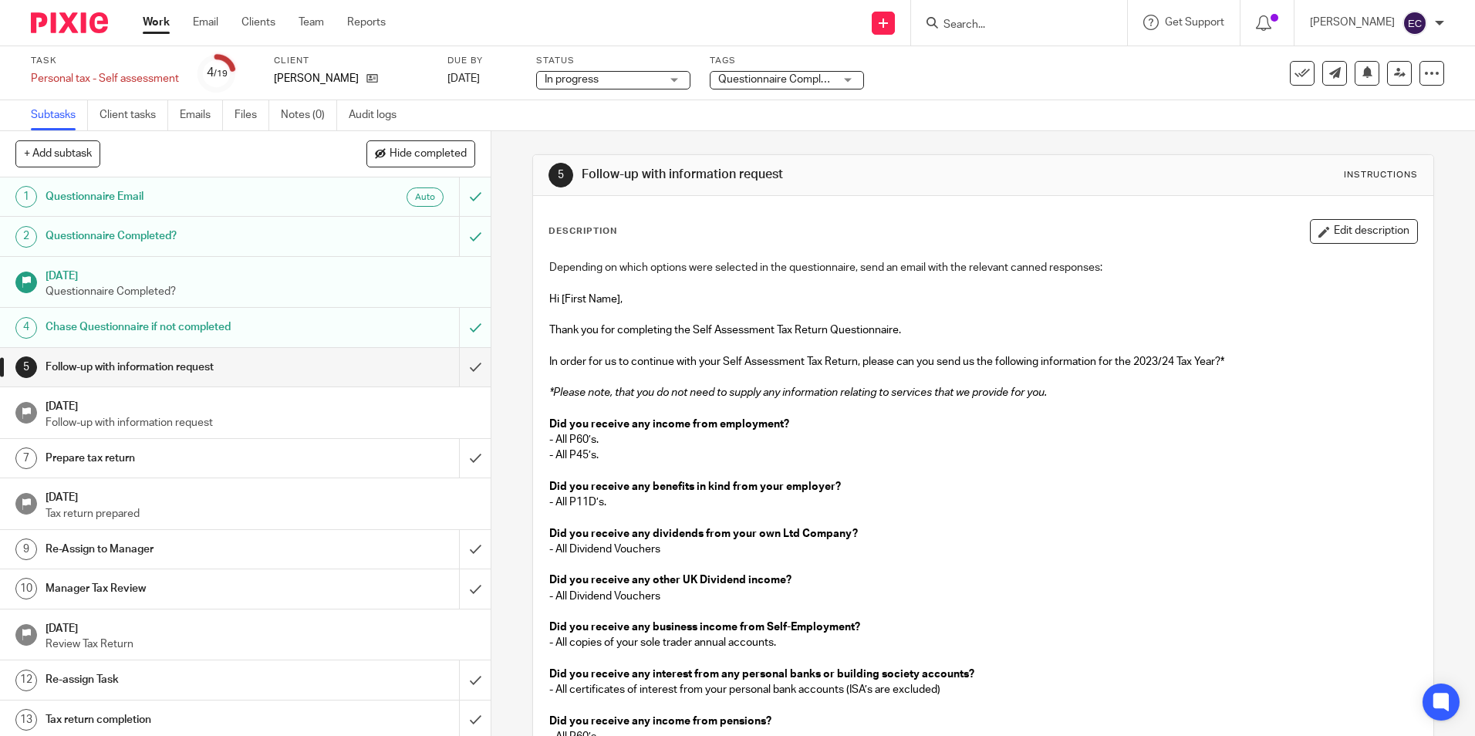
click at [662, 83] on div "In progress In progress" at bounding box center [613, 80] width 154 height 19
click at [756, 75] on span "Questionnaire Completed" at bounding box center [780, 79] width 125 height 11
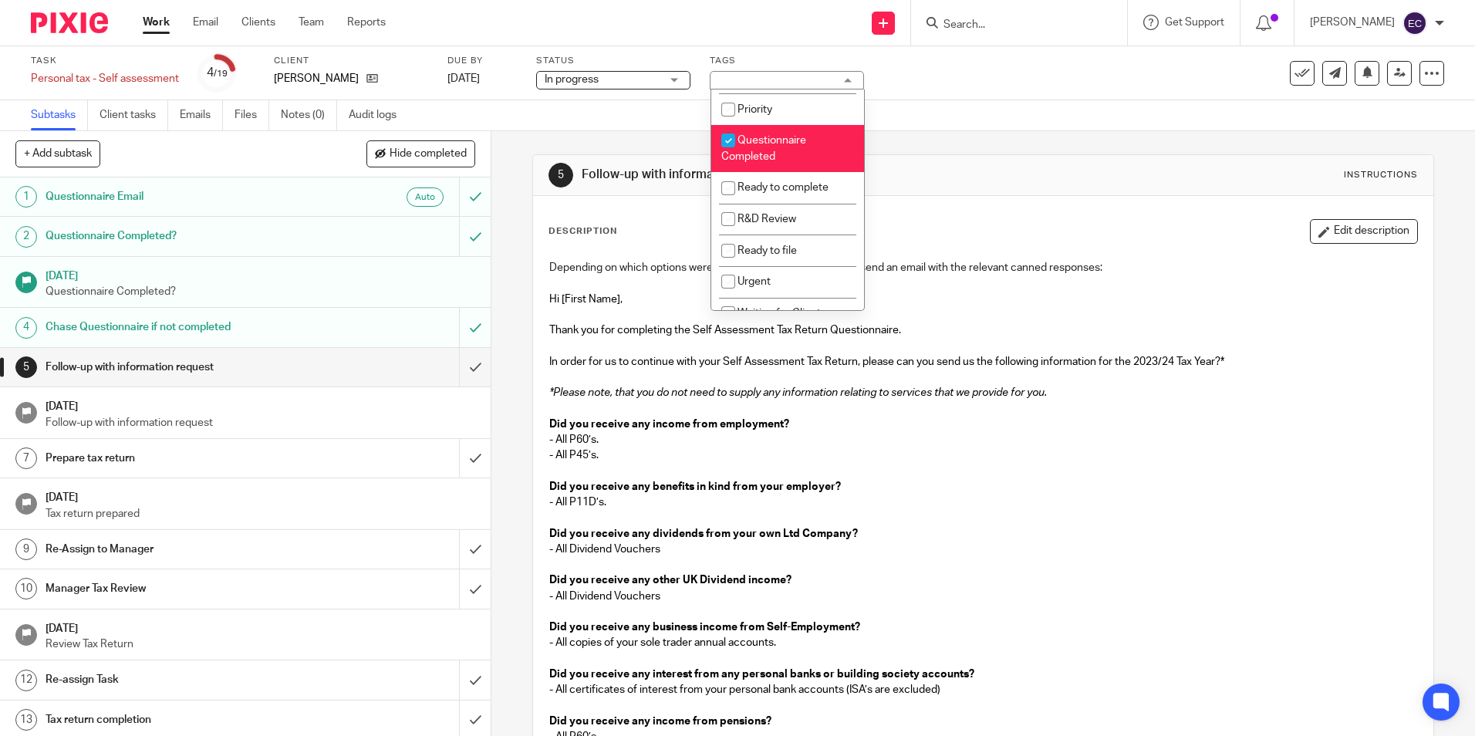
scroll to position [386, 0]
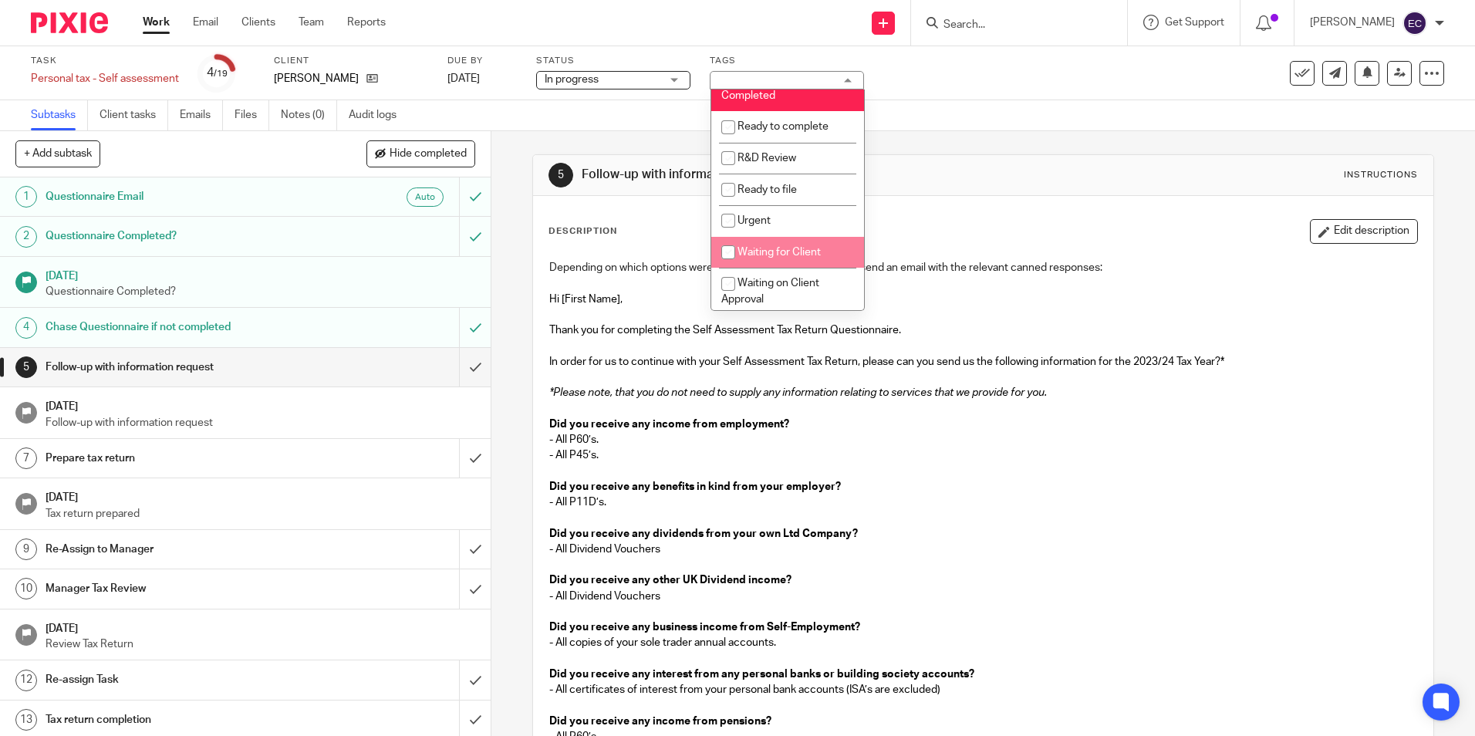
click at [808, 255] on span "Waiting for Client" at bounding box center [778, 252] width 83 height 11
checkbox input "true"
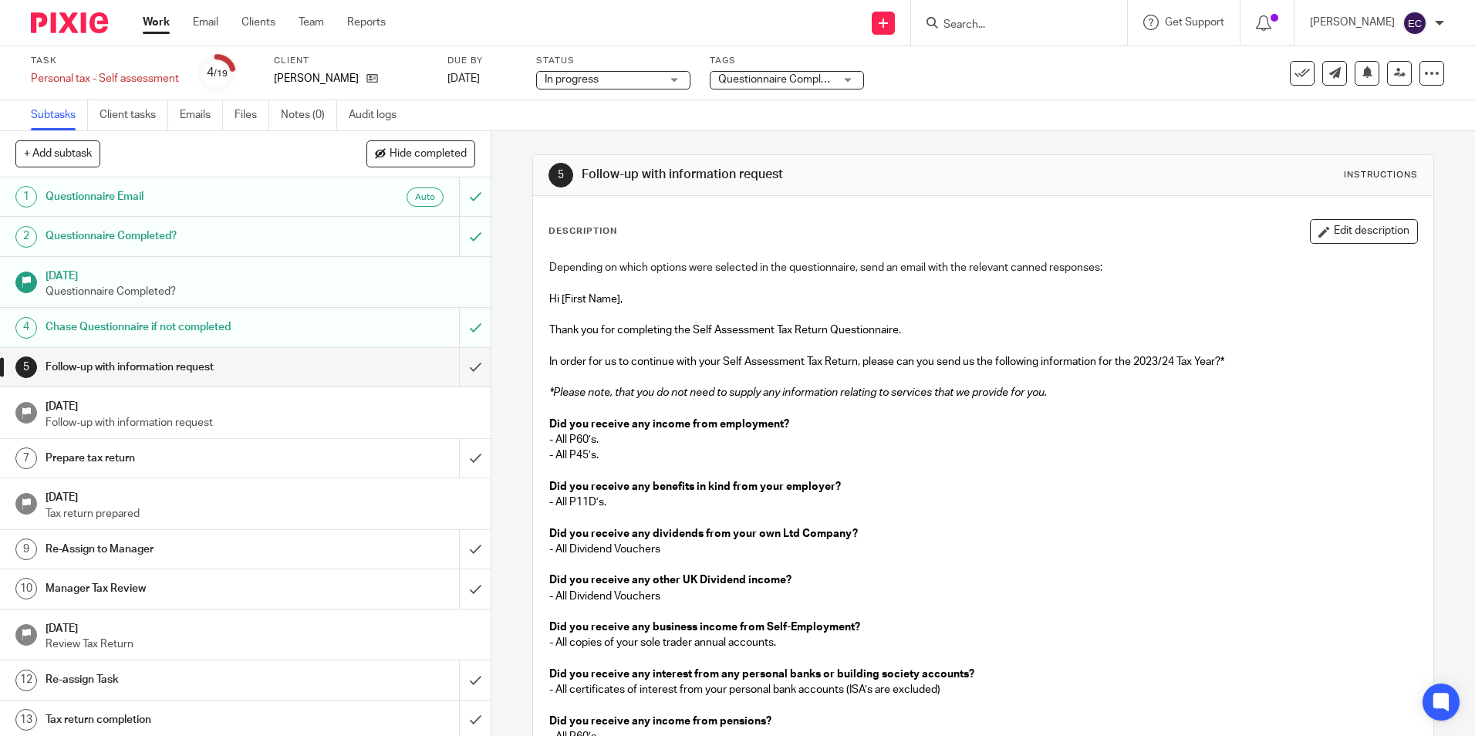
click at [322, 15] on link "Team" at bounding box center [310, 22] width 25 height 15
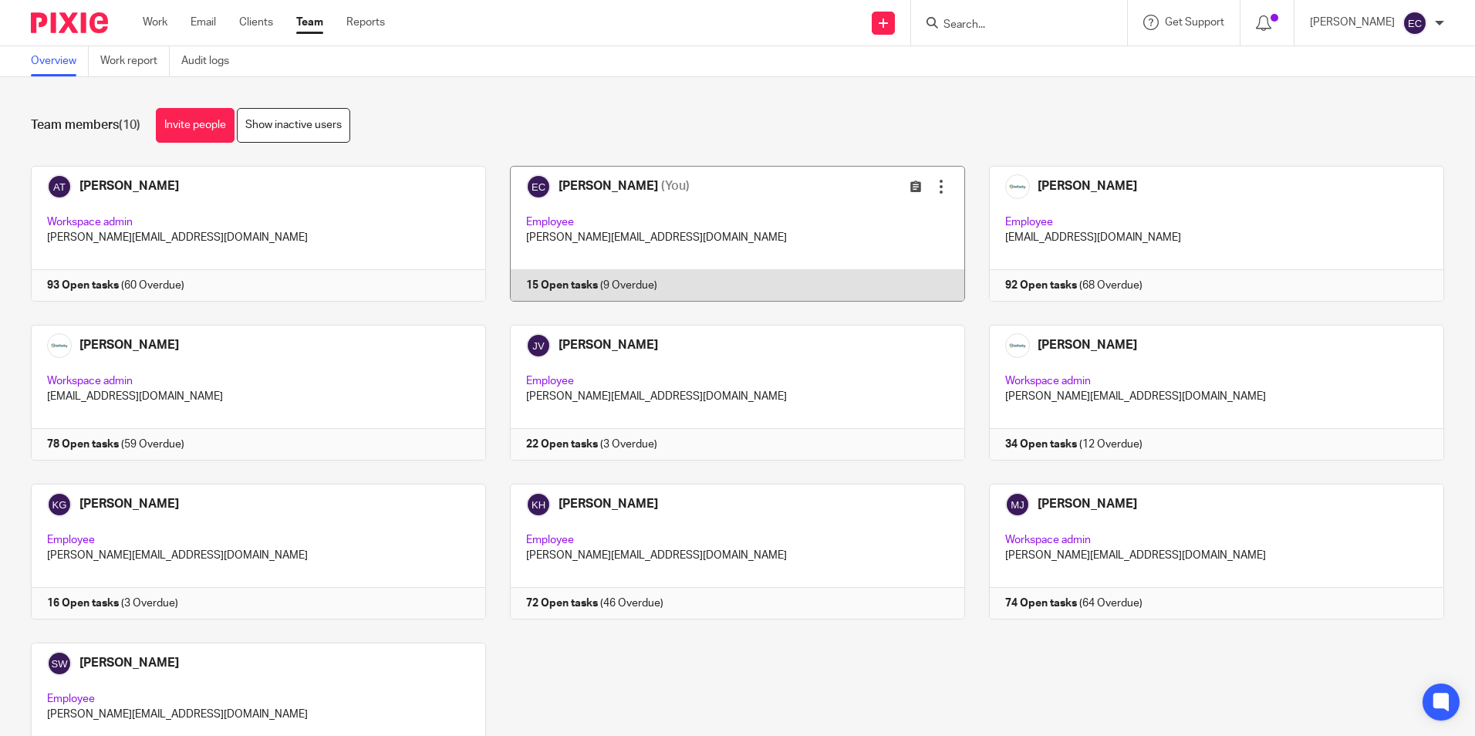
click at [658, 205] on link at bounding box center [725, 234] width 479 height 136
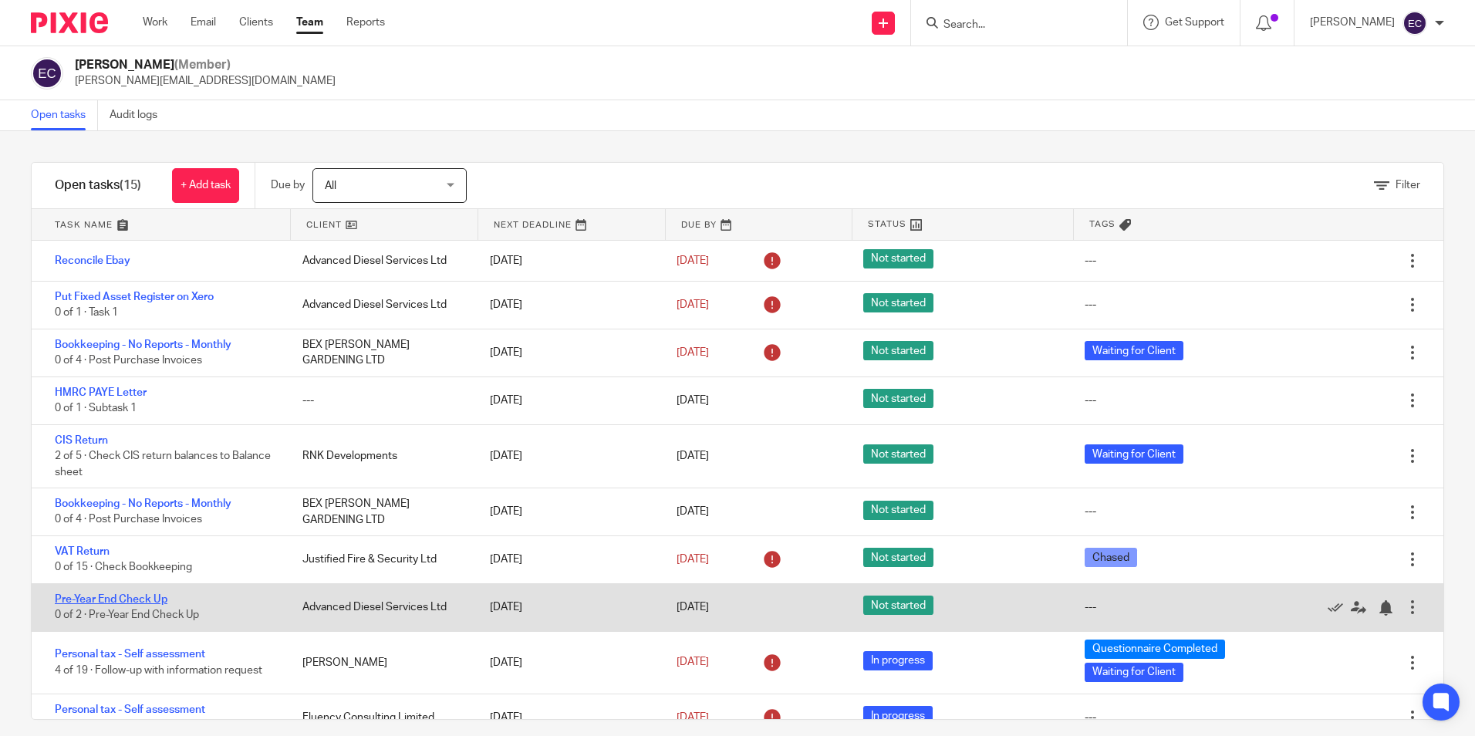
click at [154, 600] on link "Pre-Year End Check Up" at bounding box center [111, 599] width 113 height 11
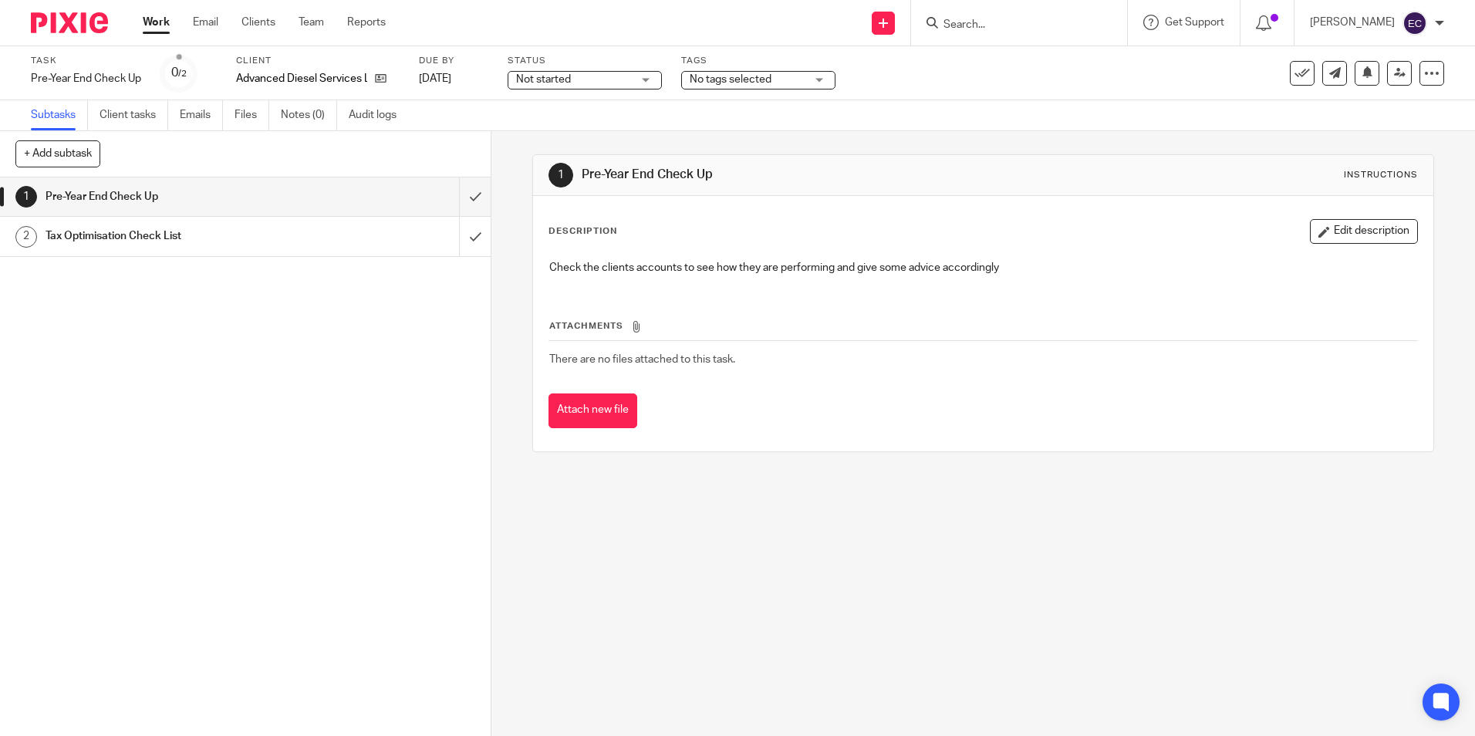
click at [145, 237] on h1 "Tax Optimisation Check List" at bounding box center [178, 235] width 265 height 23
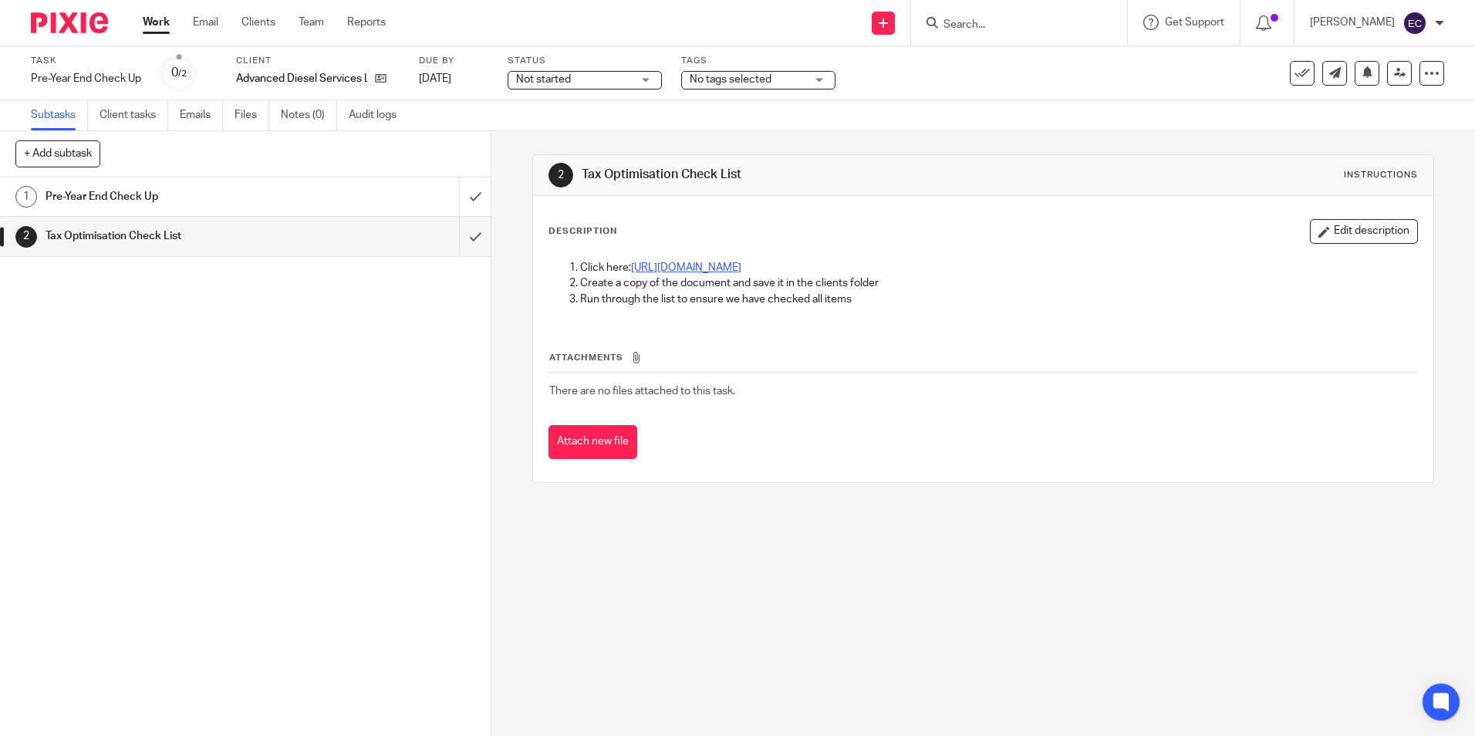
click at [741, 270] on link "https://docs.google.com/spreadsheets/d/1kWhU1aqWCTEKHzQq_nFdxhEtdQ9ciUBKHLPTsI-…" at bounding box center [686, 267] width 110 height 11
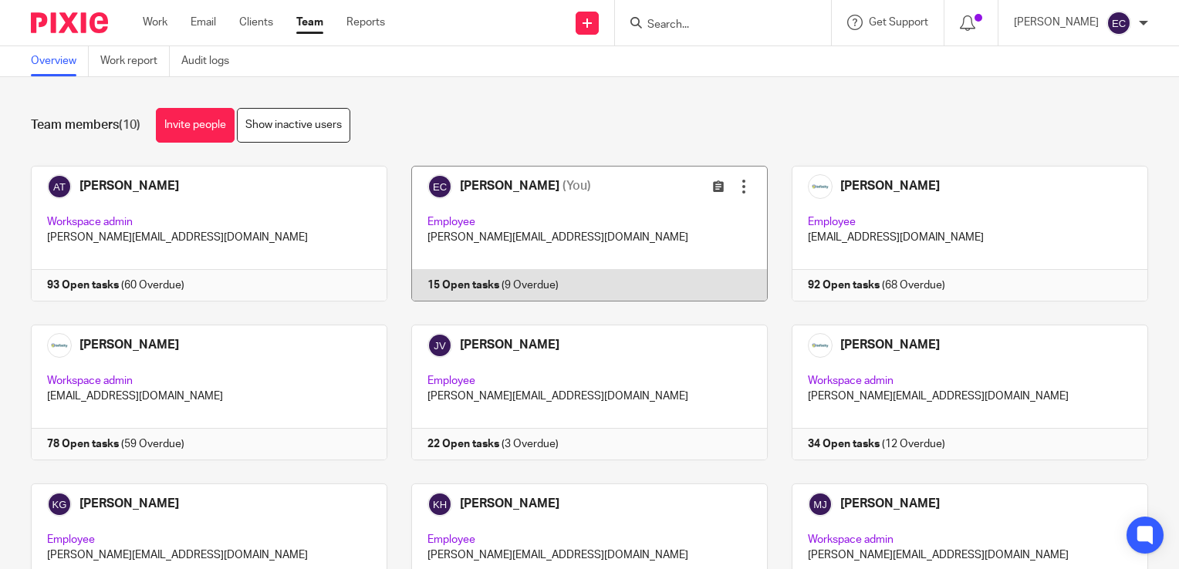
click at [554, 224] on link at bounding box center [577, 234] width 380 height 136
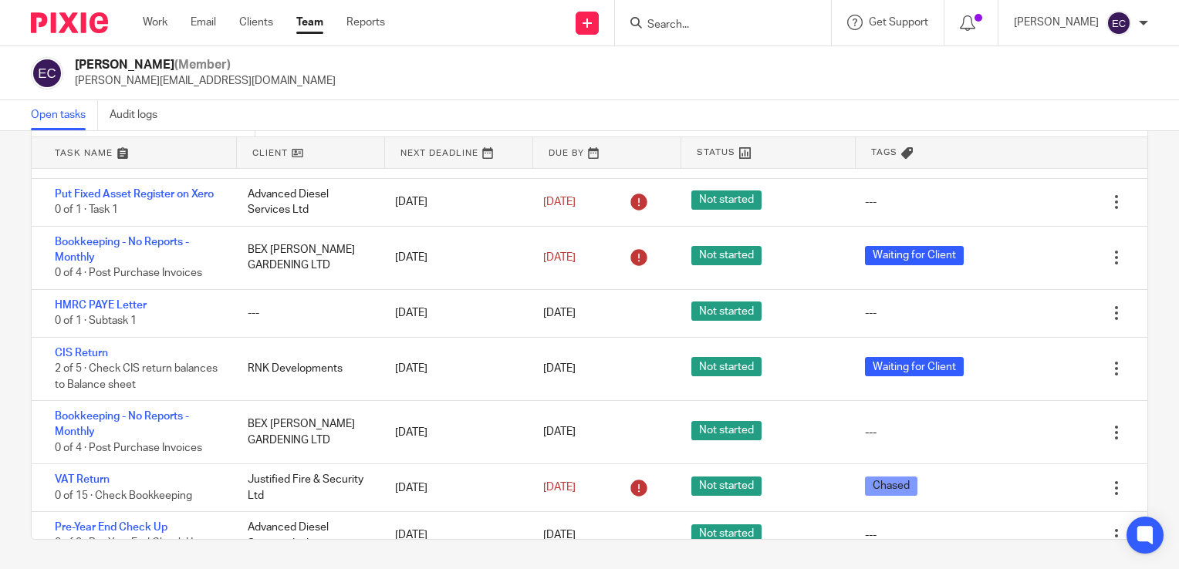
scroll to position [28, 0]
